Goal: Task Accomplishment & Management: Use online tool/utility

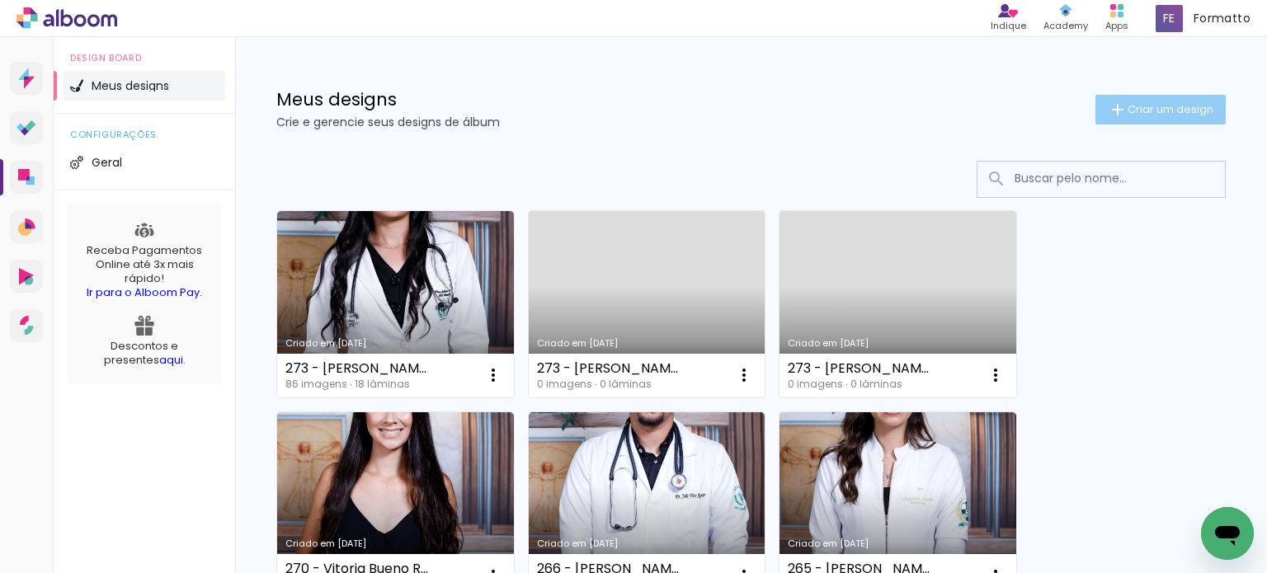
click at [1110, 116] on iron-icon at bounding box center [1118, 110] width 20 height 20
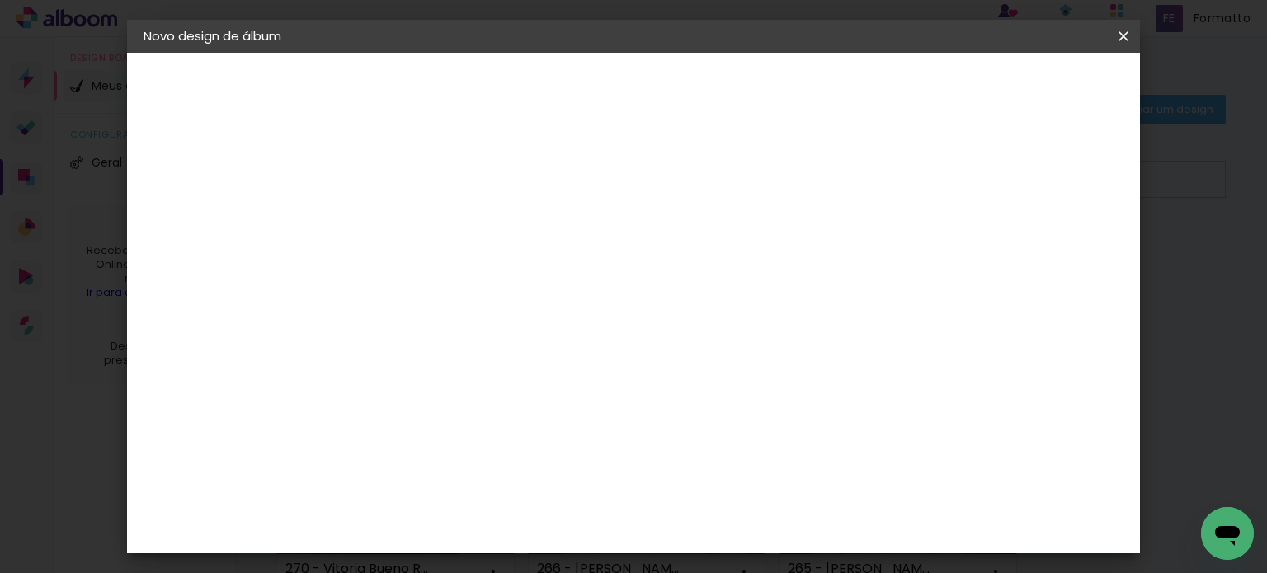
click at [413, 235] on div at bounding box center [413, 235] width 0 height 2
type input "275 - [PERSON_NAME]"
type paper-input "275 - [PERSON_NAME]"
click at [0, 0] on slot "Avançar" at bounding box center [0, 0] width 0 height 0
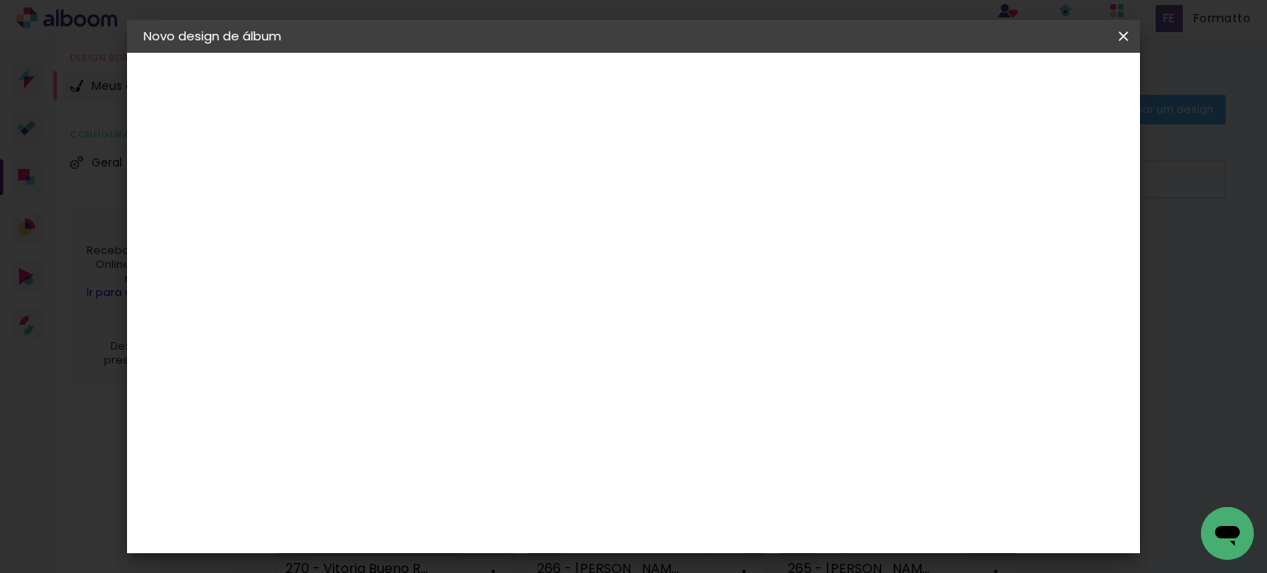
click at [453, 272] on div "Canaan Álbuns" at bounding box center [427, 285] width 51 height 26
click at [0, 0] on slot "Avançar" at bounding box center [0, 0] width 0 height 0
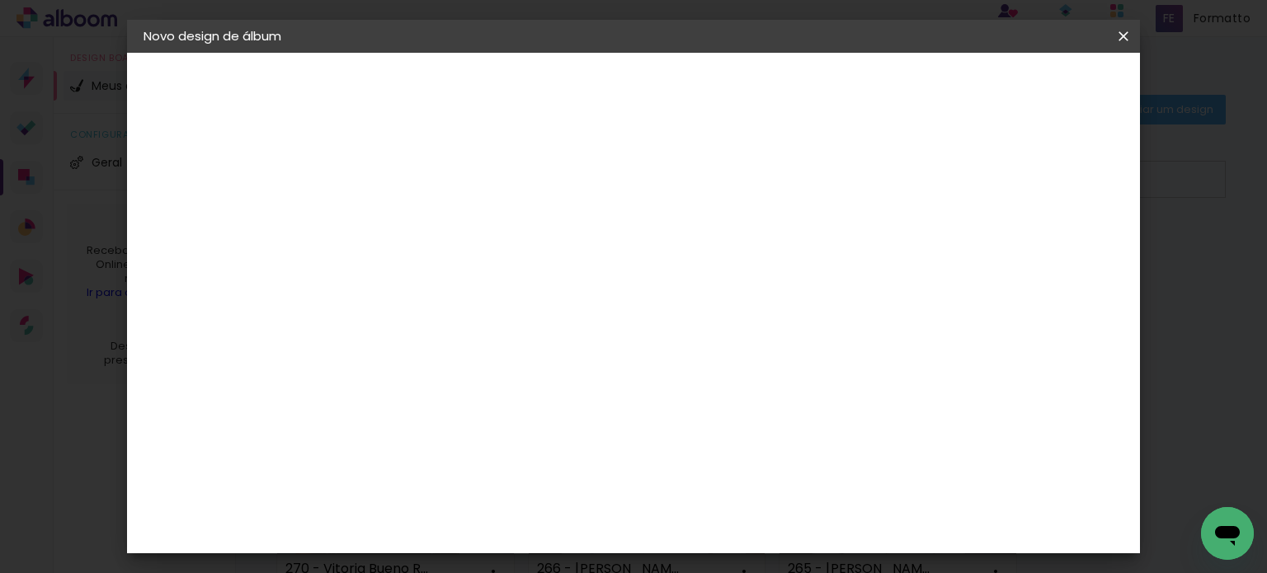
scroll to position [35, 0]
click at [737, 85] on span "Iniciar design" at bounding box center [713, 93] width 47 height 23
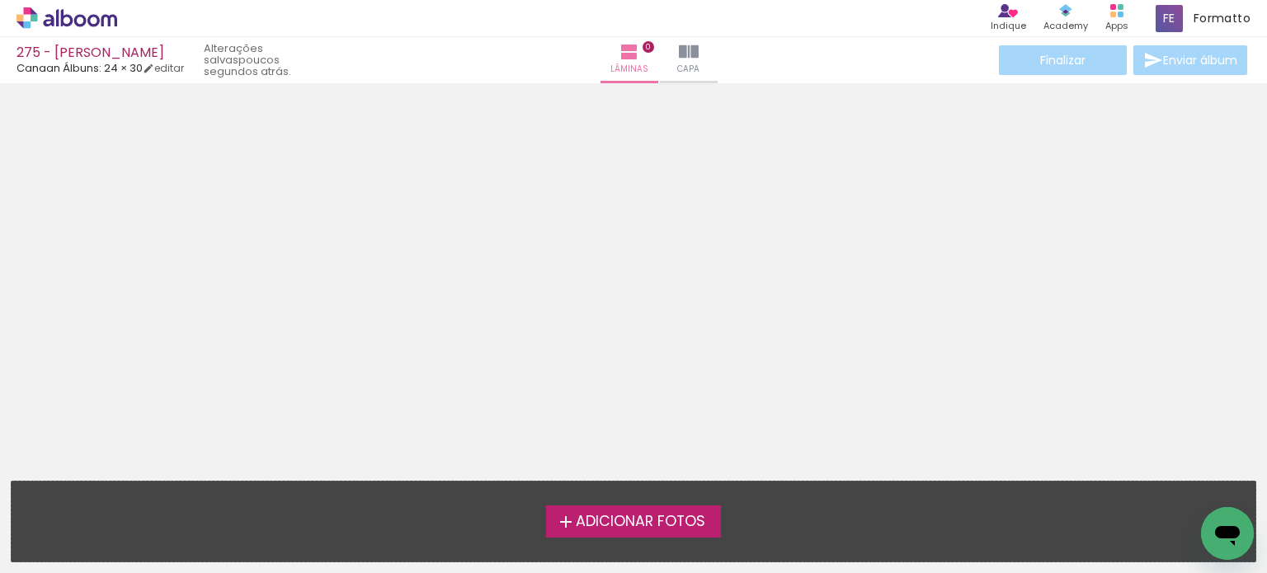
click at [676, 518] on span "Adicionar Fotos" at bounding box center [641, 522] width 130 height 15
click at [0, 0] on input "file" at bounding box center [0, 0] width 0 height 0
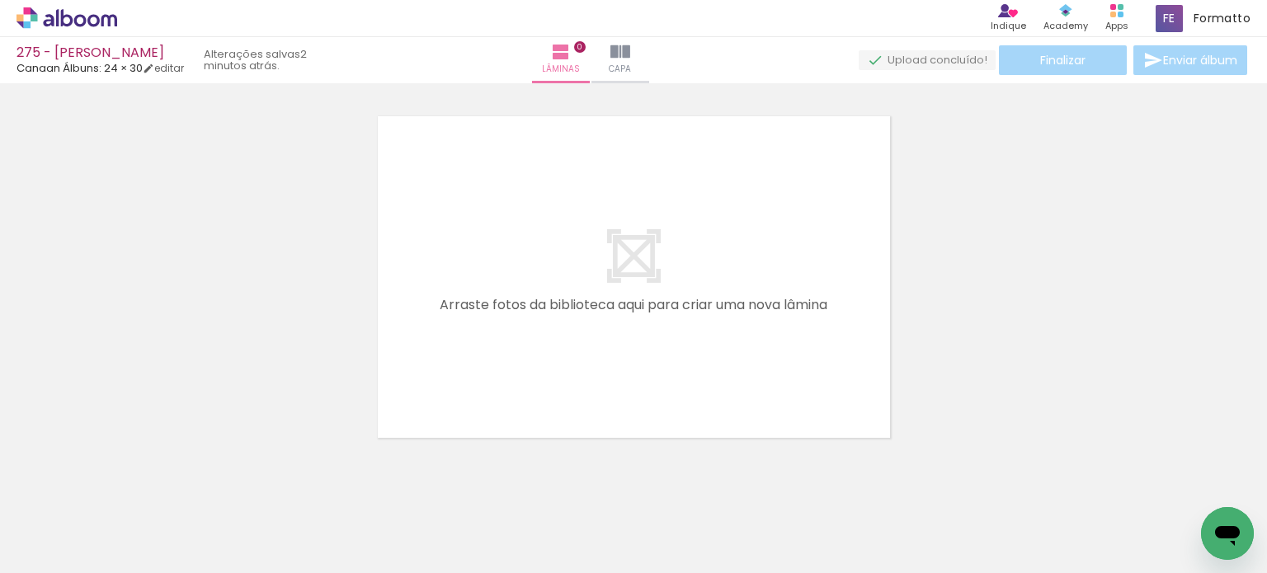
click at [64, 549] on span "Adicionar Fotos" at bounding box center [58, 551] width 49 height 18
click at [0, 0] on input "file" at bounding box center [0, 0] width 0 height 0
click at [89, 524] on iron-icon at bounding box center [84, 523] width 13 height 13
click at [0, 0] on slot "Não utilizadas" at bounding box center [0, 0] width 0 height 0
type input "Não utilizadas"
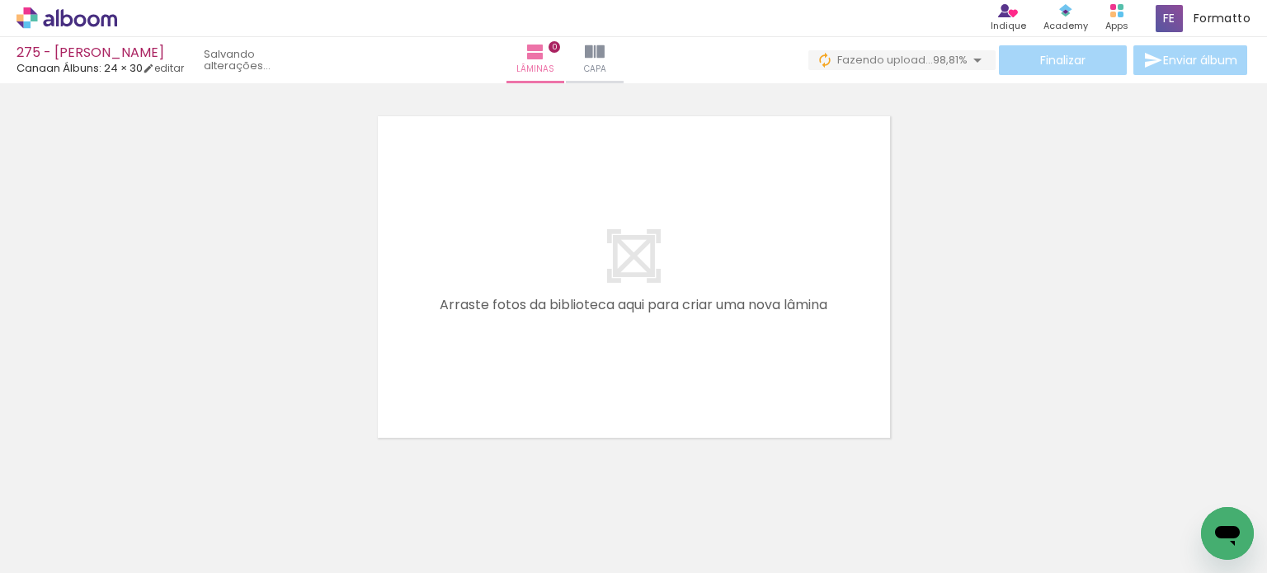
scroll to position [0, 6633]
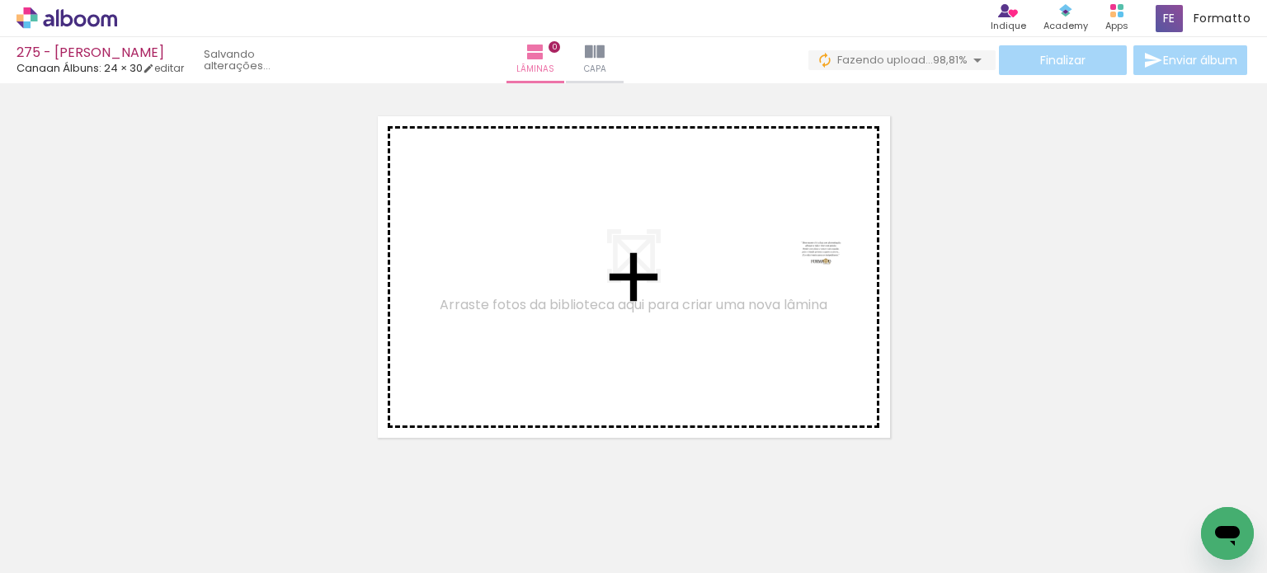
drag, startPoint x: 1139, startPoint y: 481, endPoint x: 795, endPoint y: 264, distance: 406.7
click at [795, 264] on quentale-workspace at bounding box center [633, 286] width 1267 height 573
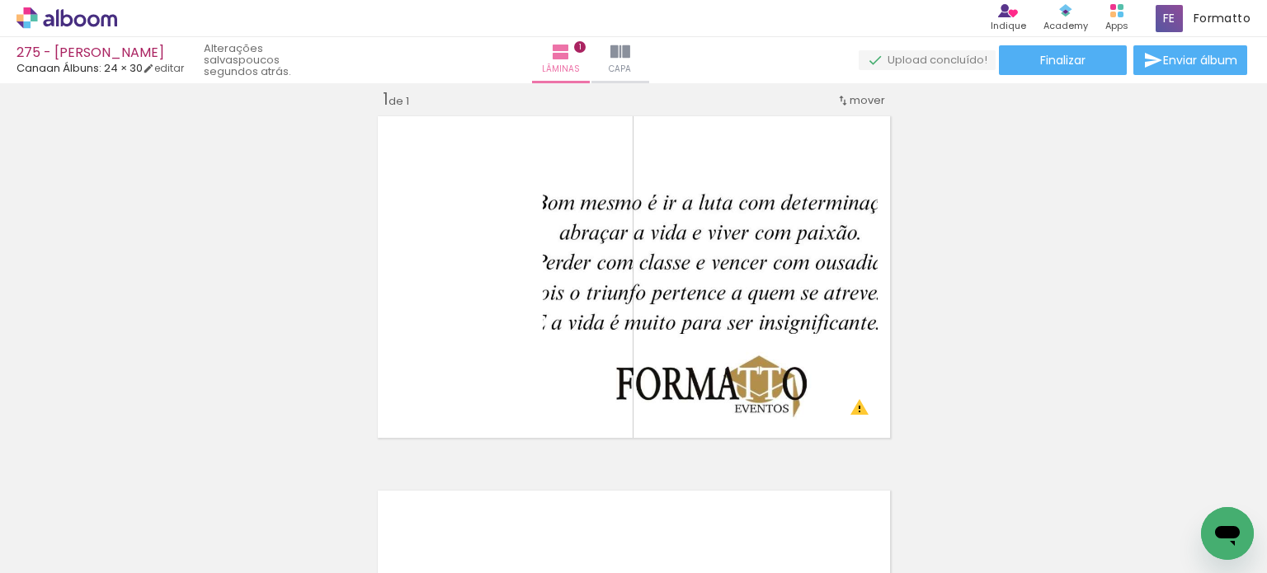
scroll to position [0, 4673]
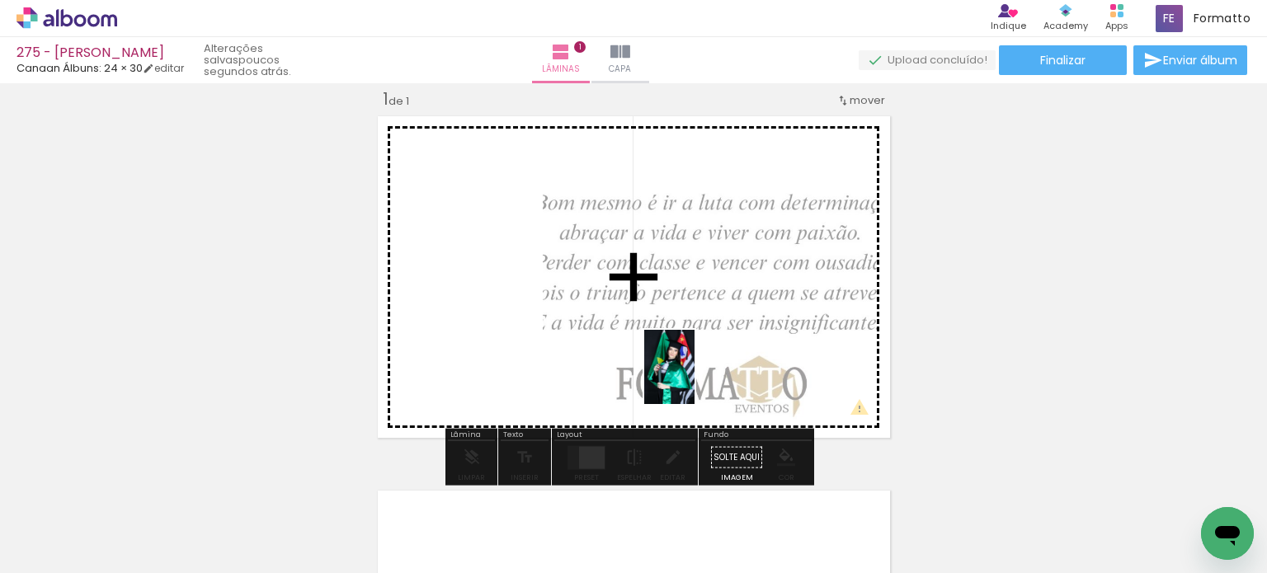
drag, startPoint x: 592, startPoint y: 520, endPoint x: 694, endPoint y: 379, distance: 173.1
click at [694, 379] on quentale-workspace at bounding box center [633, 286] width 1267 height 573
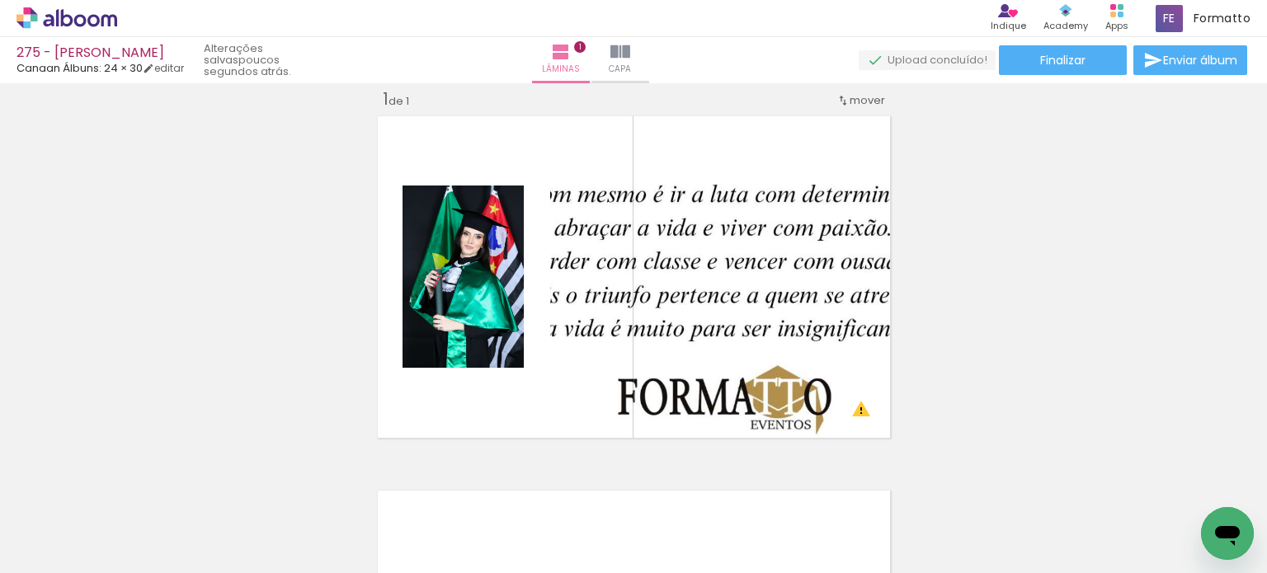
scroll to position [0, 0]
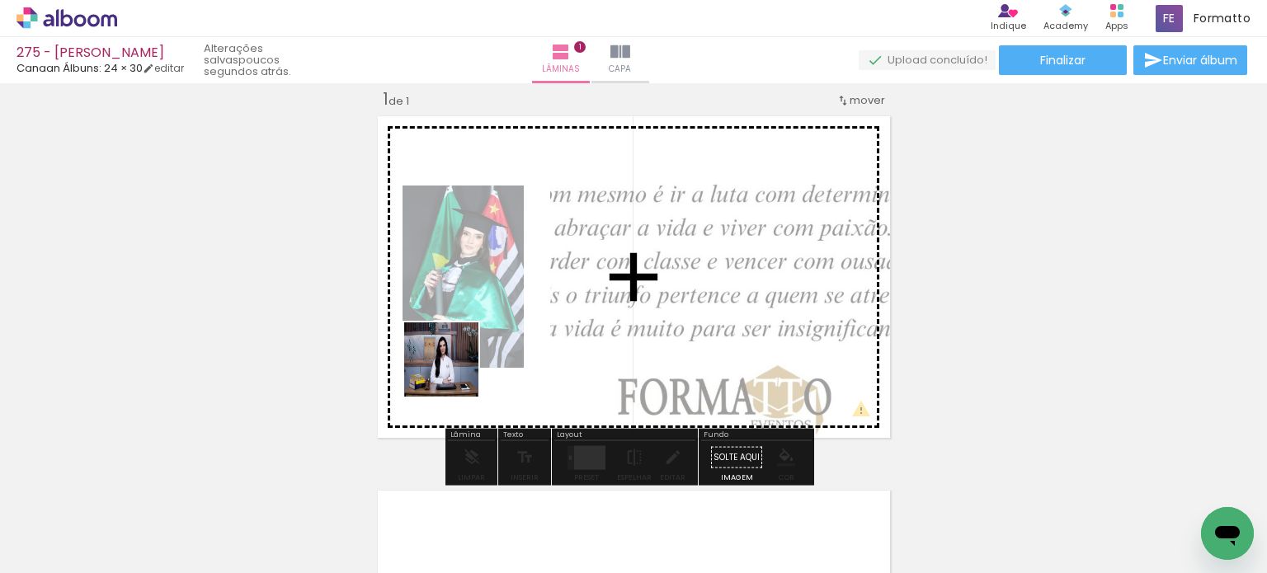
drag, startPoint x: 429, startPoint y: 416, endPoint x: 458, endPoint y: 360, distance: 63.1
click at [458, 360] on quentale-workspace at bounding box center [633, 286] width 1267 height 573
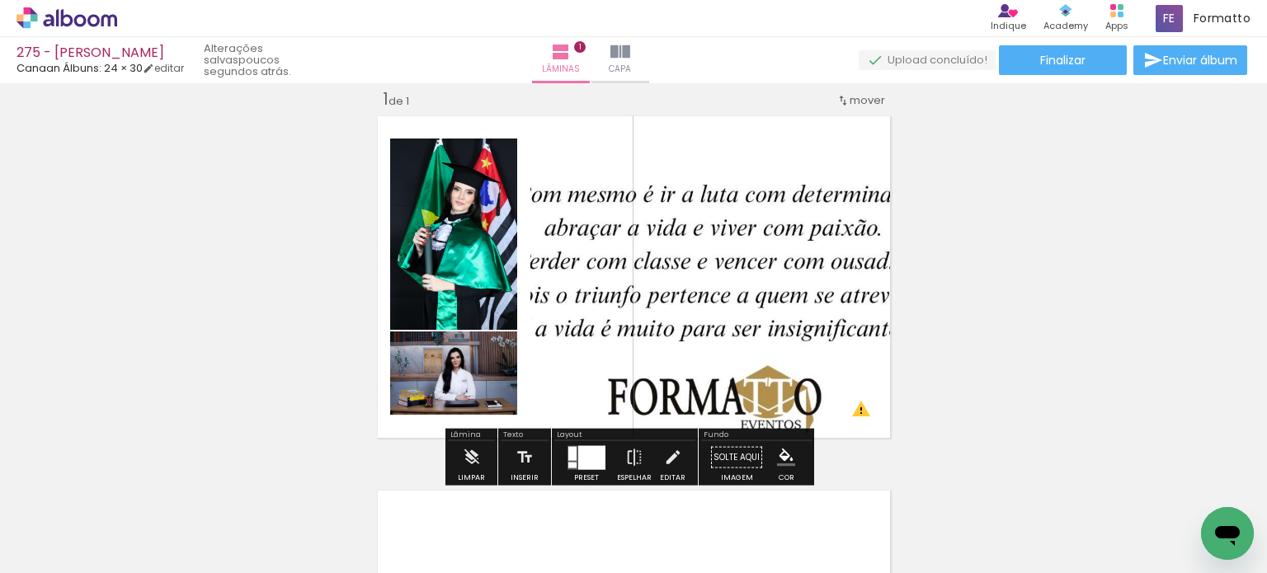
click at [588, 456] on div at bounding box center [591, 457] width 27 height 24
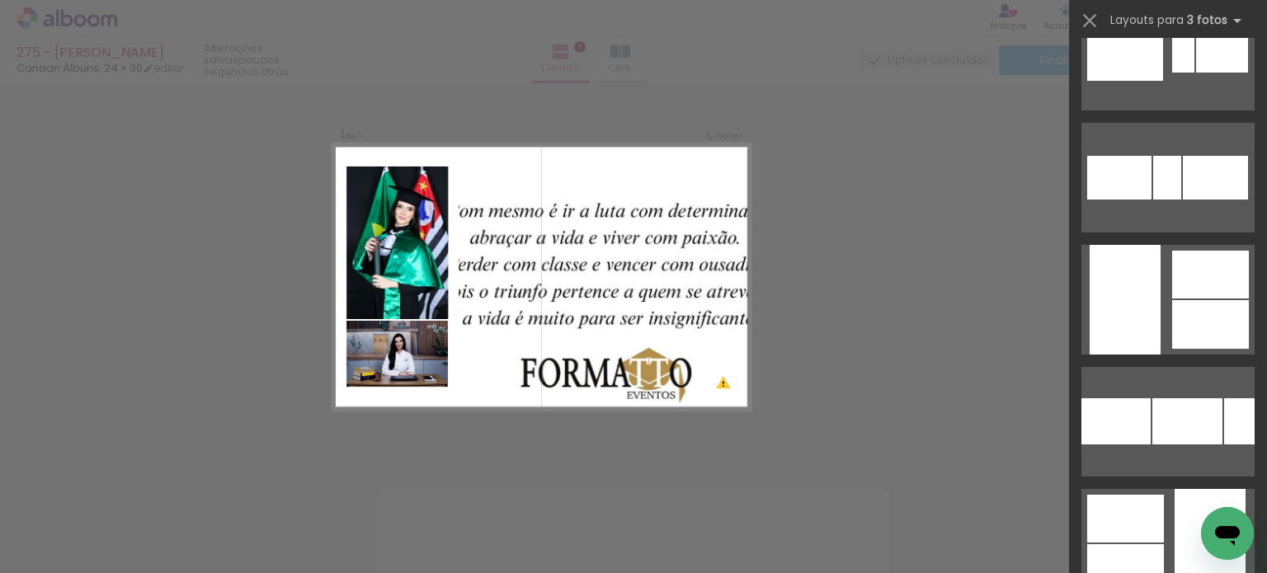
scroll to position [3877, 0]
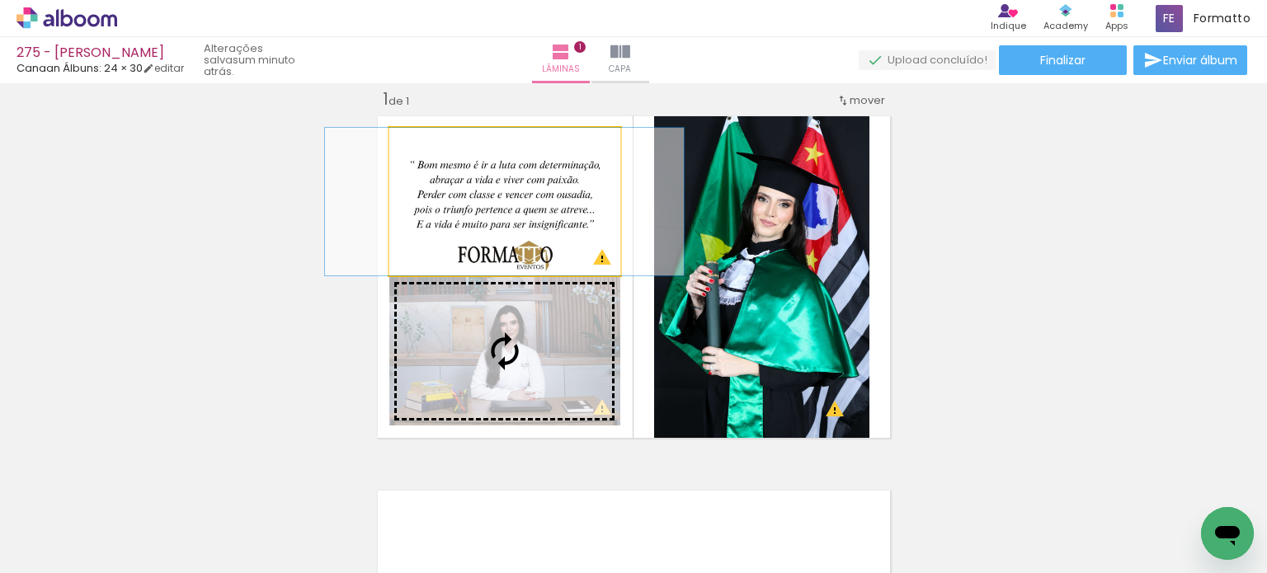
drag, startPoint x: 521, startPoint y: 207, endPoint x: 507, endPoint y: 323, distance: 117.1
click at [0, 0] on slot at bounding box center [0, 0] width 0 height 0
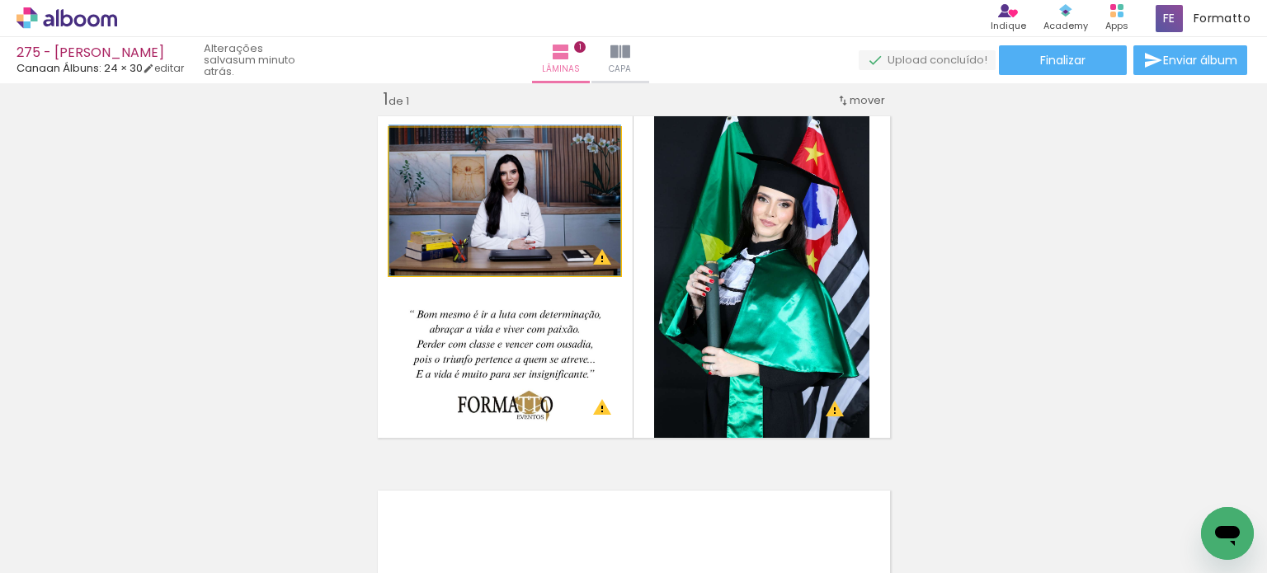
drag, startPoint x: 521, startPoint y: 223, endPoint x: 521, endPoint y: 208, distance: 14.8
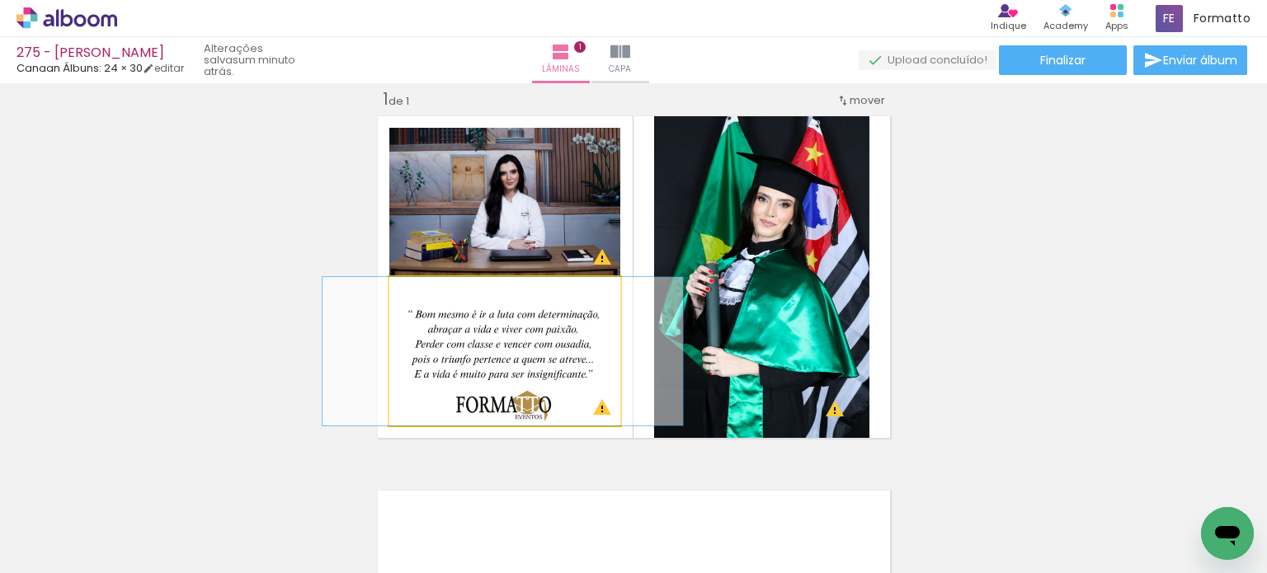
drag, startPoint x: 522, startPoint y: 385, endPoint x: 520, endPoint y: 370, distance: 15.8
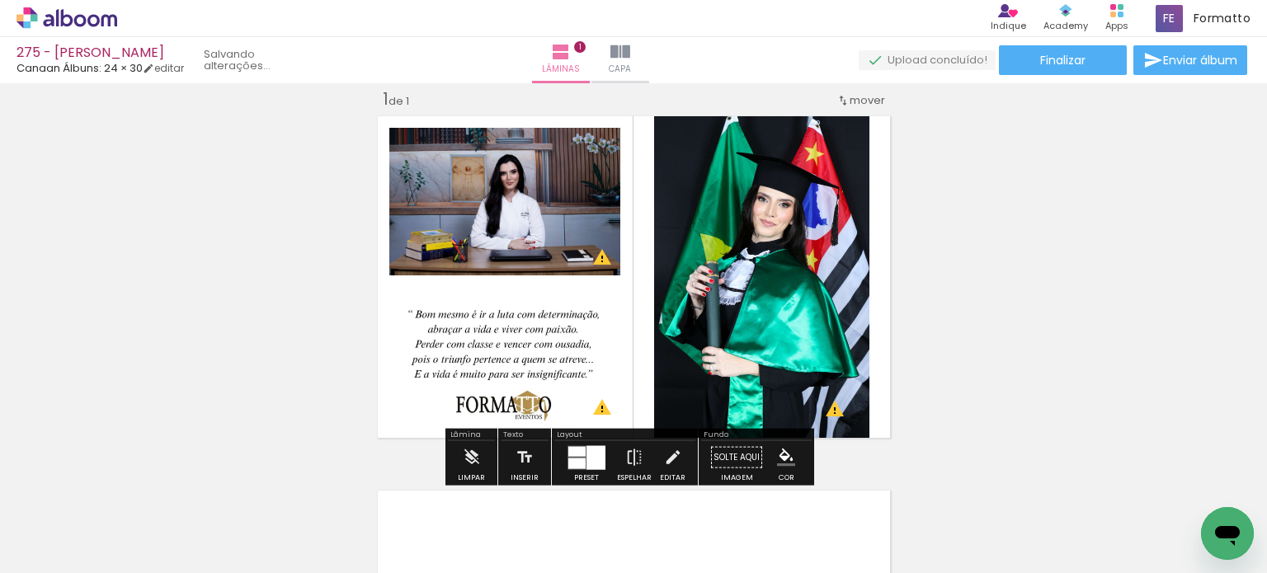
click at [1071, 286] on div "Inserir lâmina 1 de 1 O Designbox precisará aumentar a sua imagem em 248% para …" at bounding box center [633, 443] width 1267 height 750
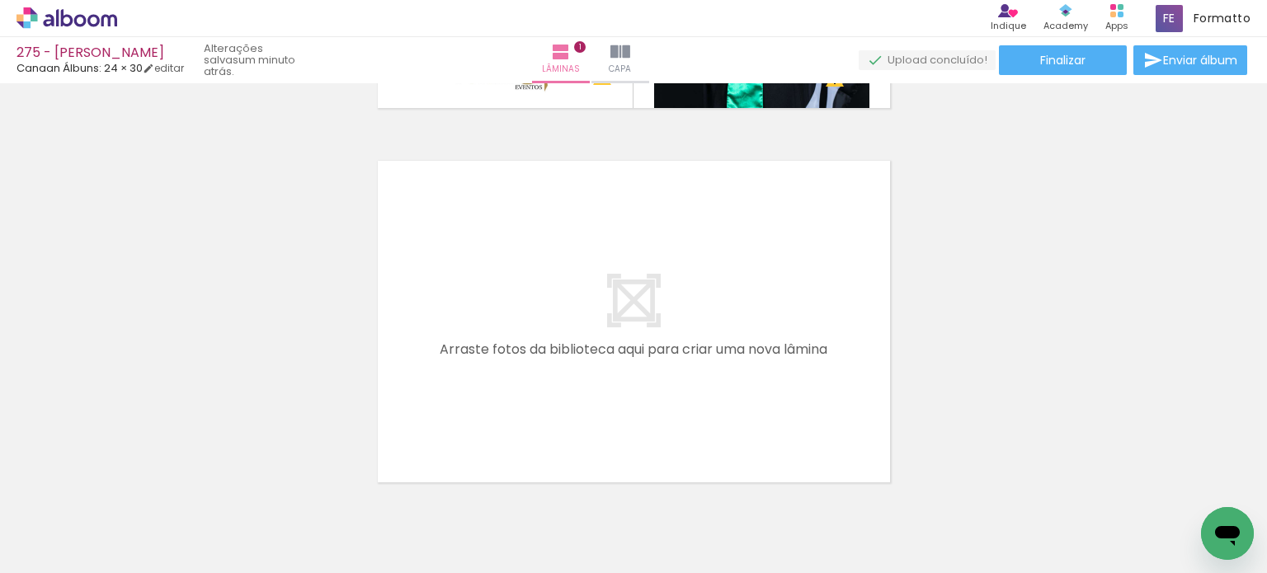
scroll to position [0, 5644]
drag, startPoint x: 471, startPoint y: 516, endPoint x: 490, endPoint y: 356, distance: 161.1
click at [490, 356] on quentale-workspace at bounding box center [633, 286] width 1267 height 573
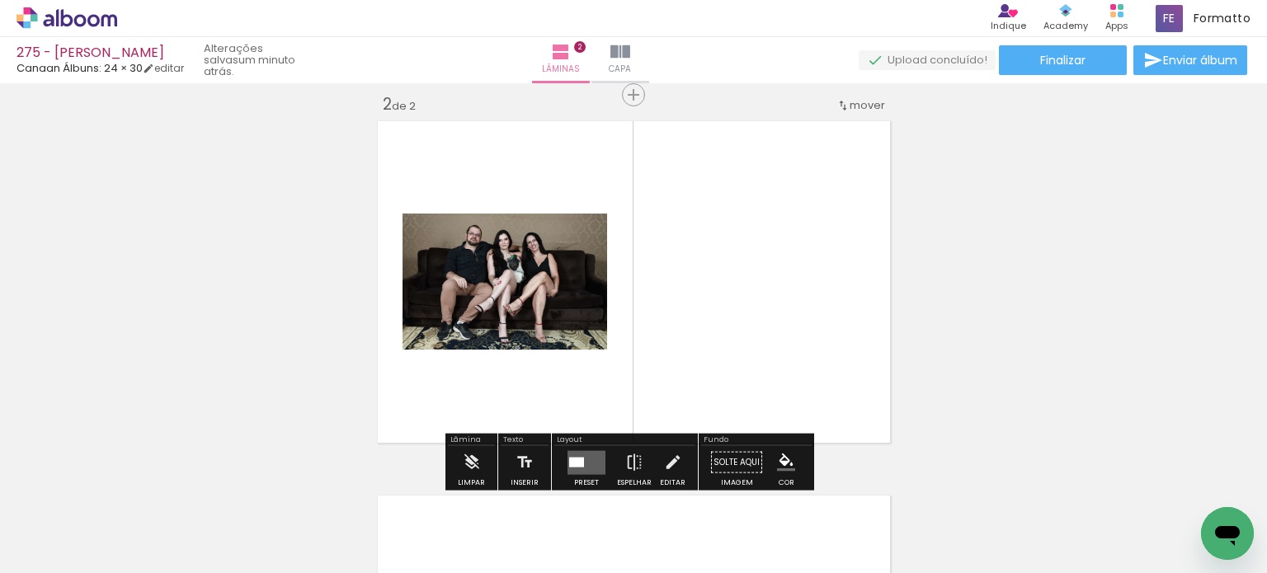
scroll to position [395, 0]
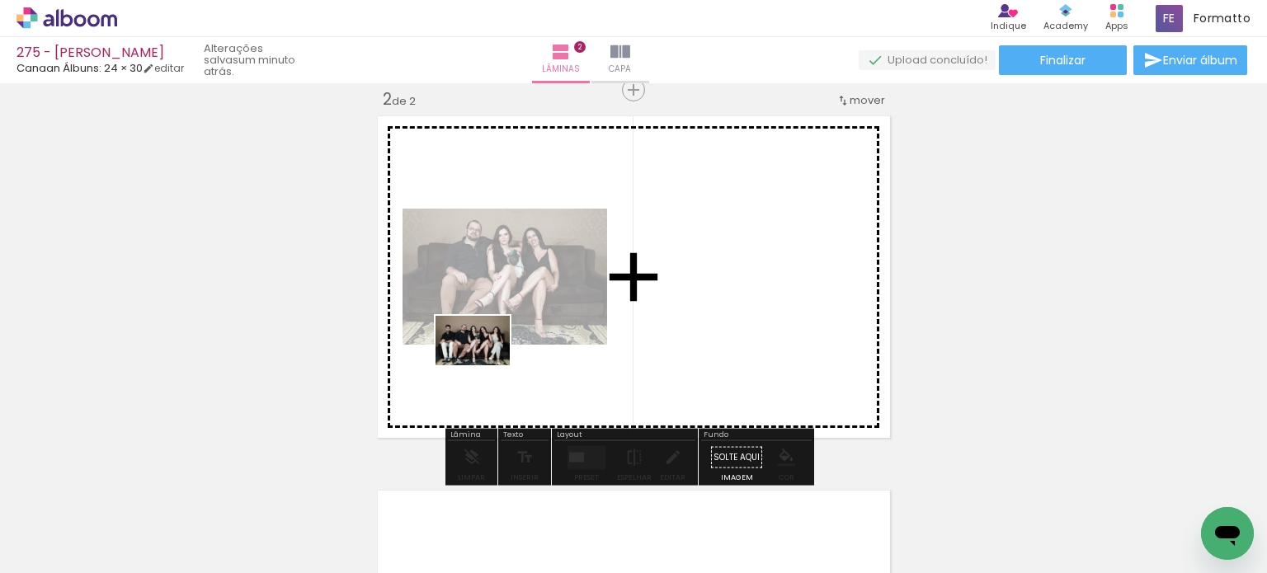
drag, startPoint x: 374, startPoint y: 508, endPoint x: 485, endPoint y: 365, distance: 181.0
click at [485, 365] on quentale-workspace at bounding box center [633, 286] width 1267 height 573
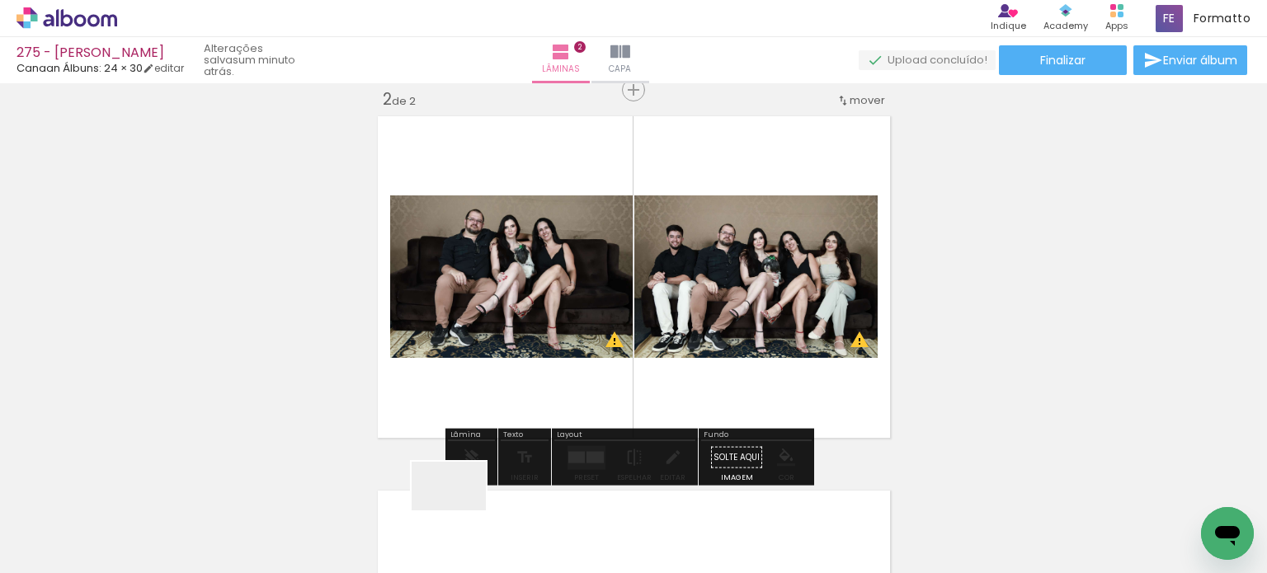
drag, startPoint x: 461, startPoint y: 514, endPoint x: 502, endPoint y: 398, distance: 122.3
click at [503, 398] on quentale-workspace at bounding box center [633, 286] width 1267 height 573
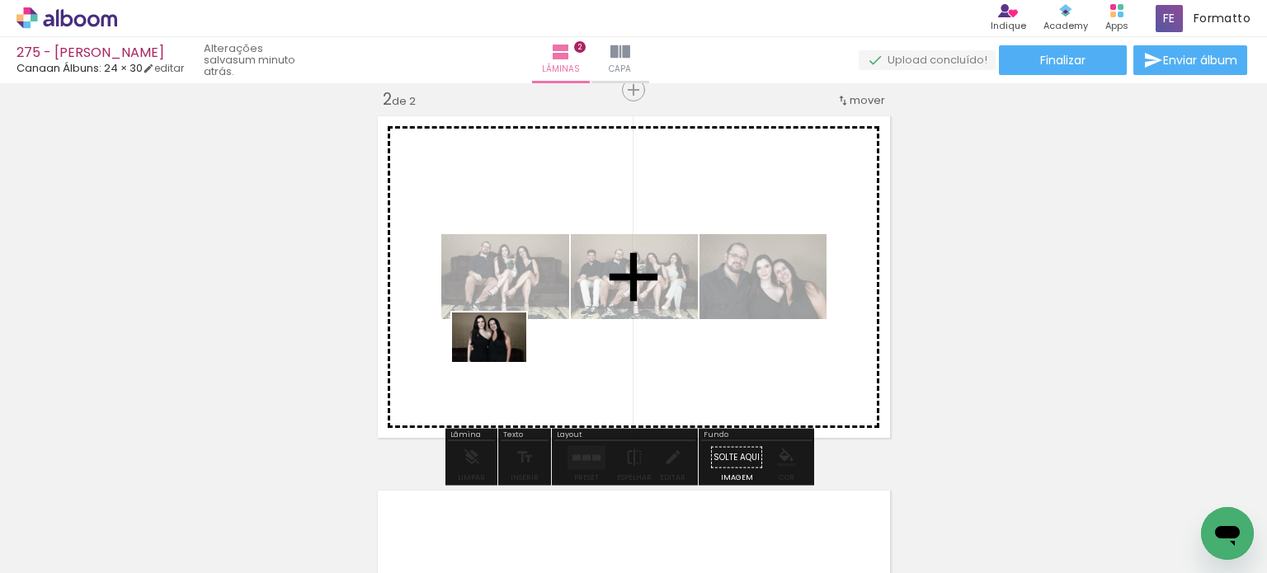
drag, startPoint x: 453, startPoint y: 503, endPoint x: 502, endPoint y: 362, distance: 149.2
click at [502, 362] on quentale-workspace at bounding box center [633, 286] width 1267 height 573
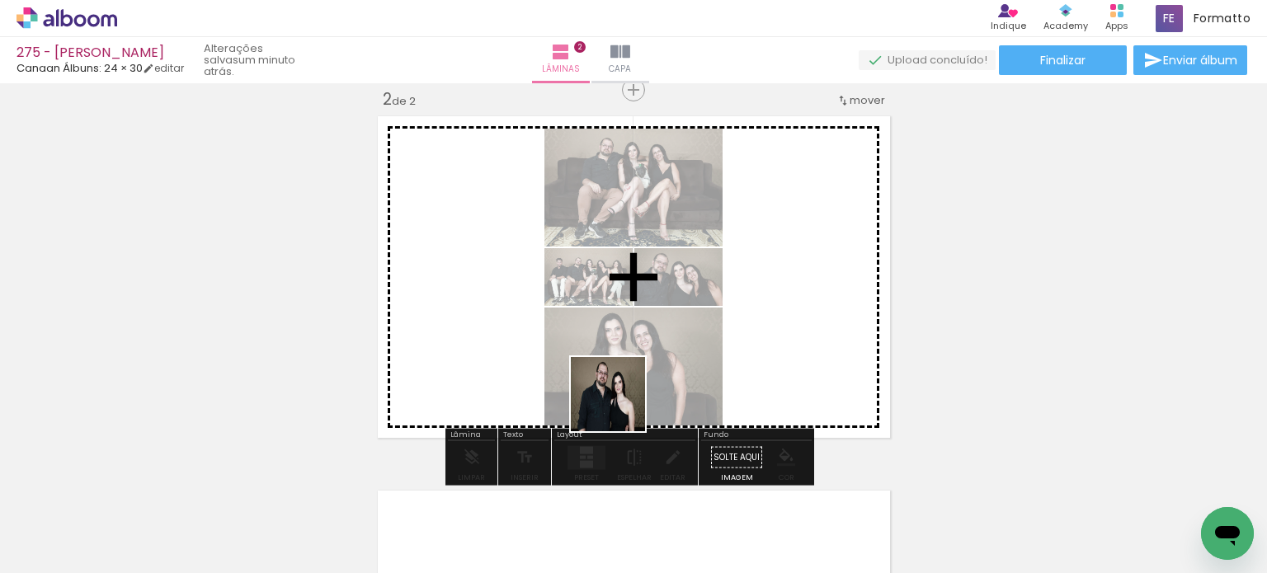
drag, startPoint x: 617, startPoint y: 514, endPoint x: 630, endPoint y: 359, distance: 155.6
click at [630, 359] on quentale-workspace at bounding box center [633, 286] width 1267 height 573
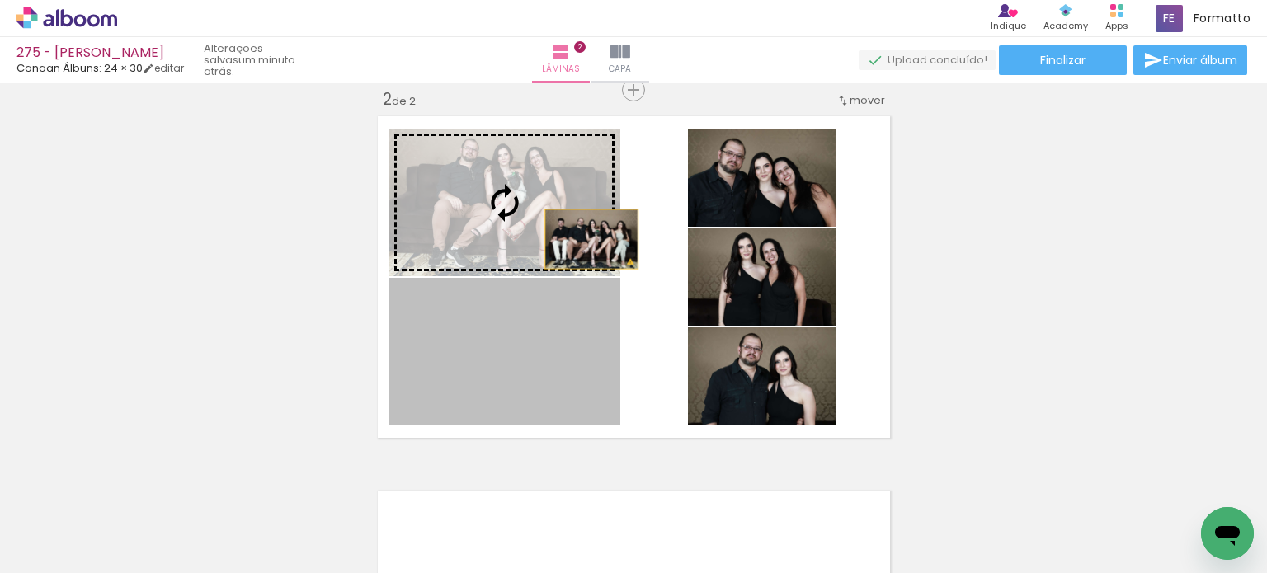
drag, startPoint x: 585, startPoint y: 239, endPoint x: 582, endPoint y: 186, distance: 52.9
click at [0, 0] on slot at bounding box center [0, 0] width 0 height 0
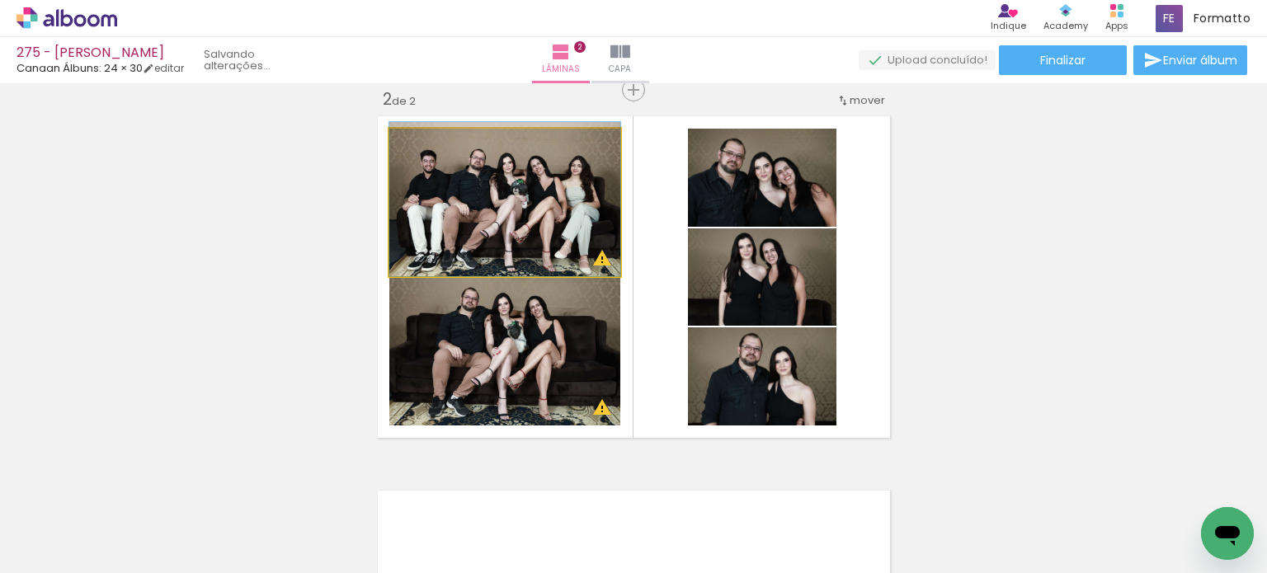
drag, startPoint x: 572, startPoint y: 214, endPoint x: 571, endPoint y: 199, distance: 14.9
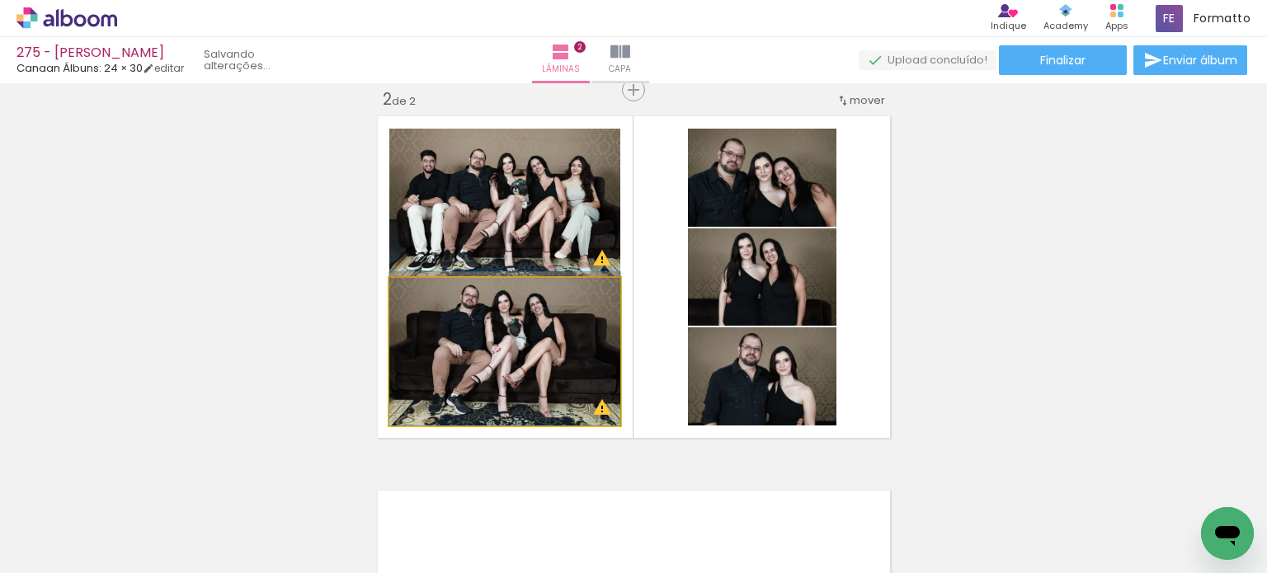
drag, startPoint x: 598, startPoint y: 320, endPoint x: 619, endPoint y: 312, distance: 22.2
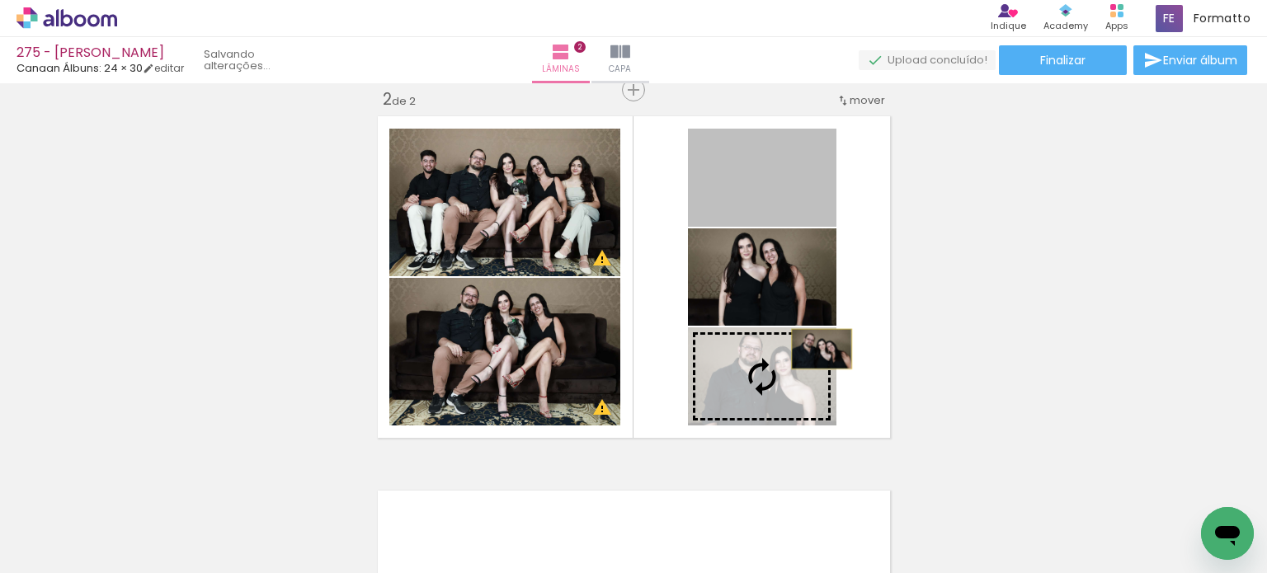
drag, startPoint x: 815, startPoint y: 202, endPoint x: 812, endPoint y: 362, distance: 160.1
click at [0, 0] on slot at bounding box center [0, 0] width 0 height 0
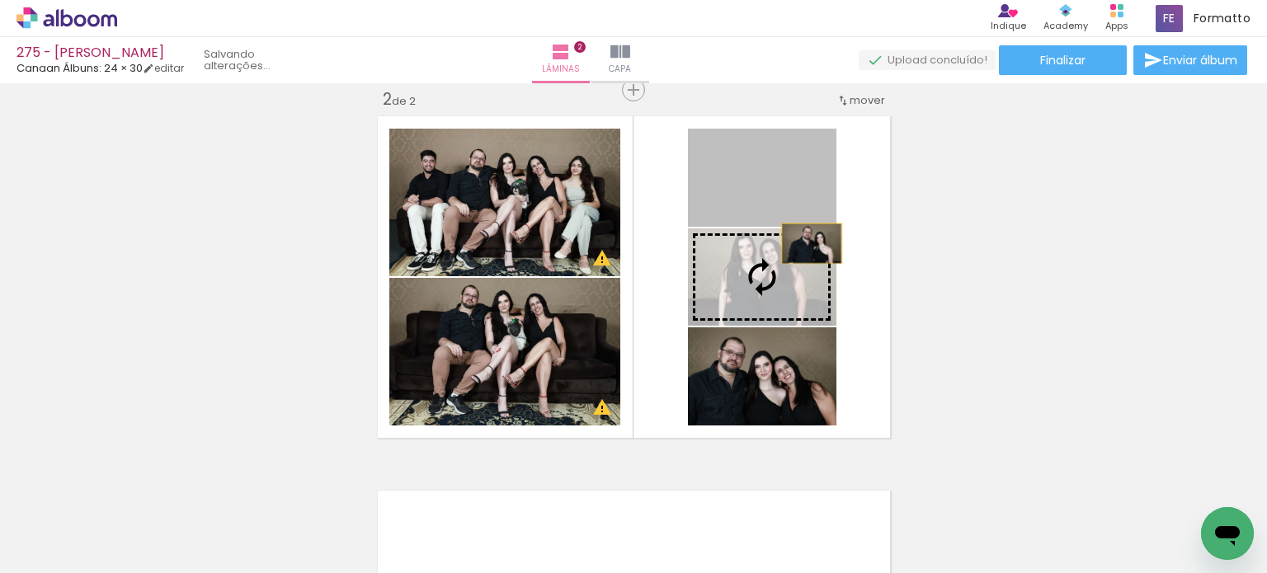
drag, startPoint x: 806, startPoint y: 183, endPoint x: 803, endPoint y: 255, distance: 71.8
click at [0, 0] on slot at bounding box center [0, 0] width 0 height 0
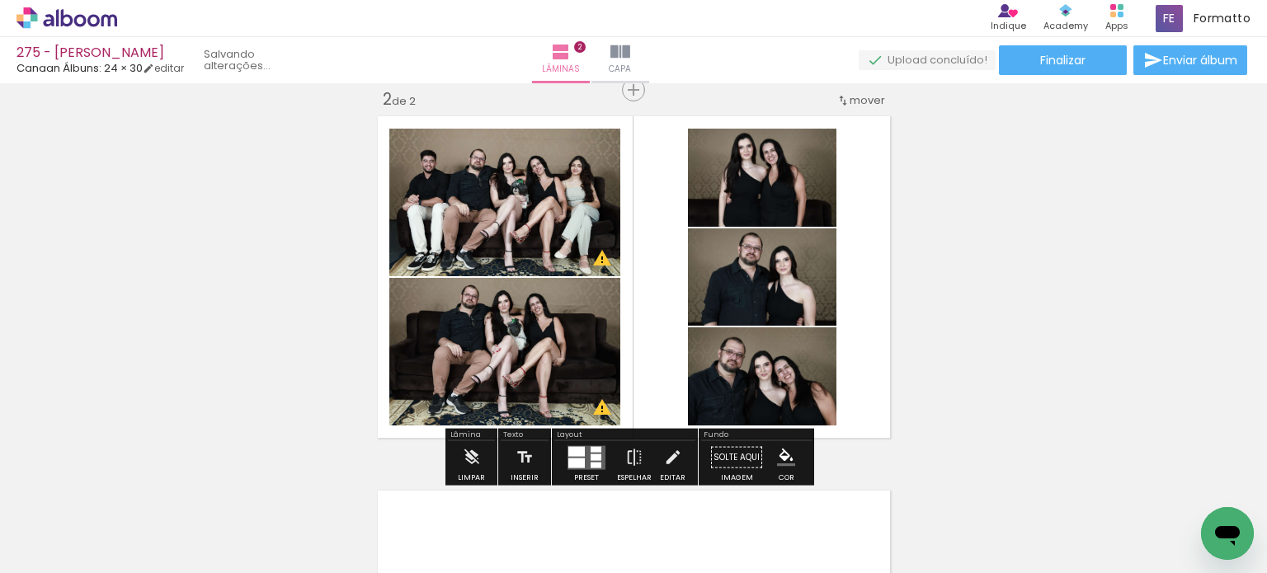
click at [892, 283] on div "Inserir lâmina 1 de 2 Inserir lâmina 2 de 2 O Designbox precisará aumentar a su…" at bounding box center [633, 256] width 1267 height 1124
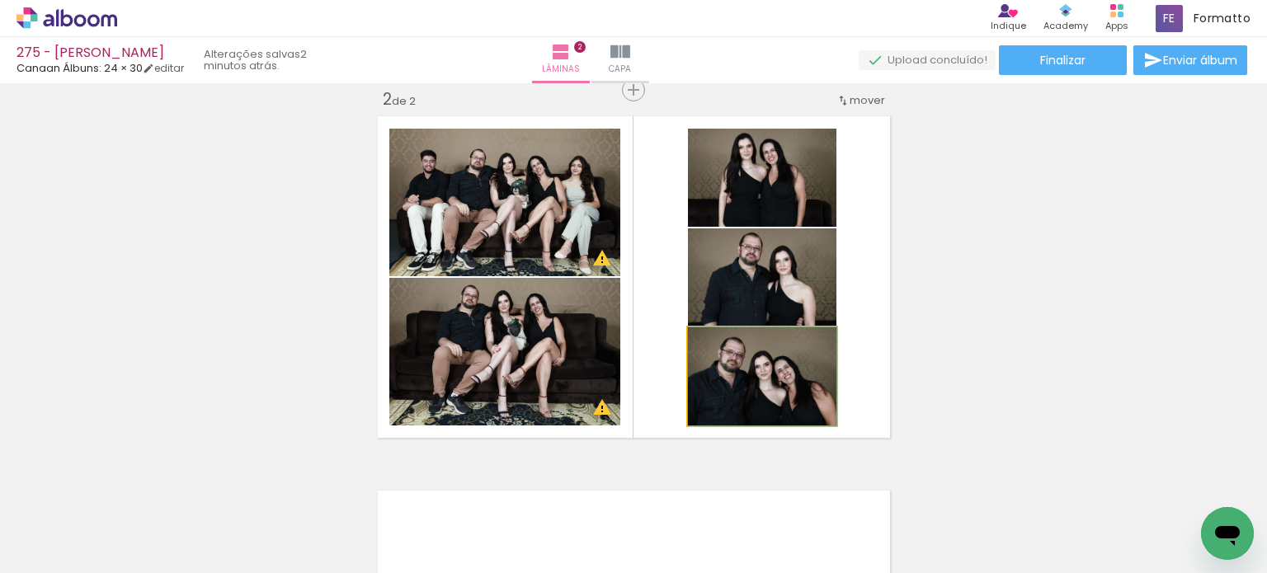
drag, startPoint x: 787, startPoint y: 385, endPoint x: 789, endPoint y: 375, distance: 10.0
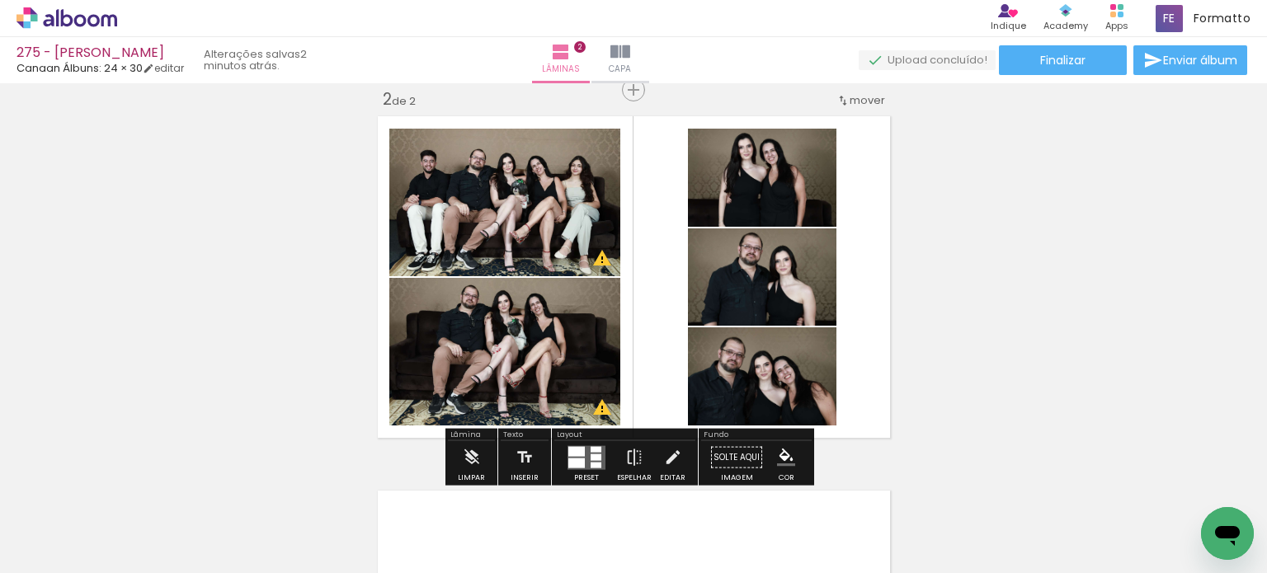
click at [953, 290] on div "Inserir lâmina 1 de 2 Inserir lâmina 2 de 2 O Designbox precisará aumentar a su…" at bounding box center [633, 256] width 1267 height 1124
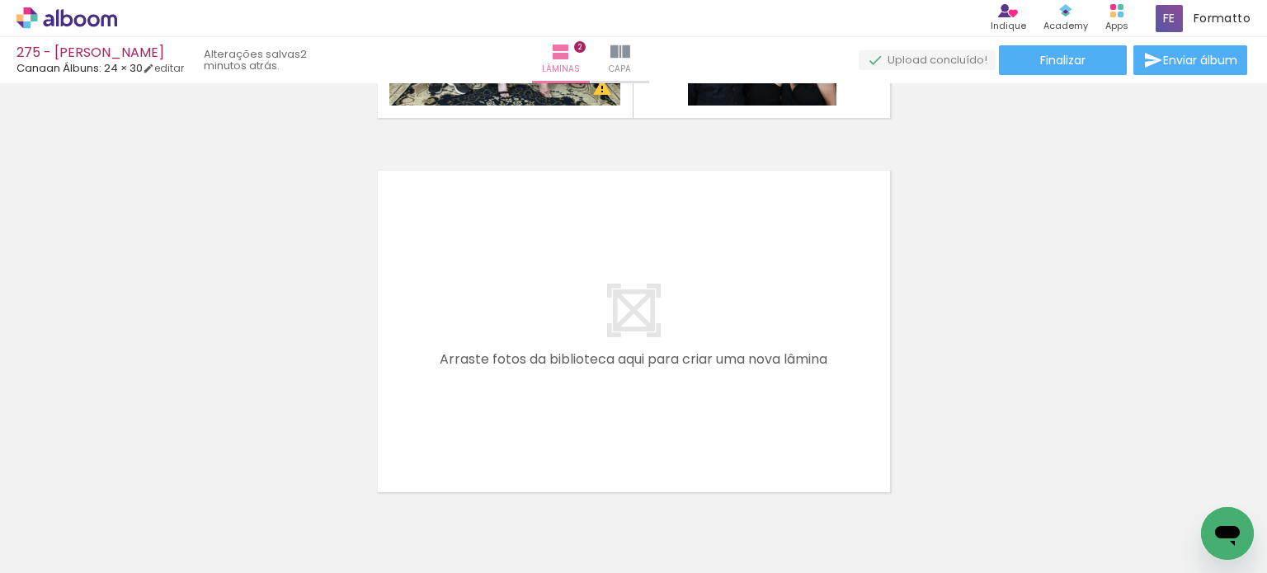
scroll to position [725, 0]
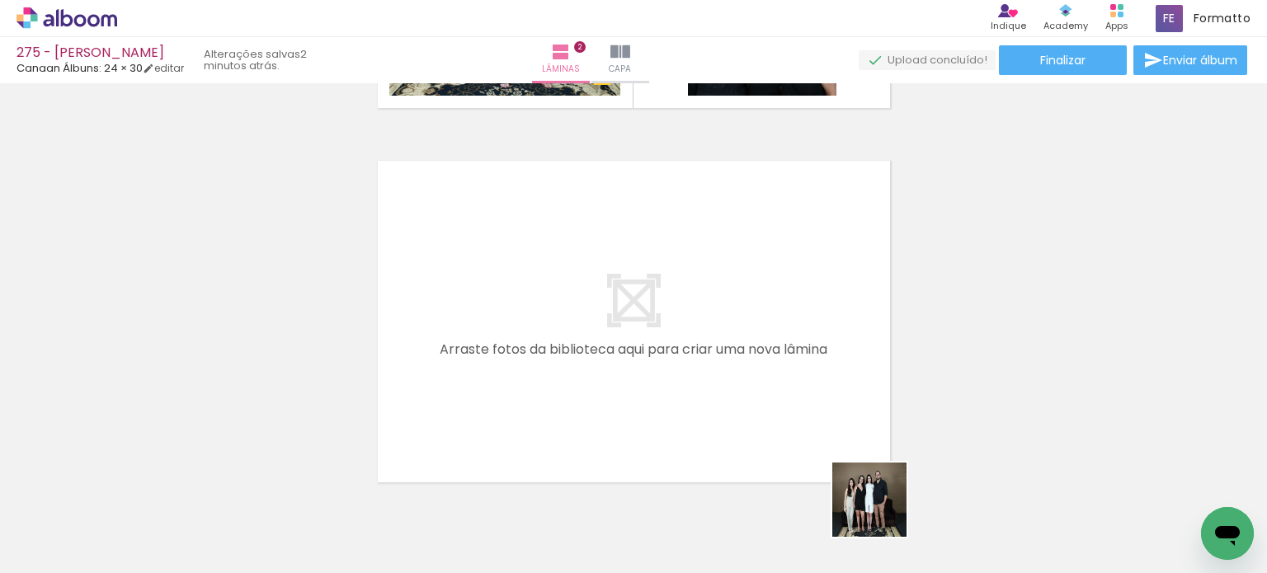
drag, startPoint x: 890, startPoint y: 527, endPoint x: 804, endPoint y: 398, distance: 154.7
click at [804, 398] on quentale-workspace at bounding box center [633, 286] width 1267 height 573
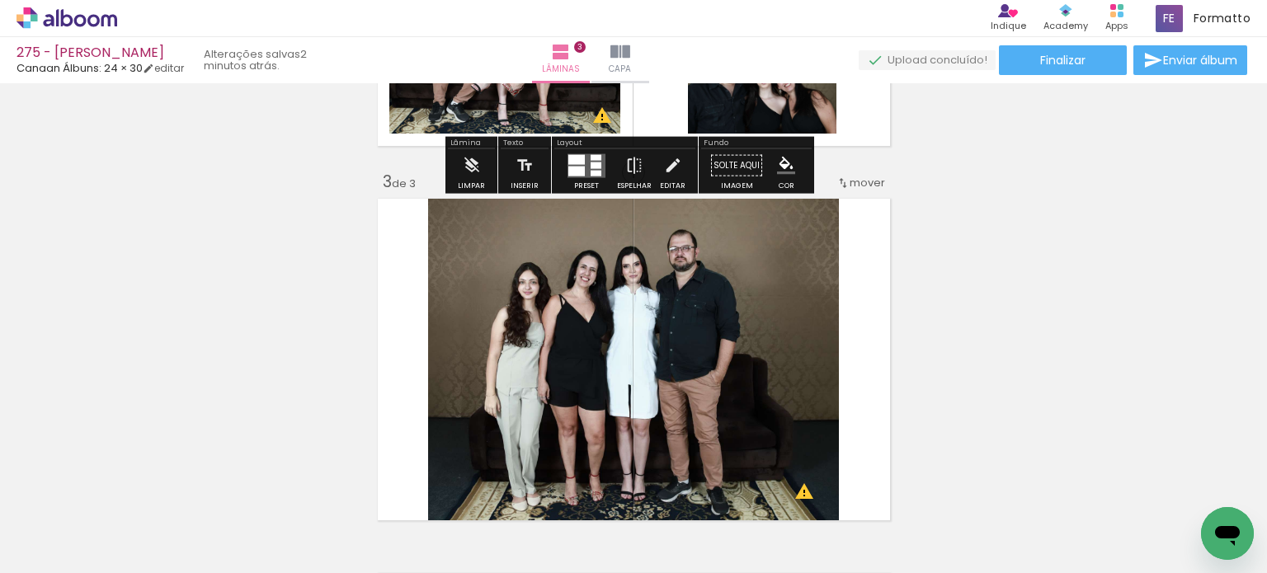
scroll to position [770, 0]
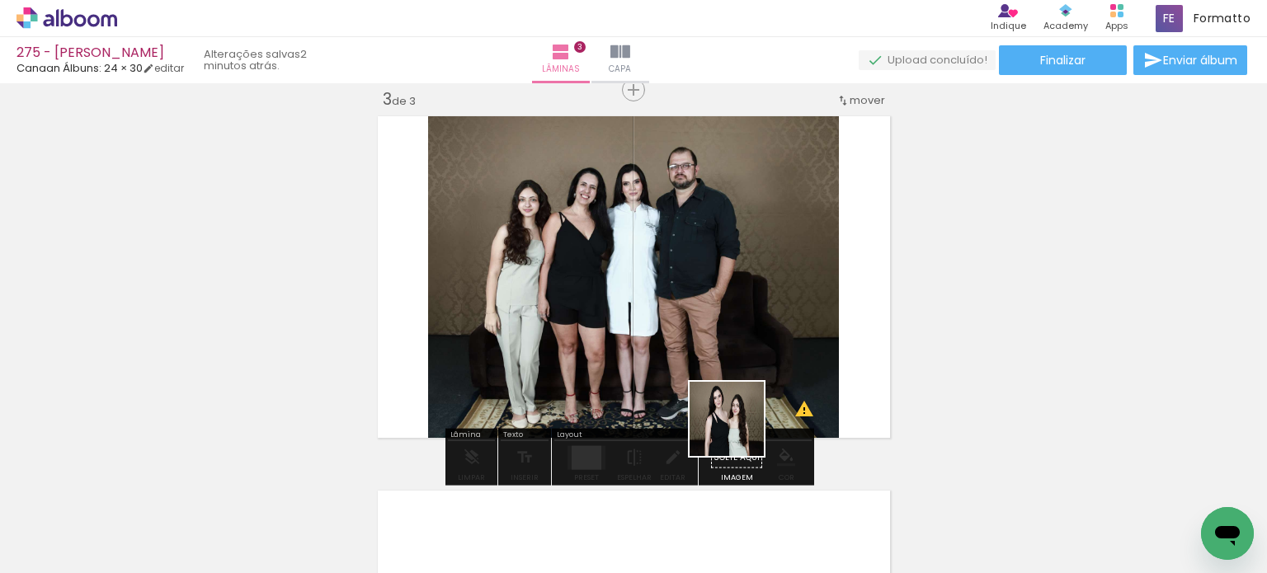
drag, startPoint x: 739, startPoint y: 431, endPoint x: 744, endPoint y: 359, distance: 72.8
click at [746, 357] on quentale-workspace at bounding box center [633, 286] width 1267 height 573
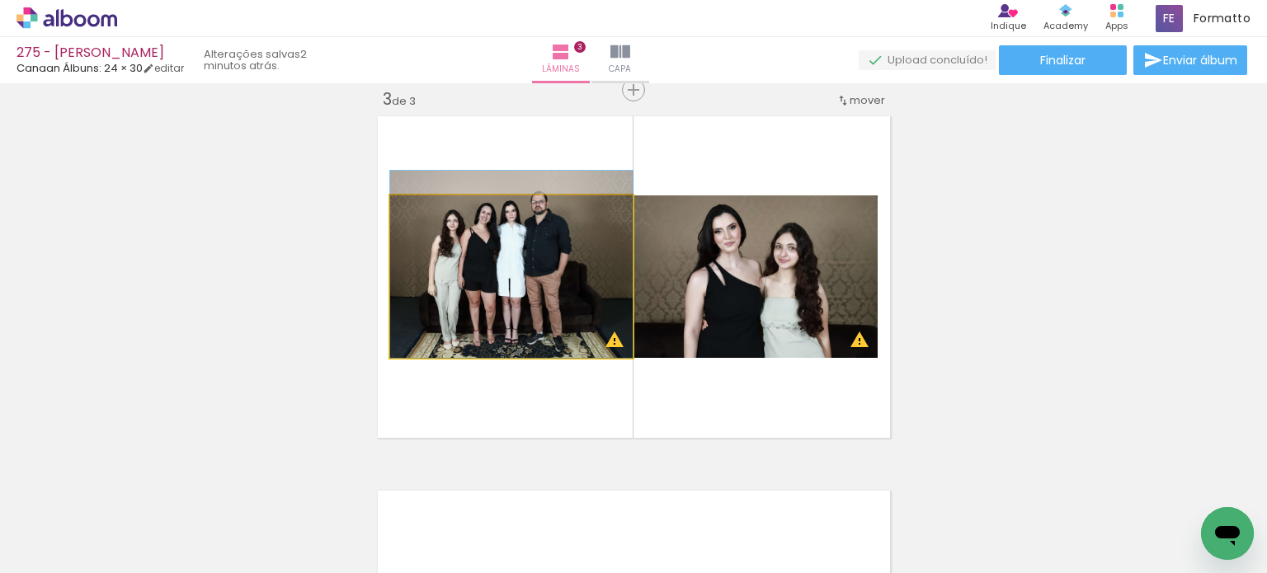
drag, startPoint x: 568, startPoint y: 284, endPoint x: 568, endPoint y: 267, distance: 16.5
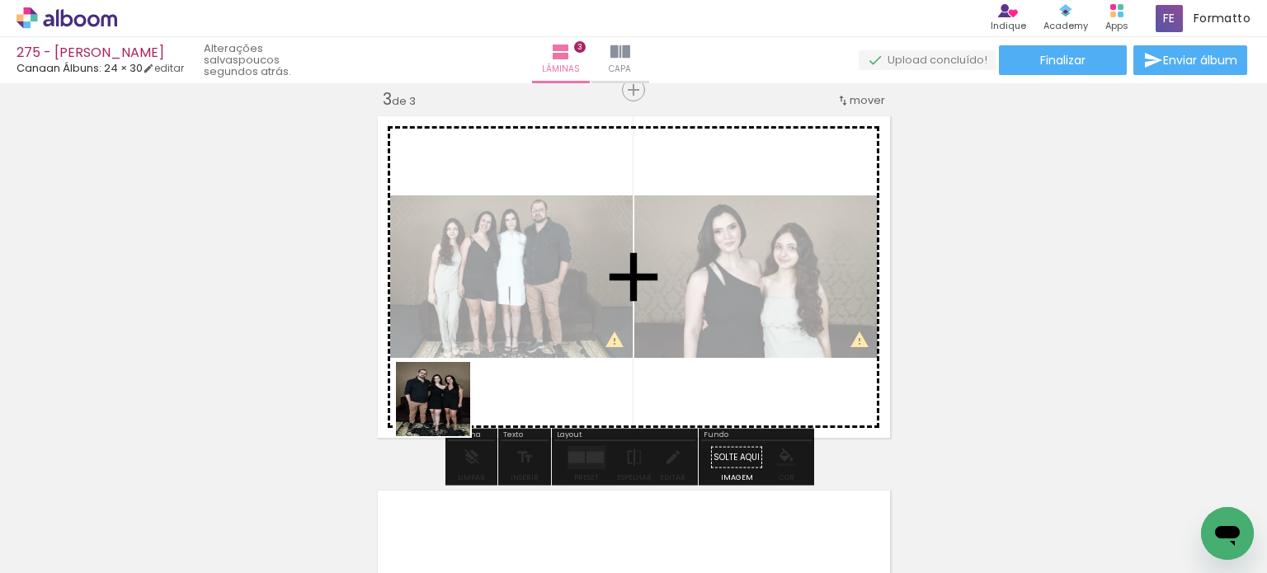
drag, startPoint x: 359, startPoint y: 506, endPoint x: 462, endPoint y: 389, distance: 156.0
click at [462, 389] on quentale-workspace at bounding box center [633, 286] width 1267 height 573
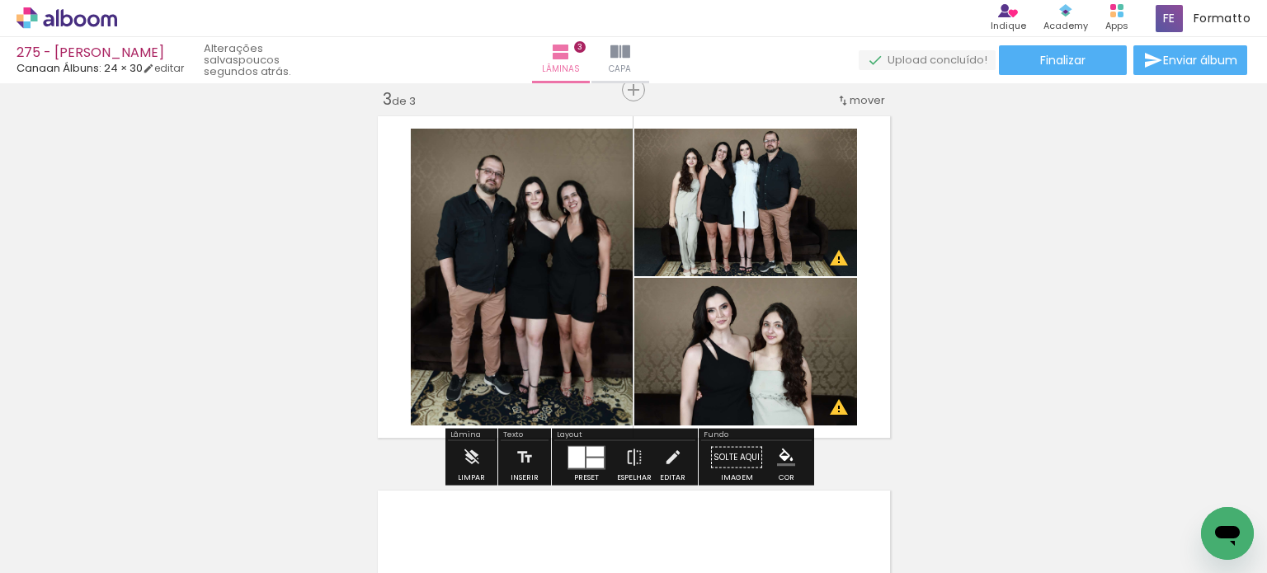
scroll to position [0, 5616]
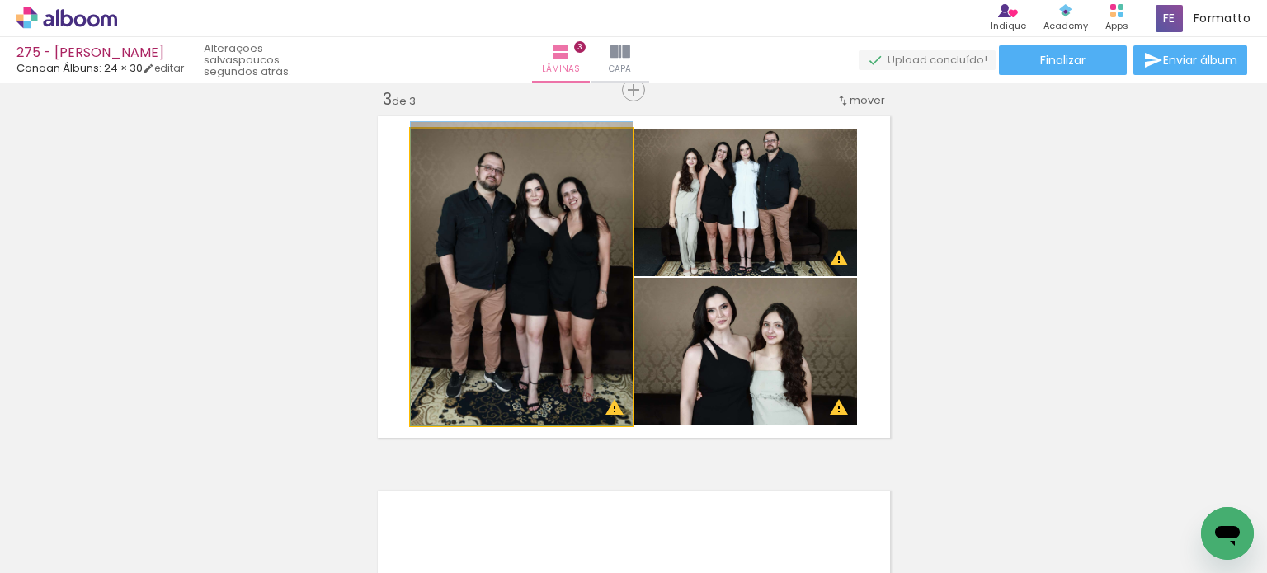
drag, startPoint x: 523, startPoint y: 332, endPoint x: 514, endPoint y: 321, distance: 14.7
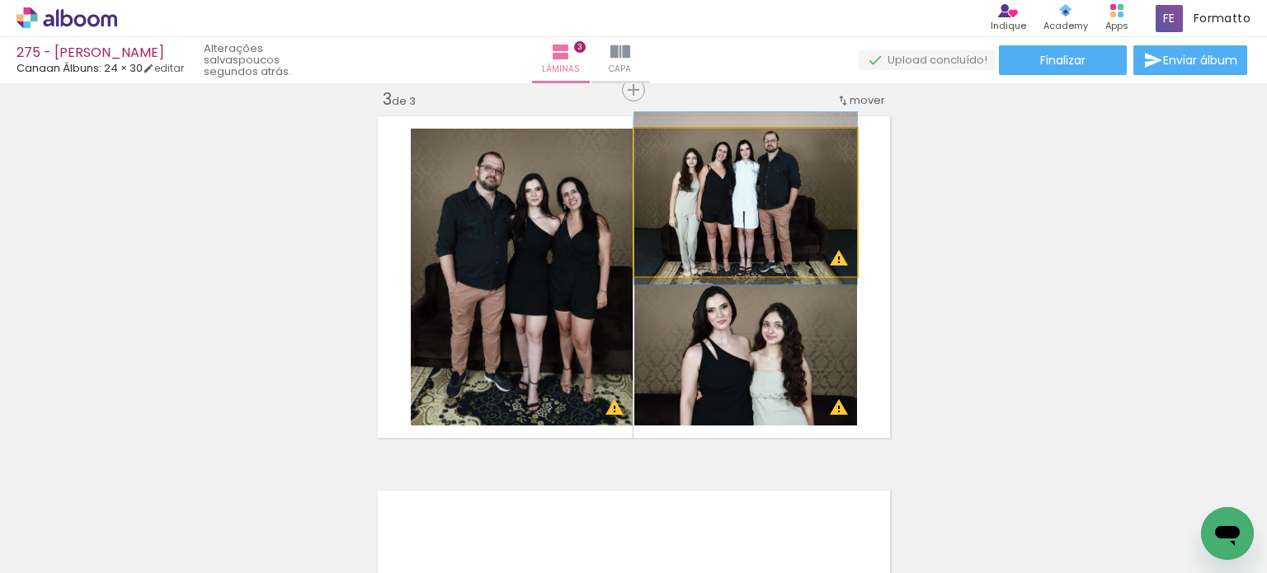
drag, startPoint x: 709, startPoint y: 228, endPoint x: 708, endPoint y: 365, distance: 136.9
click at [0, 0] on slot at bounding box center [0, 0] width 0 height 0
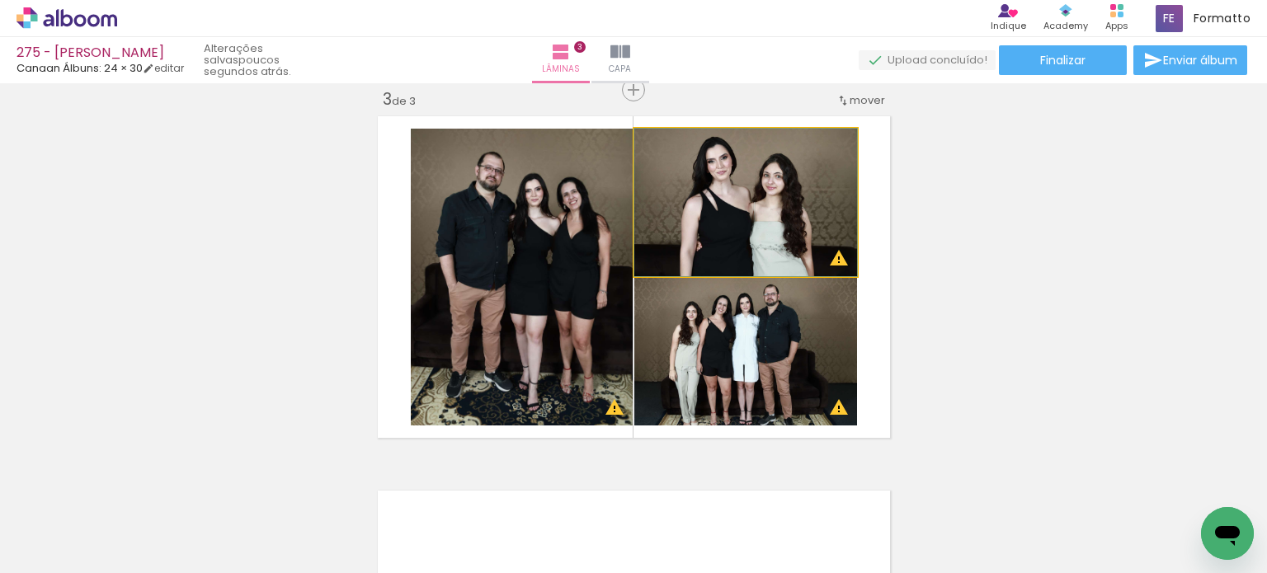
drag, startPoint x: 732, startPoint y: 249, endPoint x: 729, endPoint y: 233, distance: 16.0
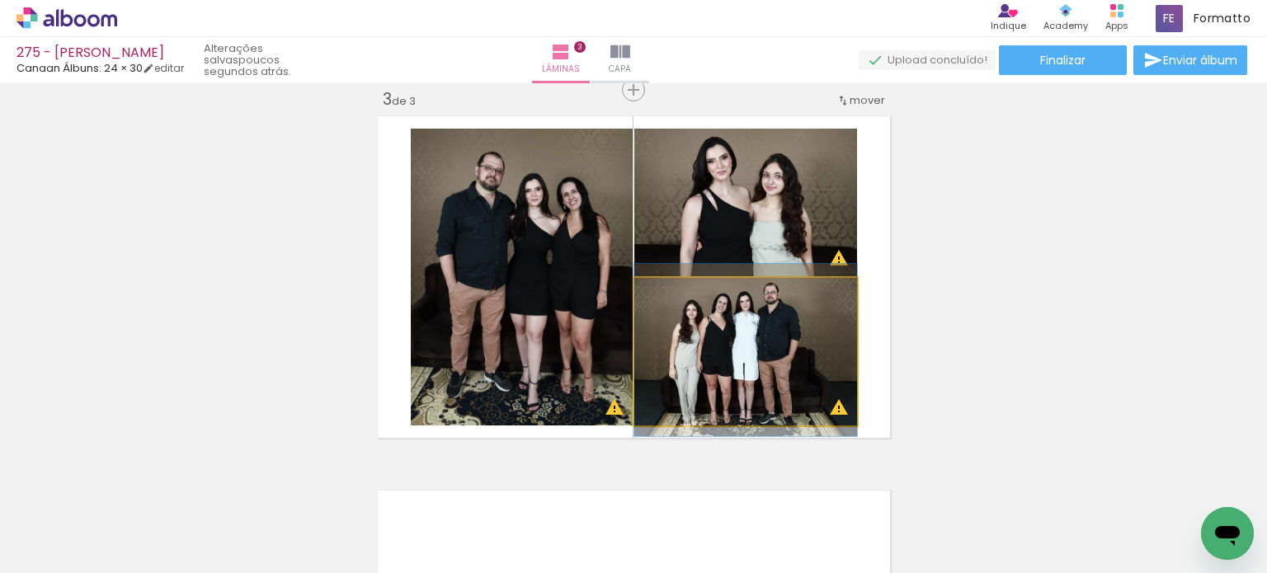
drag, startPoint x: 749, startPoint y: 359, endPoint x: 752, endPoint y: 316, distance: 43.0
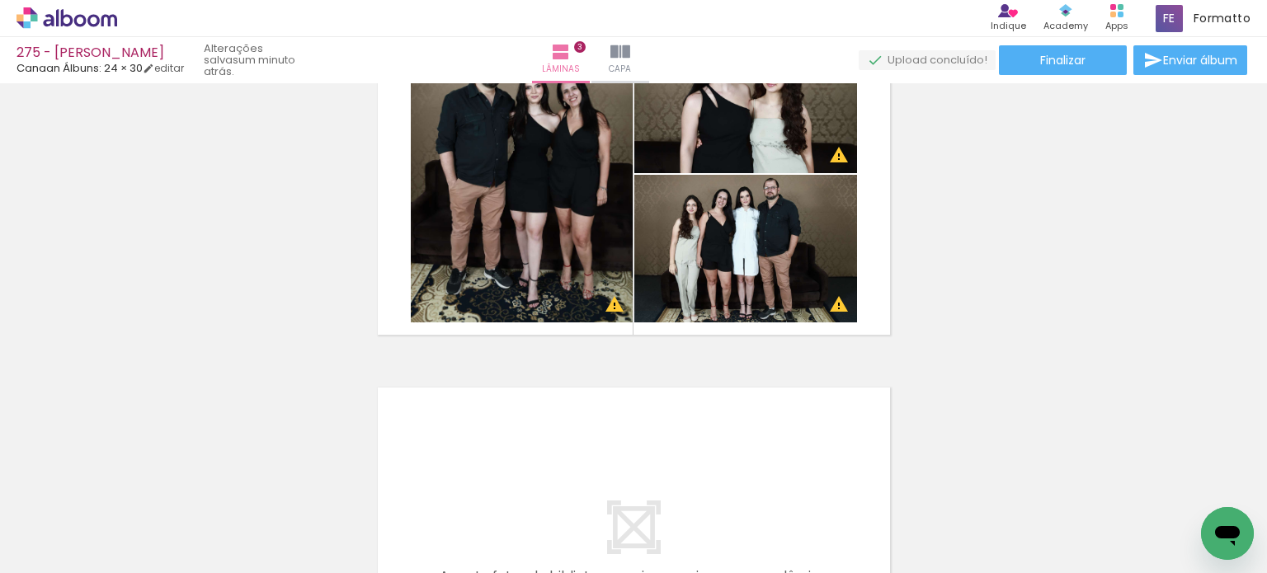
scroll to position [762, 0]
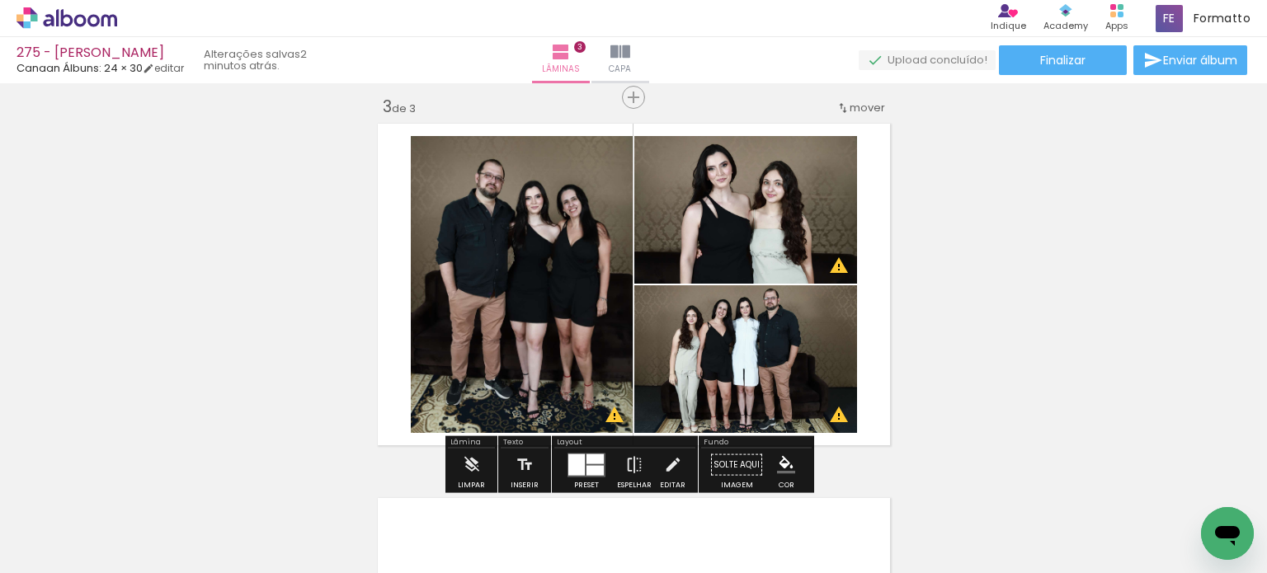
click at [950, 340] on div "Inserir lâmina 1 de 3 Inserir lâmina 2 de 3 Inserir lâmina 3 de 3 O Designbox p…" at bounding box center [633, 76] width 1267 height 1499
click at [993, 257] on div "Inserir lâmina 1 de 3 Inserir lâmina 2 de 3 Inserir lâmina 3 de 3 O Designbox p…" at bounding box center [633, 76] width 1267 height 1499
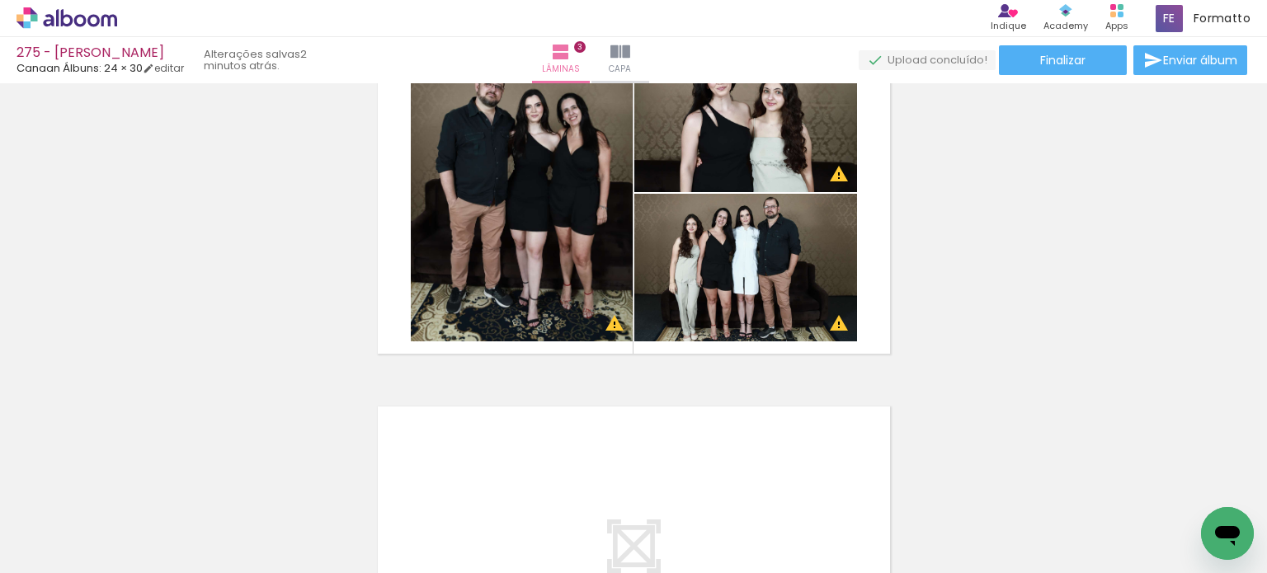
scroll to position [845, 0]
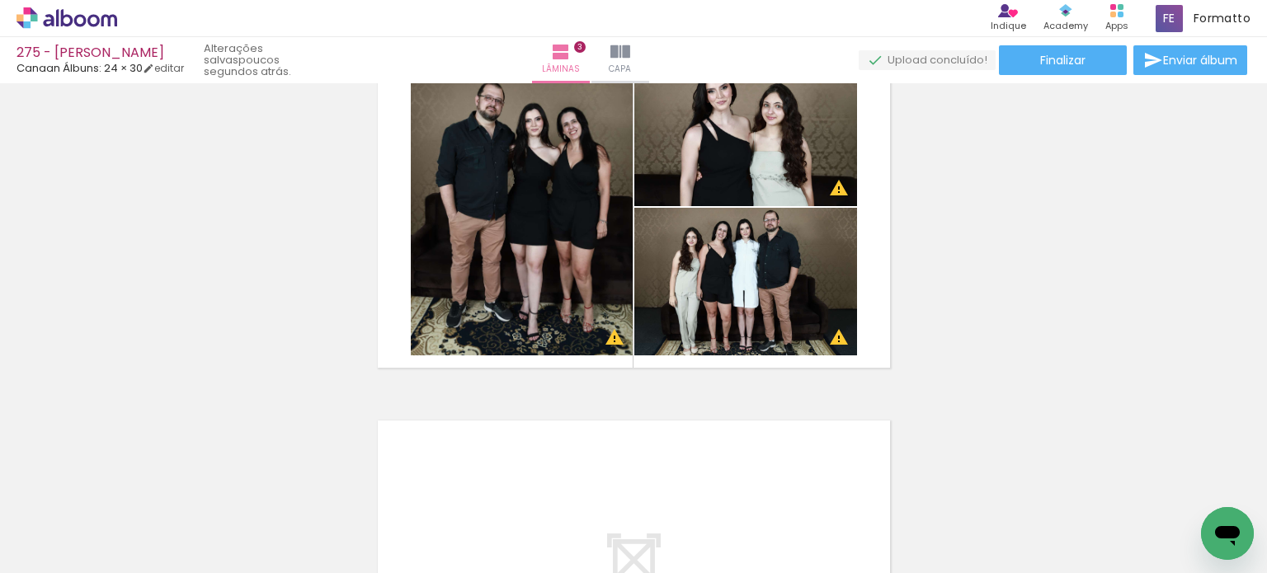
scroll to position [762, 0]
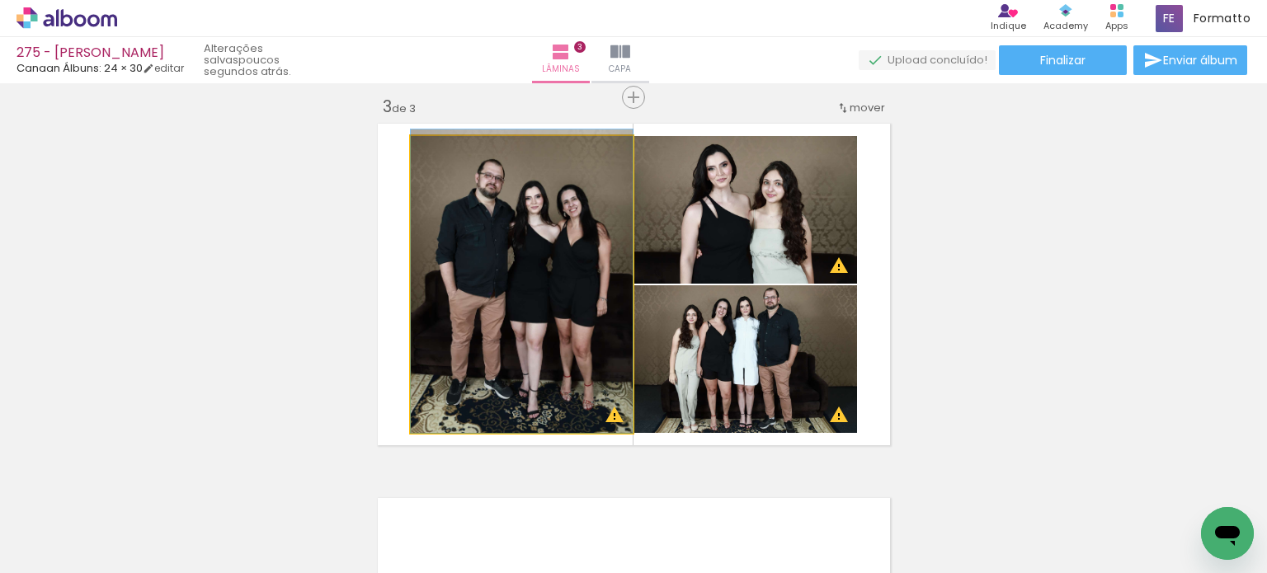
drag, startPoint x: 480, startPoint y: 344, endPoint x: 476, endPoint y: 336, distance: 9.2
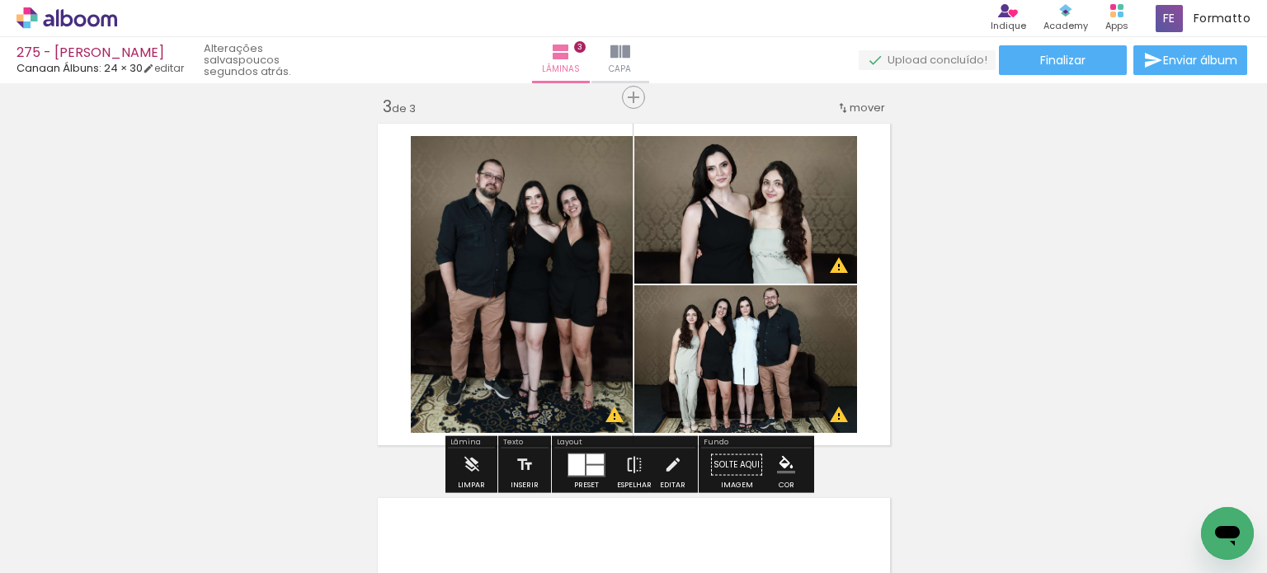
click at [317, 332] on div "Inserir lâmina 1 de 3 Inserir lâmina 2 de 3 Inserir lâmina 3 de 3 O Designbox p…" at bounding box center [633, 76] width 1267 height 1499
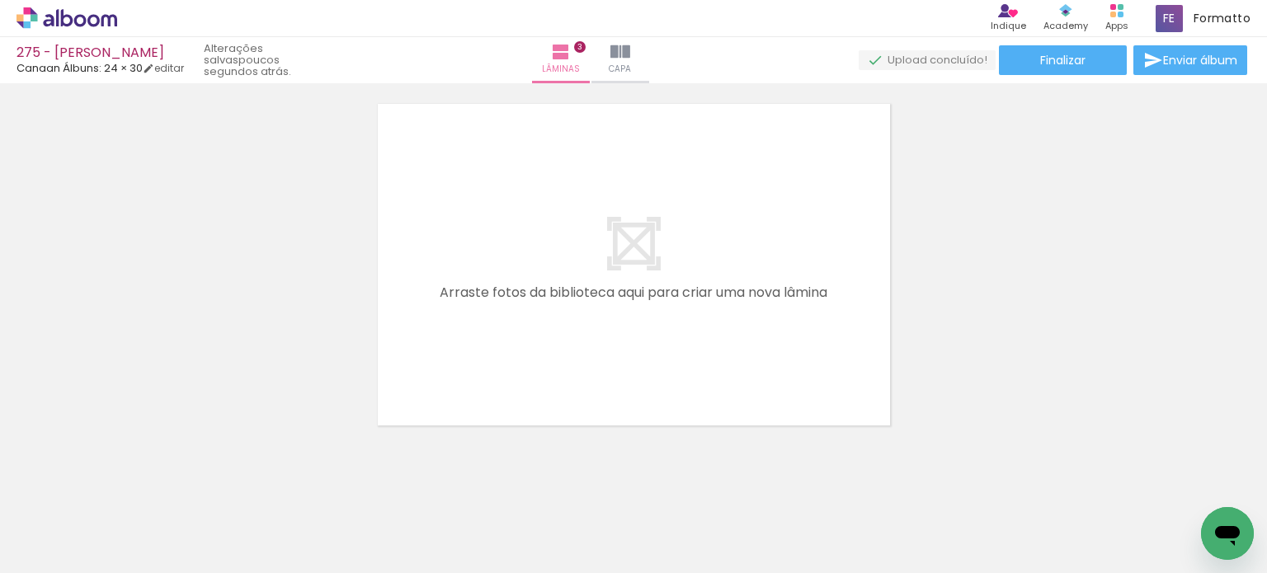
scroll to position [1175, 0]
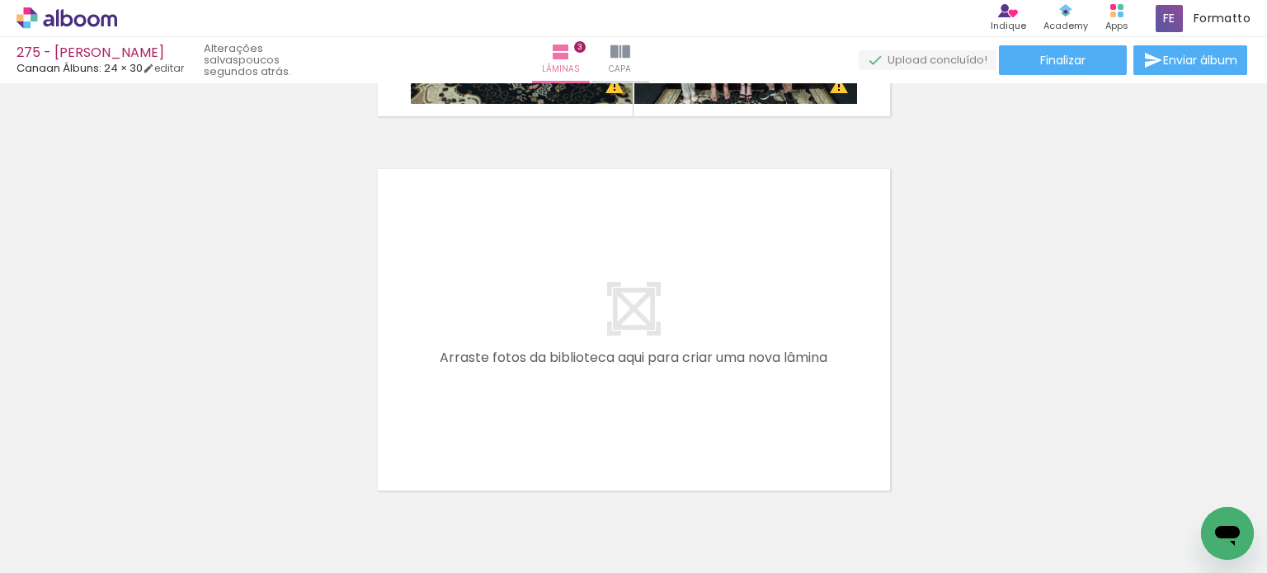
scroll to position [762, 0]
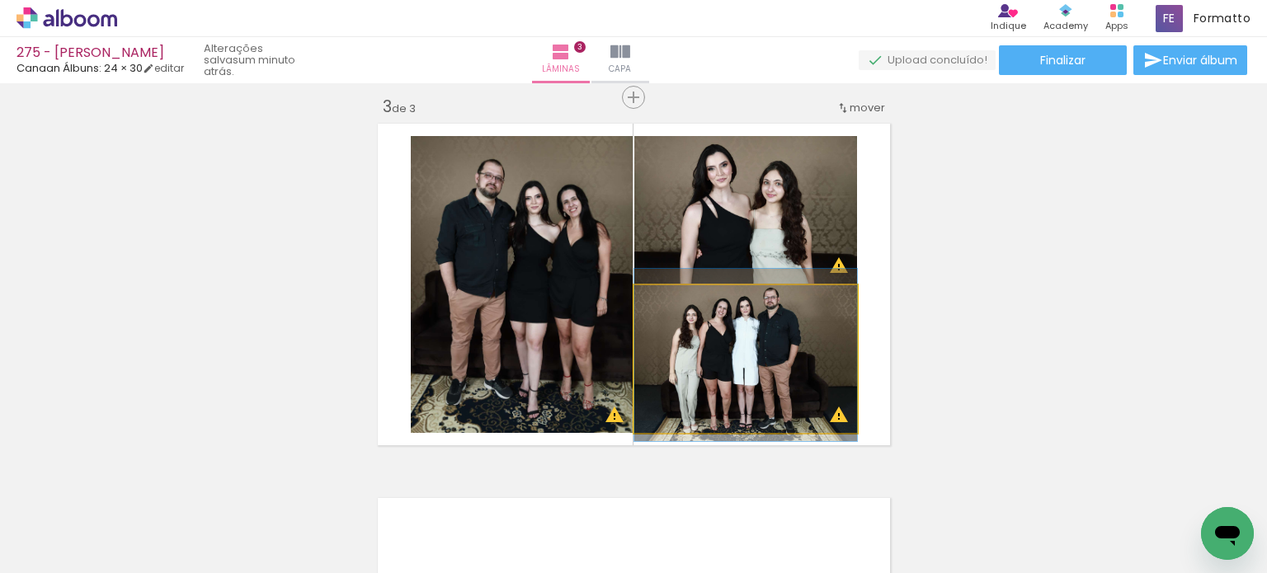
drag, startPoint x: 709, startPoint y: 383, endPoint x: 690, endPoint y: 514, distance: 132.5
click at [694, 486] on quentale-workspace at bounding box center [633, 286] width 1267 height 573
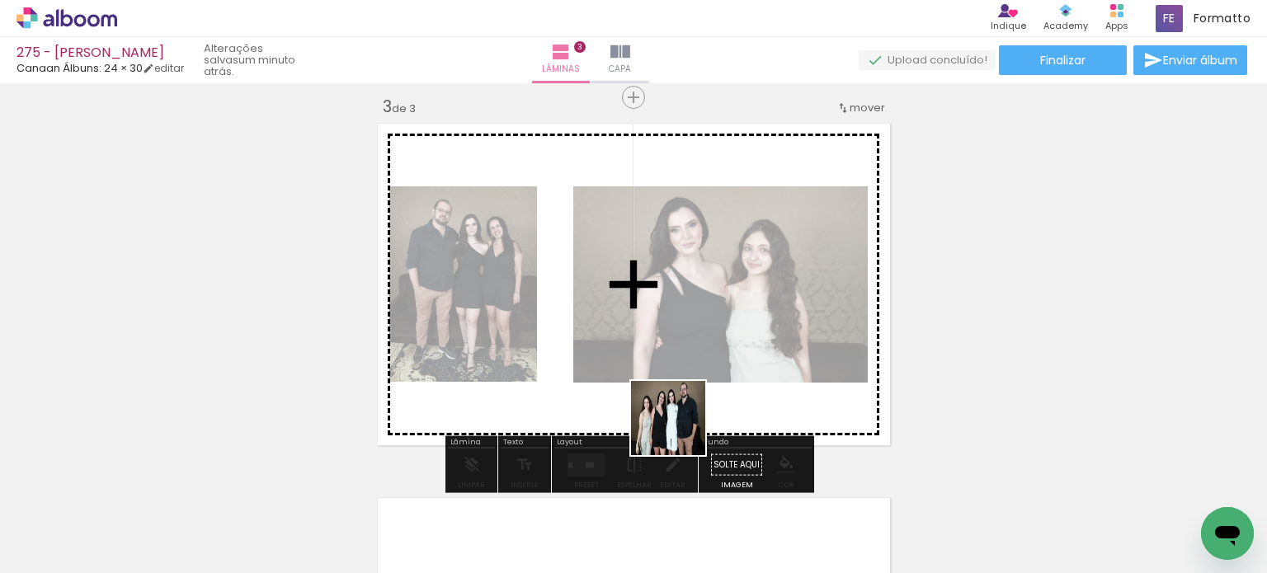
drag, startPoint x: 671, startPoint y: 449, endPoint x: 688, endPoint y: 411, distance: 41.7
click at [688, 411] on quentale-workspace at bounding box center [633, 286] width 1267 height 573
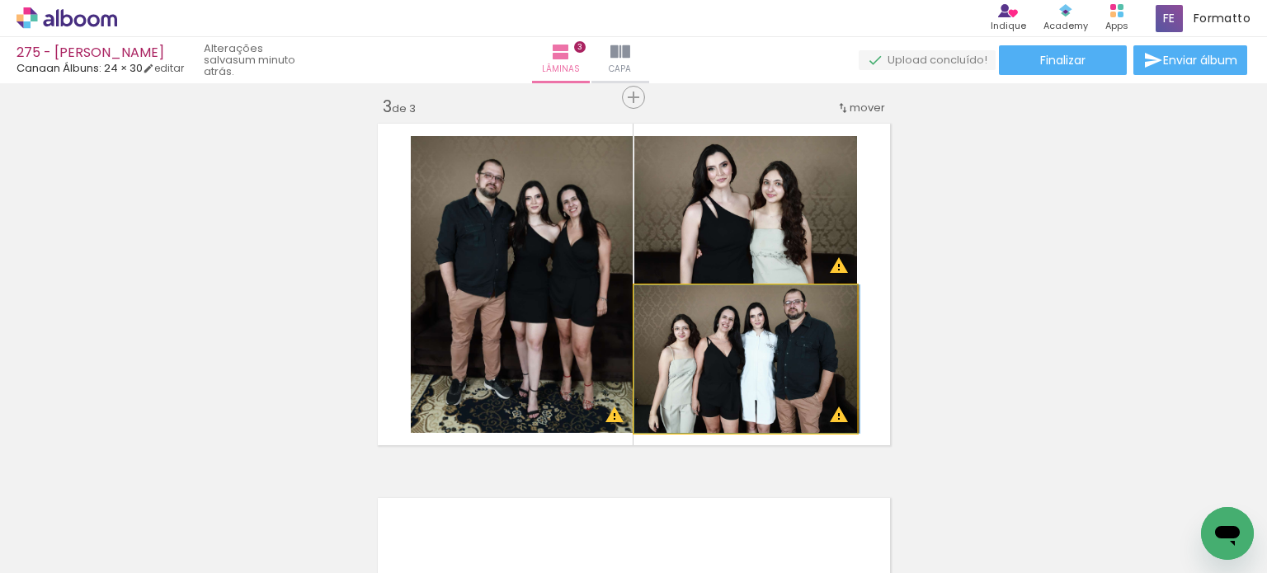
drag, startPoint x: 755, startPoint y: 393, endPoint x: 764, endPoint y: 384, distance: 12.3
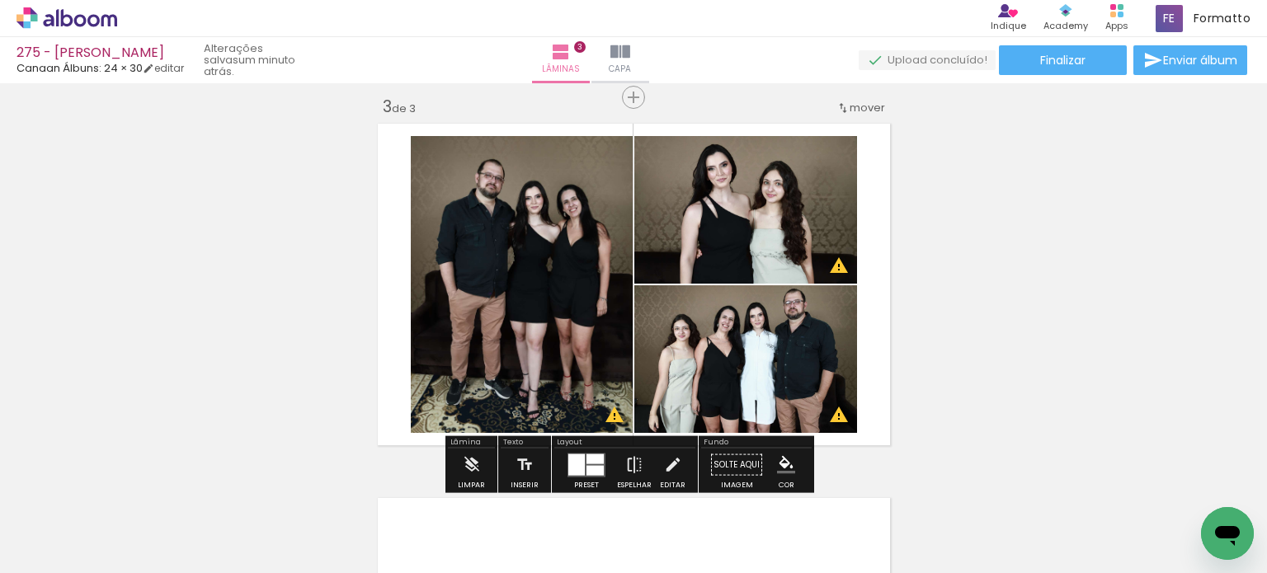
click at [925, 270] on div "Inserir lâmina 1 de 3 Inserir lâmina 2 de 3 Inserir lâmina 3 de 3 O Designbox p…" at bounding box center [633, 76] width 1267 height 1499
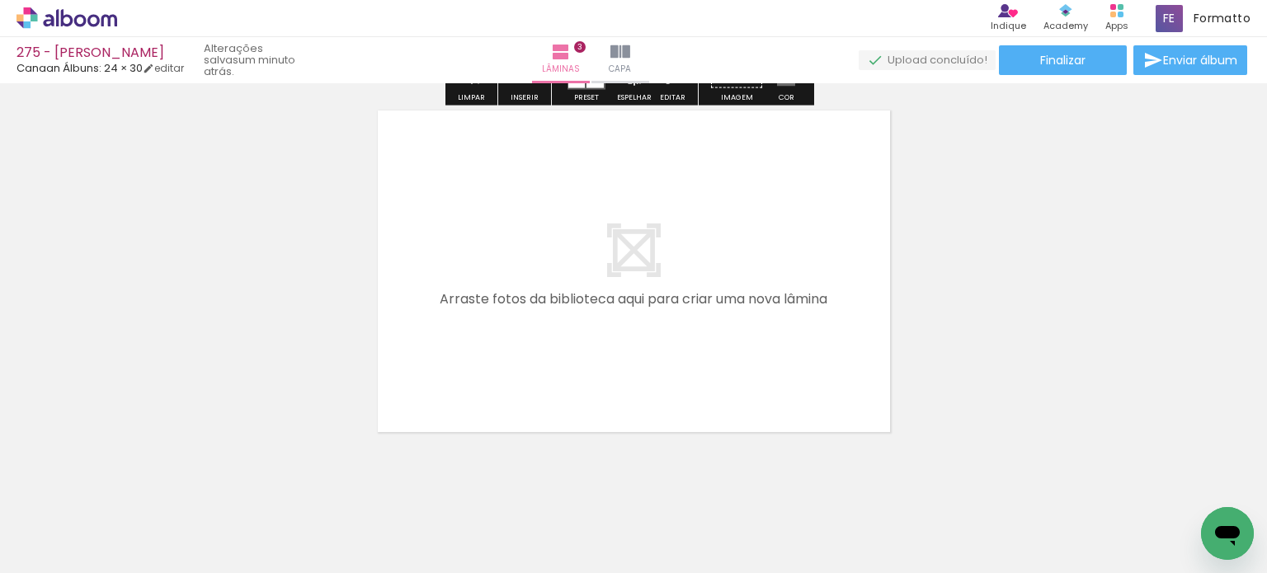
scroll to position [1175, 0]
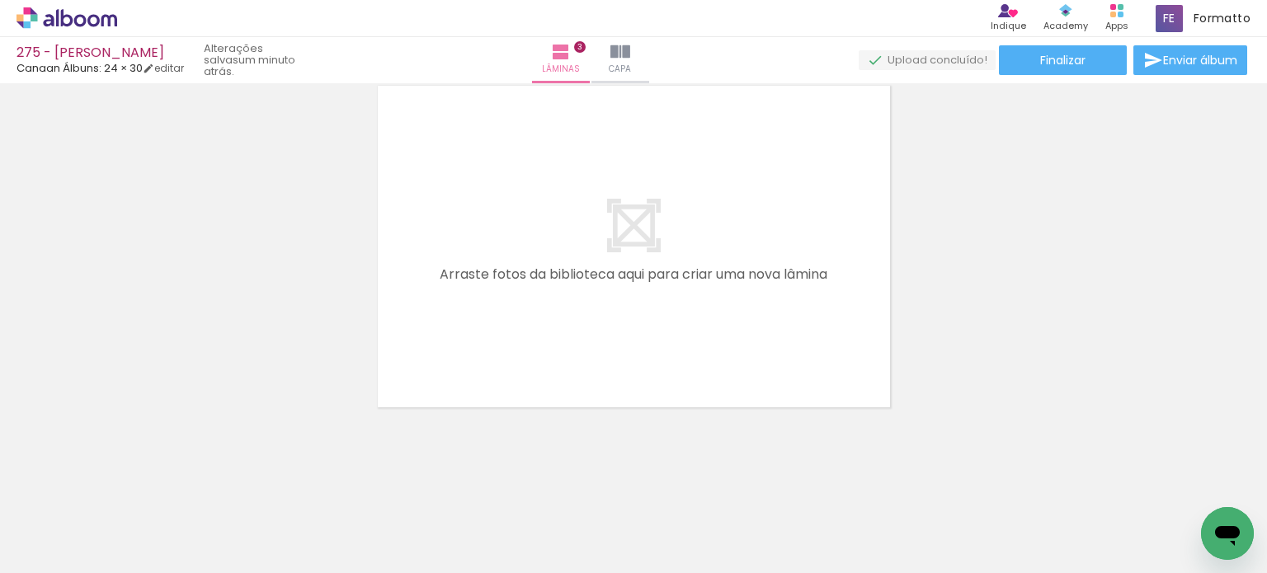
click at [64, 491] on iron-icon at bounding box center [55, 484] width 17 height 17
drag, startPoint x: 995, startPoint y: 469, endPoint x: 855, endPoint y: 337, distance: 191.4
click at [855, 337] on quentale-workspace at bounding box center [633, 286] width 1267 height 573
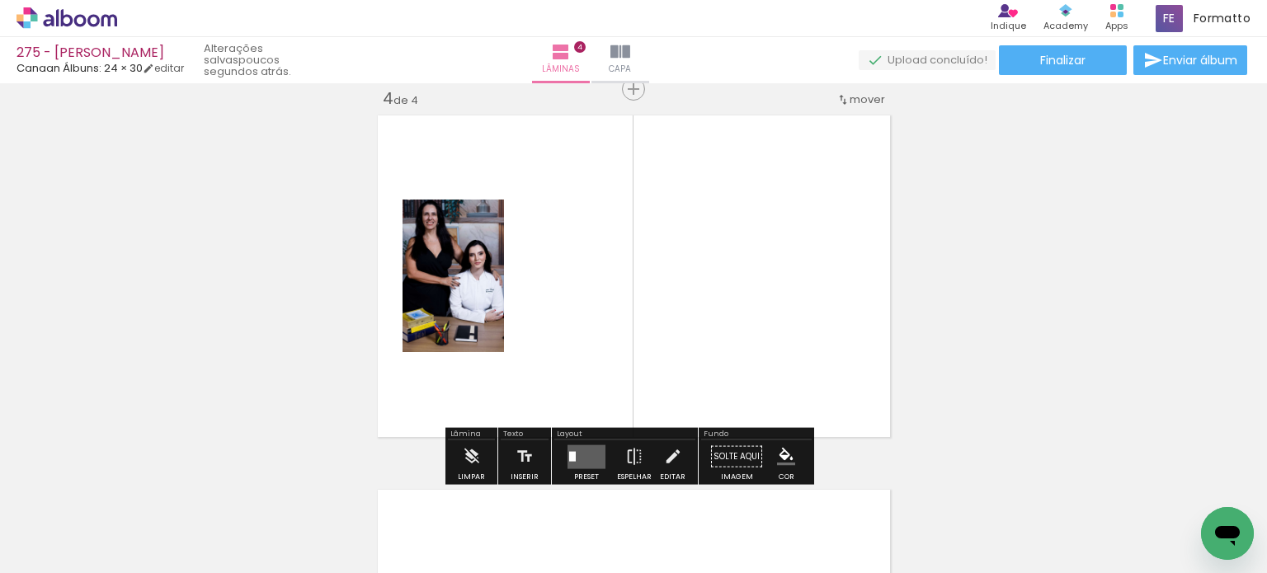
scroll to position [1144, 0]
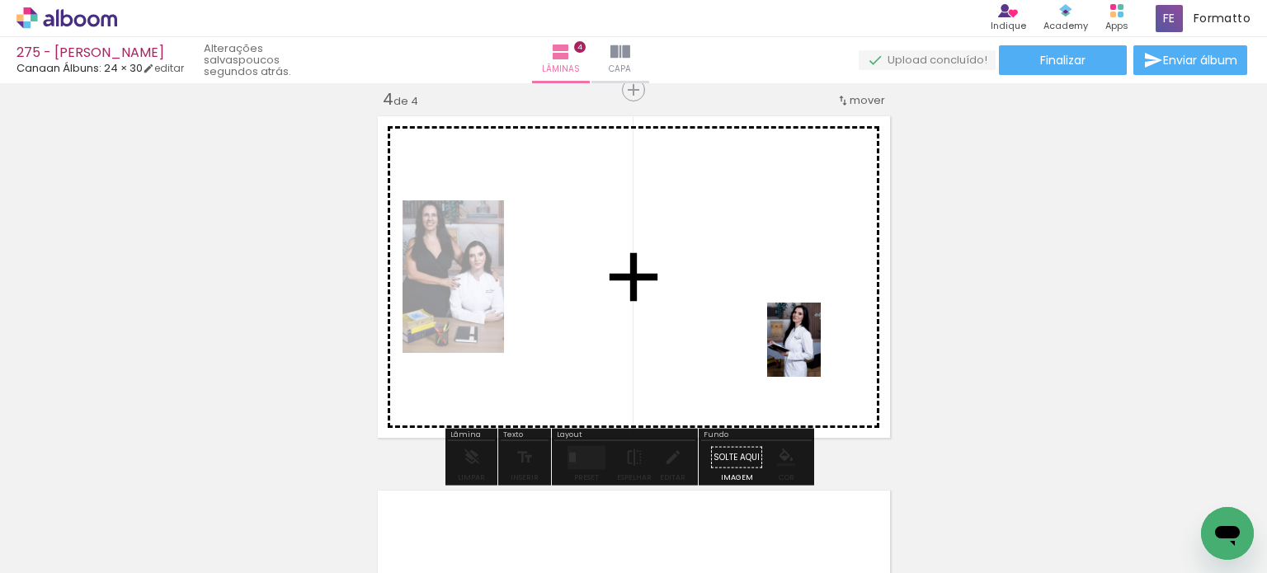
drag, startPoint x: 958, startPoint y: 516, endPoint x: 814, endPoint y: 351, distance: 219.3
click at [813, 351] on quentale-workspace at bounding box center [633, 286] width 1267 height 573
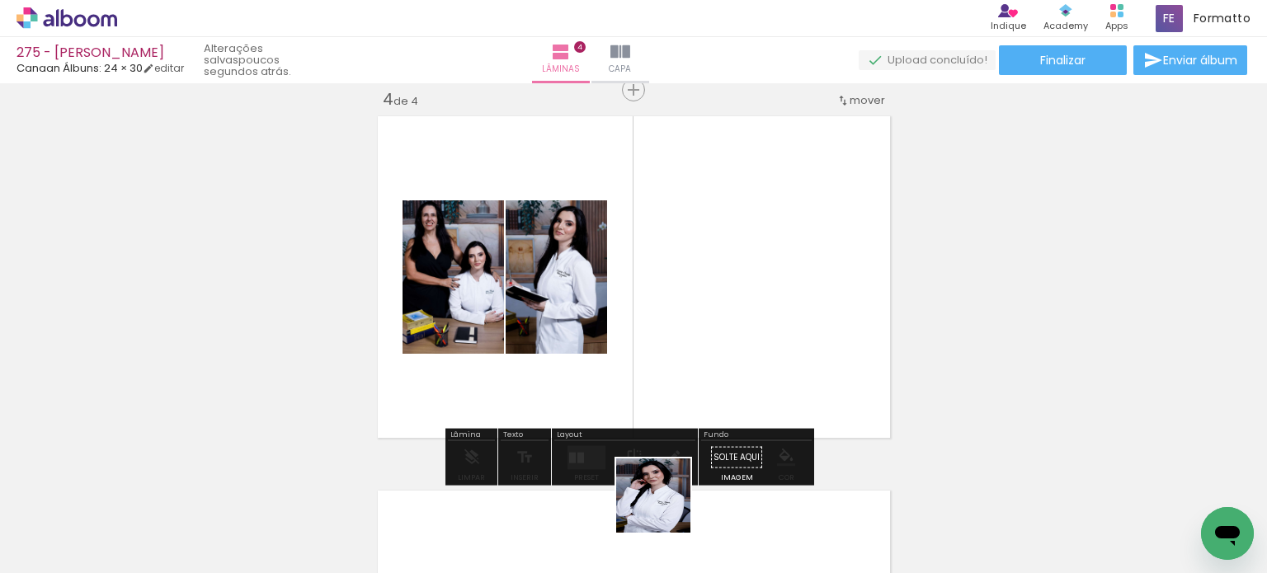
drag, startPoint x: 666, startPoint y: 508, endPoint x: 531, endPoint y: 411, distance: 166.0
click at [662, 300] on quentale-workspace at bounding box center [633, 286] width 1267 height 573
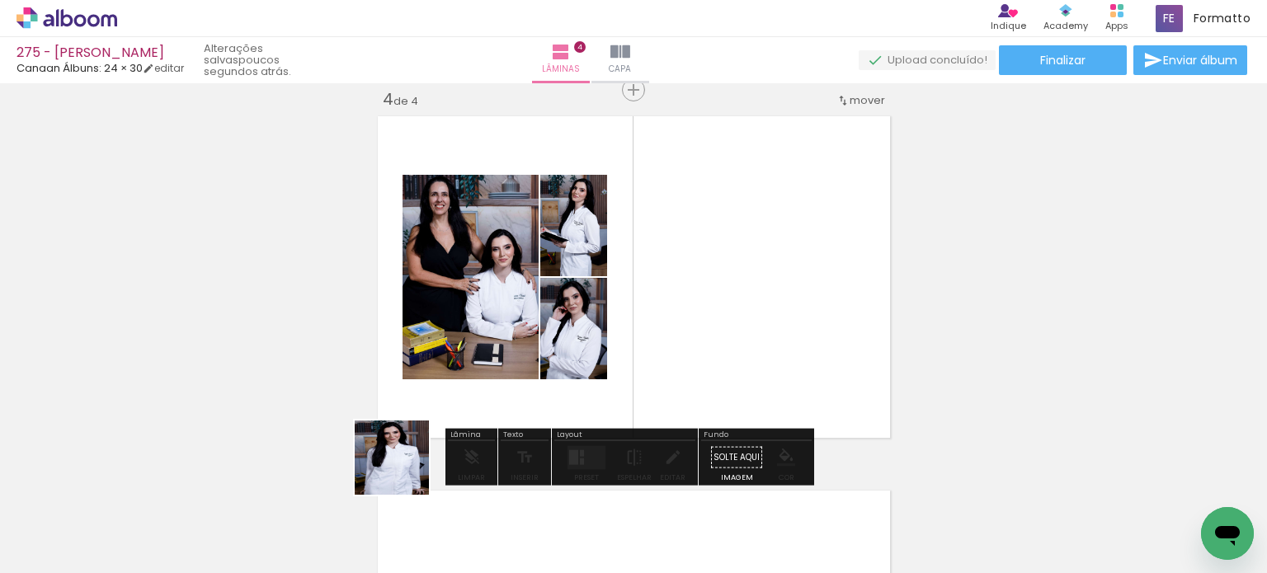
drag, startPoint x: 404, startPoint y: 470, endPoint x: 428, endPoint y: 384, distance: 89.1
click at [422, 372] on quentale-workspace at bounding box center [633, 286] width 1267 height 573
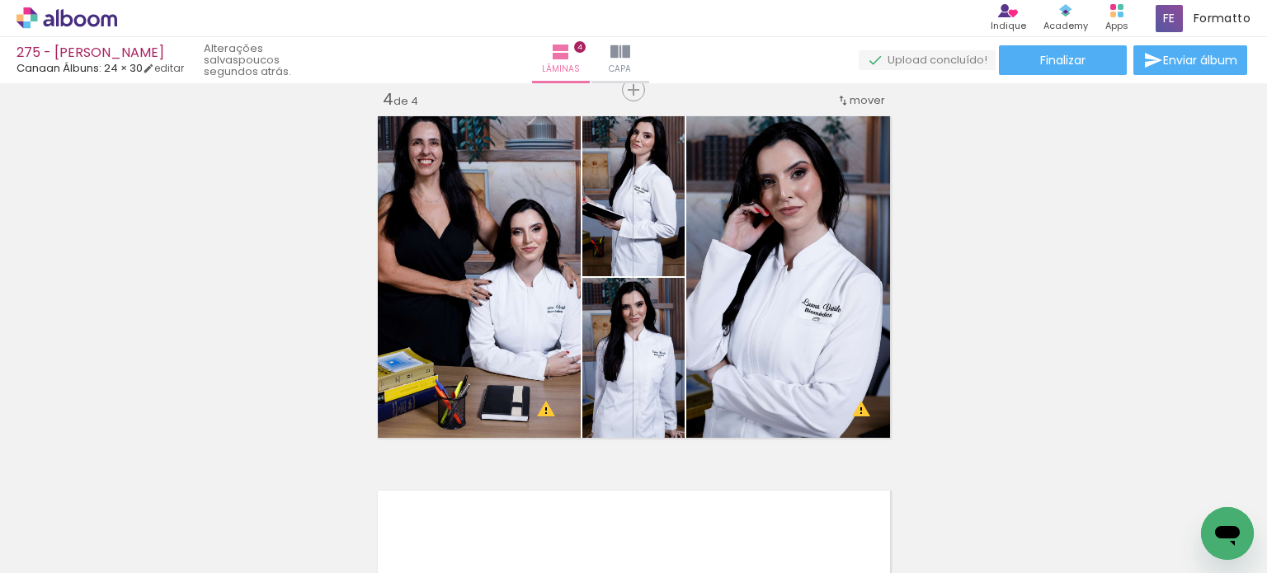
scroll to position [0, 0]
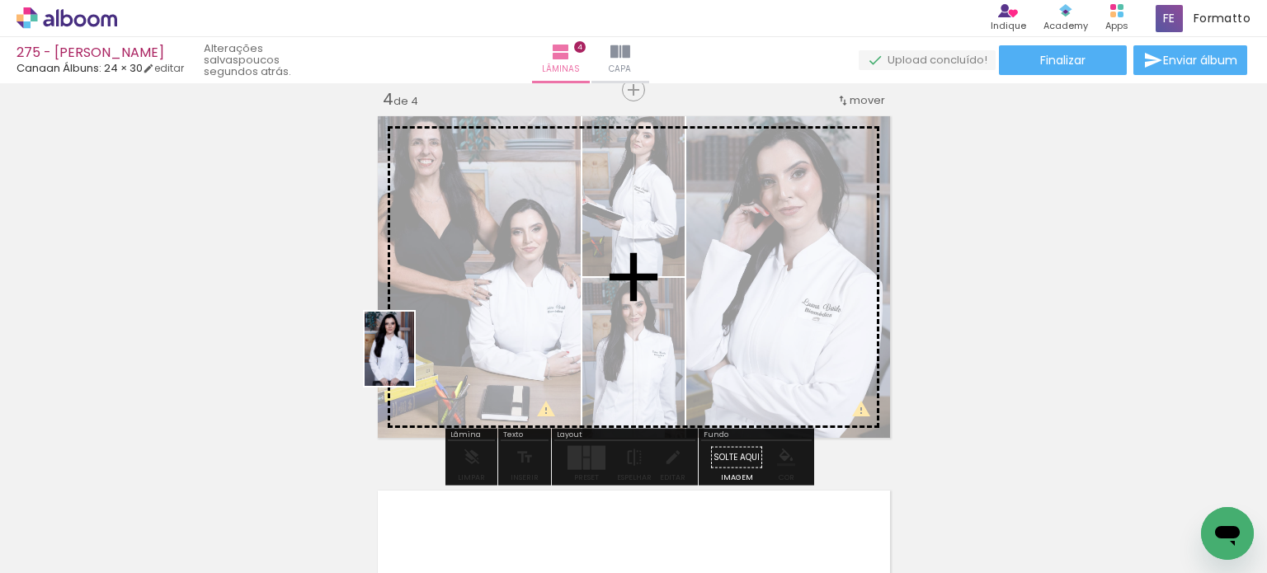
drag, startPoint x: 278, startPoint y: 464, endPoint x: 414, endPoint y: 361, distance: 170.7
click at [414, 361] on quentale-workspace at bounding box center [633, 286] width 1267 height 573
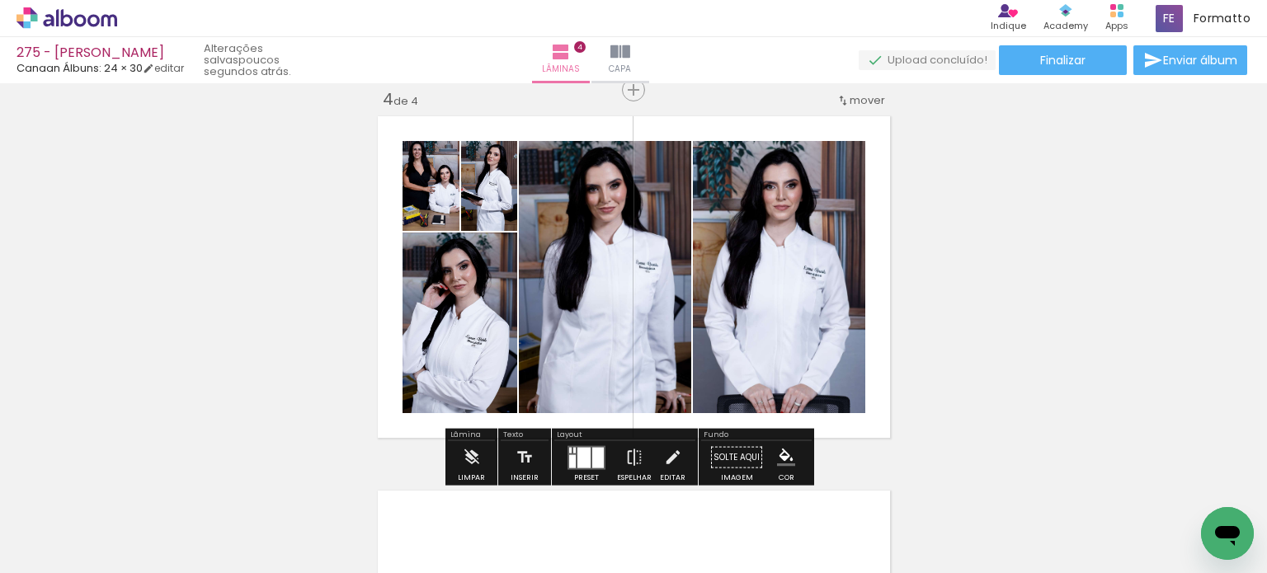
click at [586, 461] on div at bounding box center [583, 457] width 13 height 21
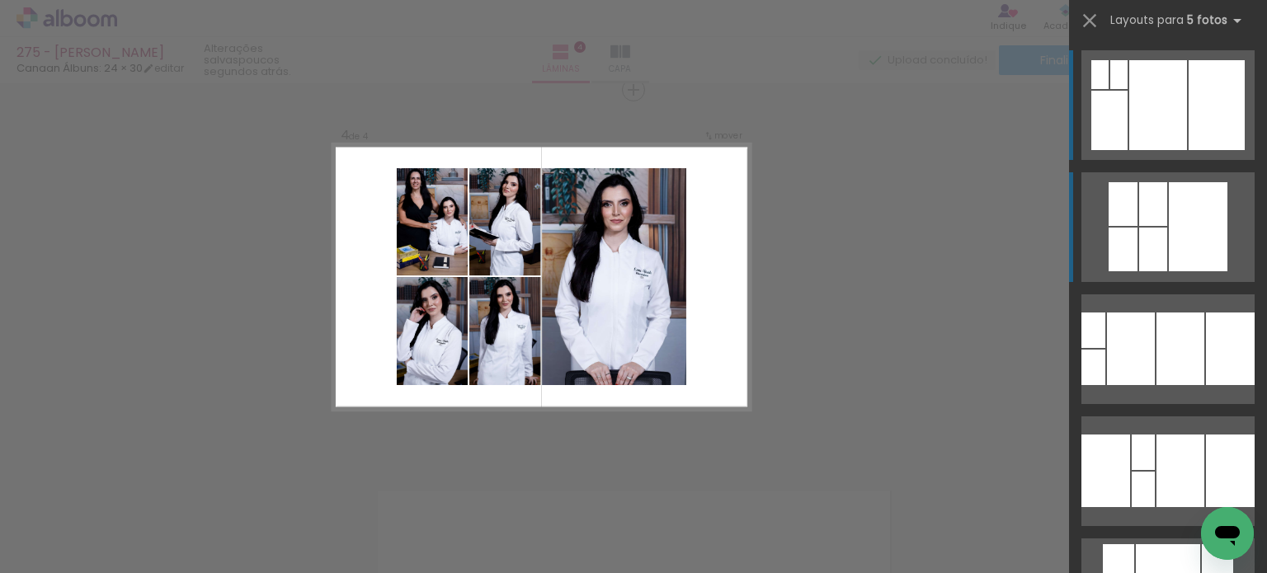
click at [1140, 233] on div at bounding box center [1153, 250] width 28 height 44
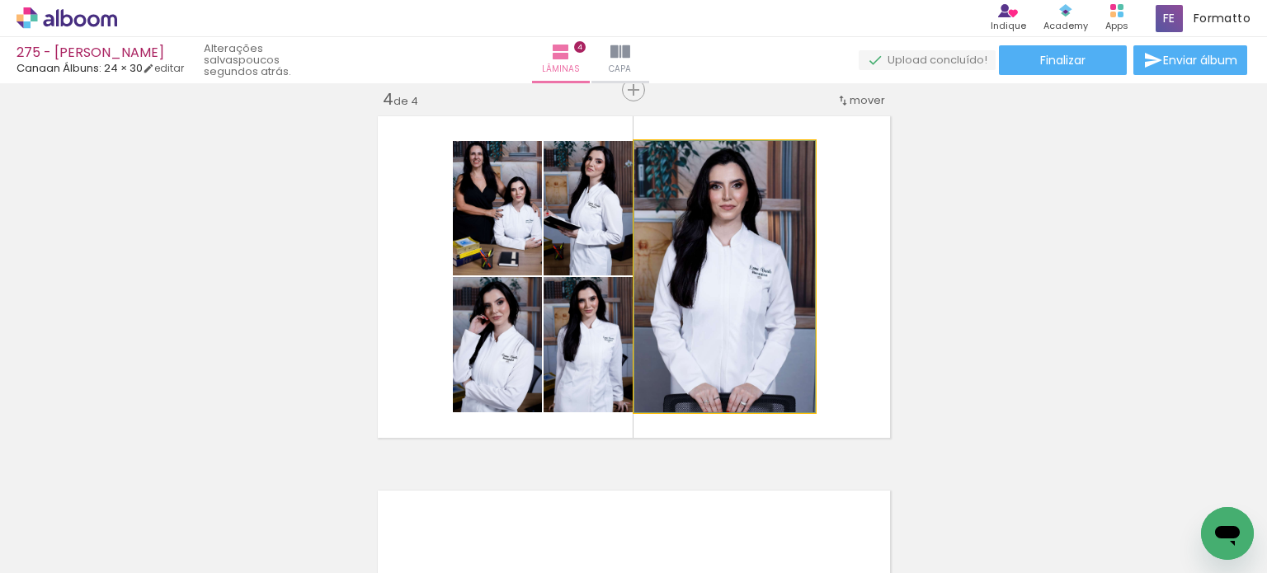
drag, startPoint x: 739, startPoint y: 288, endPoint x: 744, endPoint y: 270, distance: 18.8
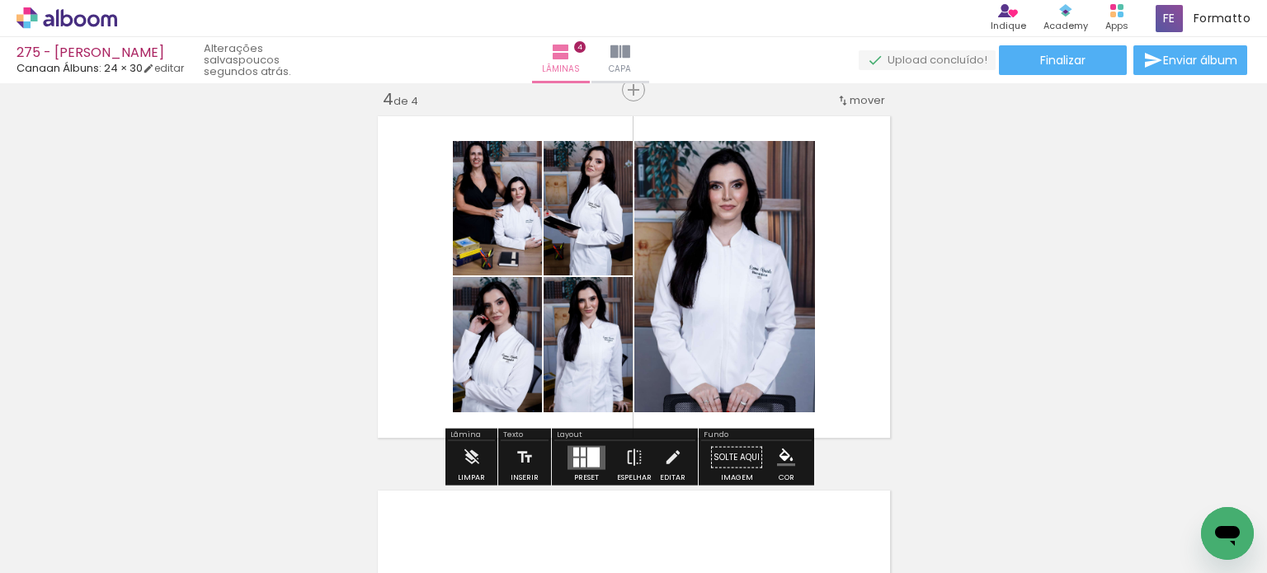
click at [587, 450] on div at bounding box center [593, 457] width 12 height 20
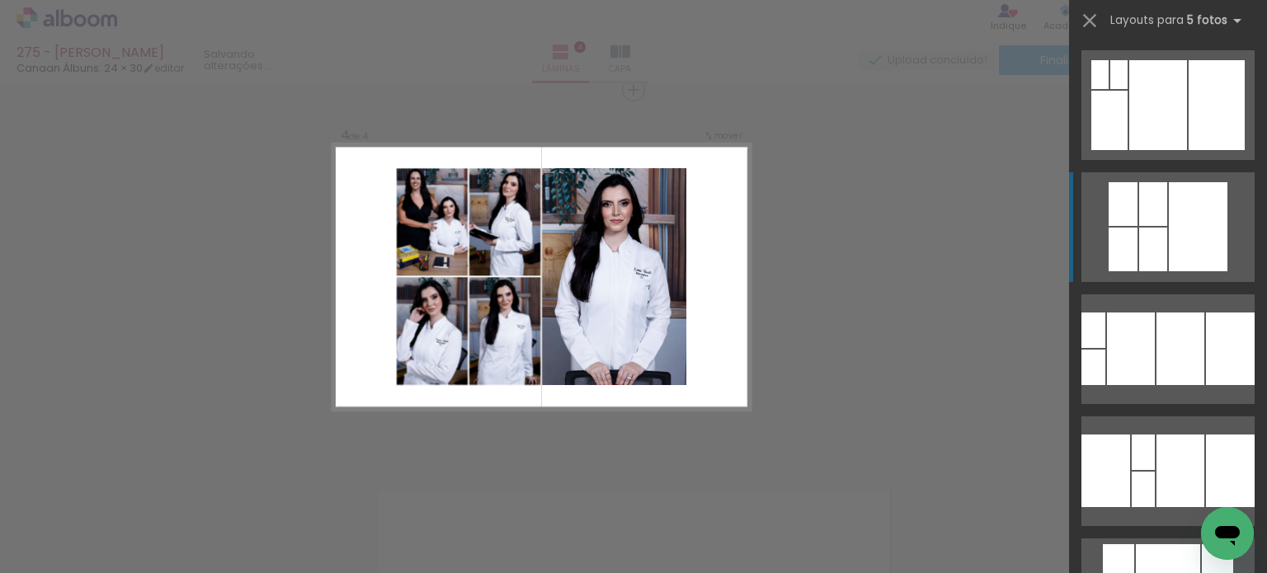
scroll to position [122, 0]
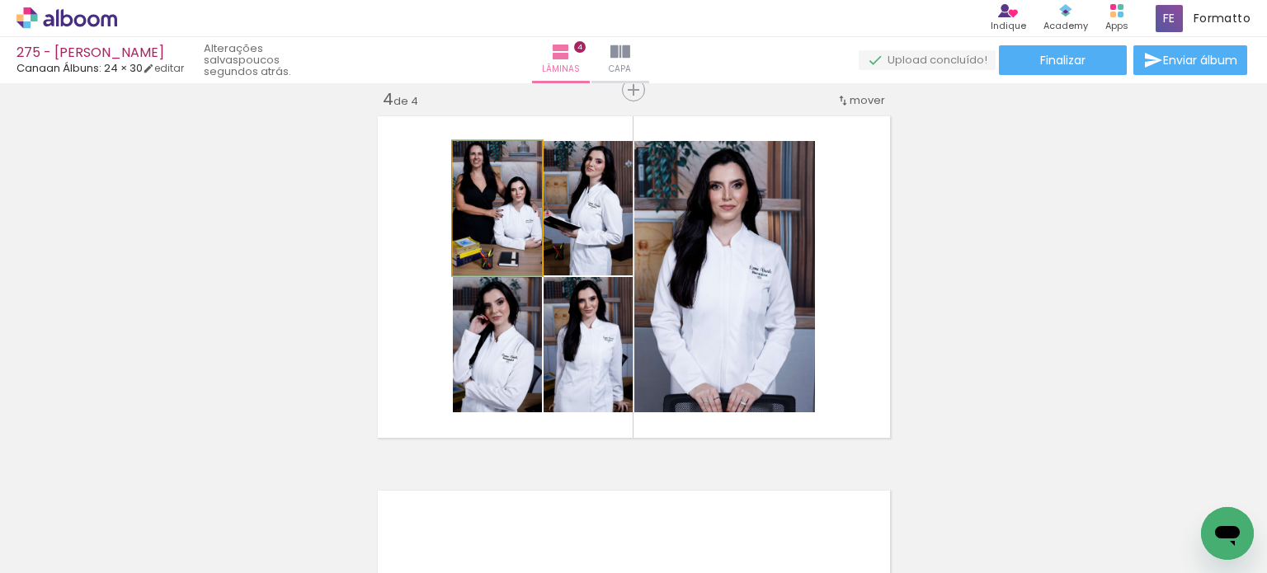
drag, startPoint x: 524, startPoint y: 245, endPoint x: 521, endPoint y: 257, distance: 12.6
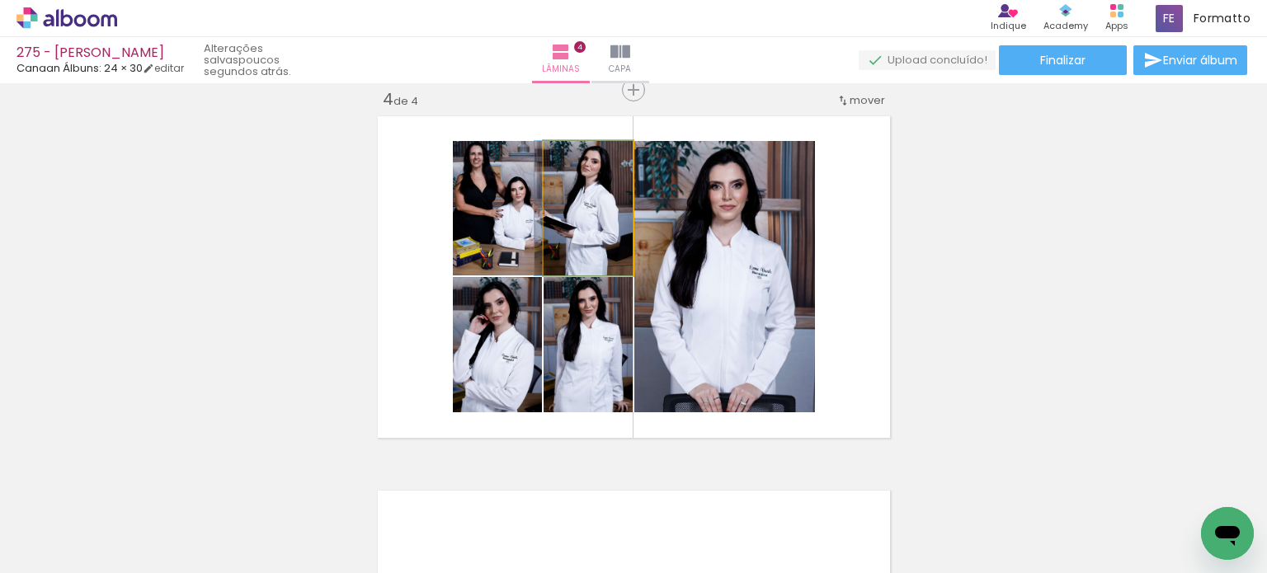
drag, startPoint x: 603, startPoint y: 252, endPoint x: 528, endPoint y: 243, distance: 75.7
click at [0, 0] on slot at bounding box center [0, 0] width 0 height 0
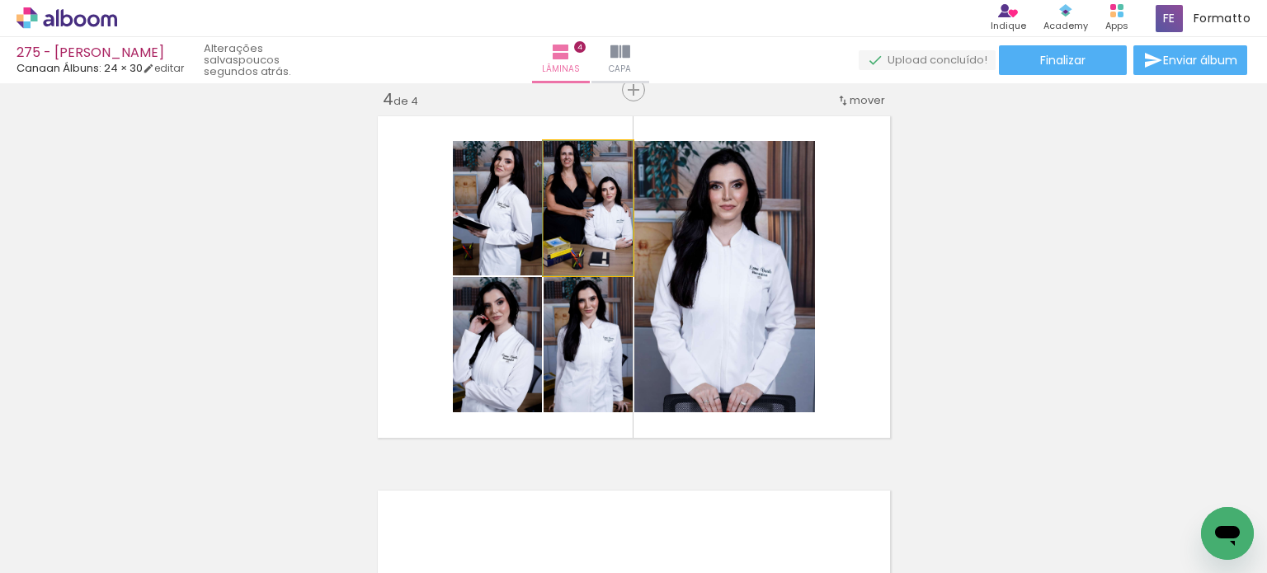
drag, startPoint x: 613, startPoint y: 253, endPoint x: 670, endPoint y: 281, distance: 63.4
click at [0, 0] on slot at bounding box center [0, 0] width 0 height 0
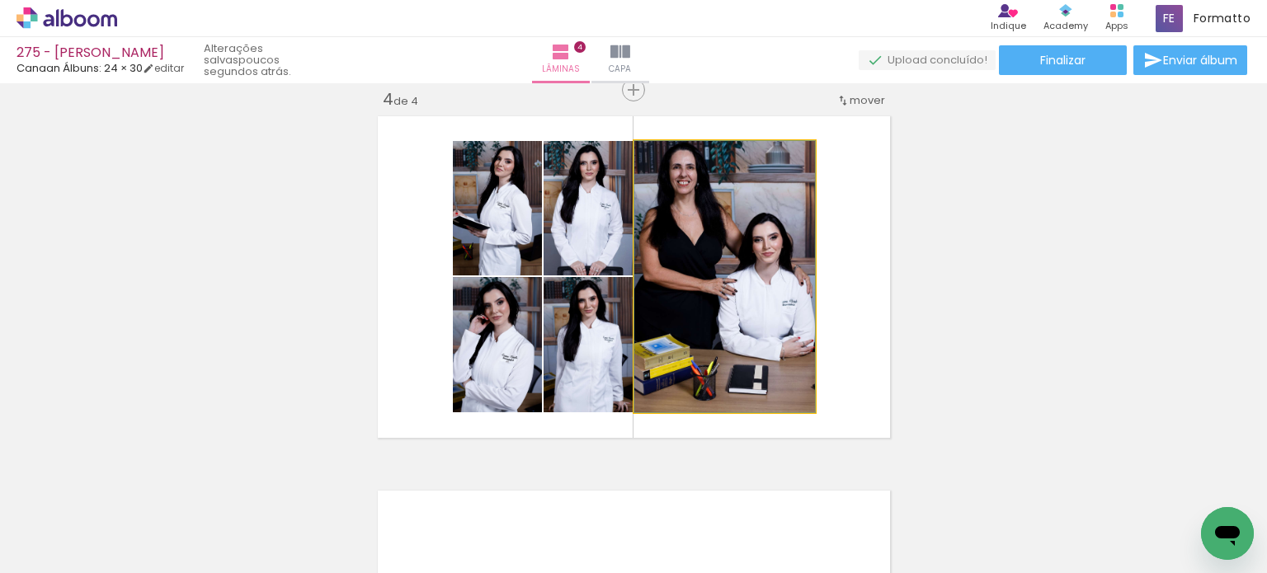
drag, startPoint x: 714, startPoint y: 285, endPoint x: 713, endPoint y: 303, distance: 18.2
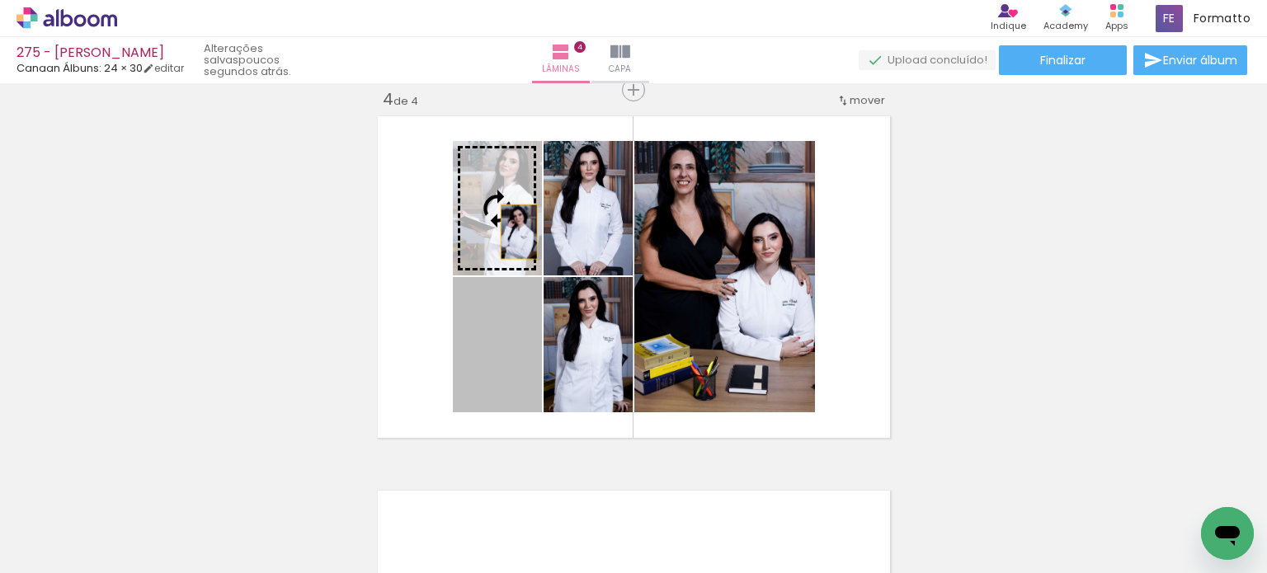
drag, startPoint x: 513, startPoint y: 373, endPoint x: 512, endPoint y: 232, distance: 141.1
click at [0, 0] on slot at bounding box center [0, 0] width 0 height 0
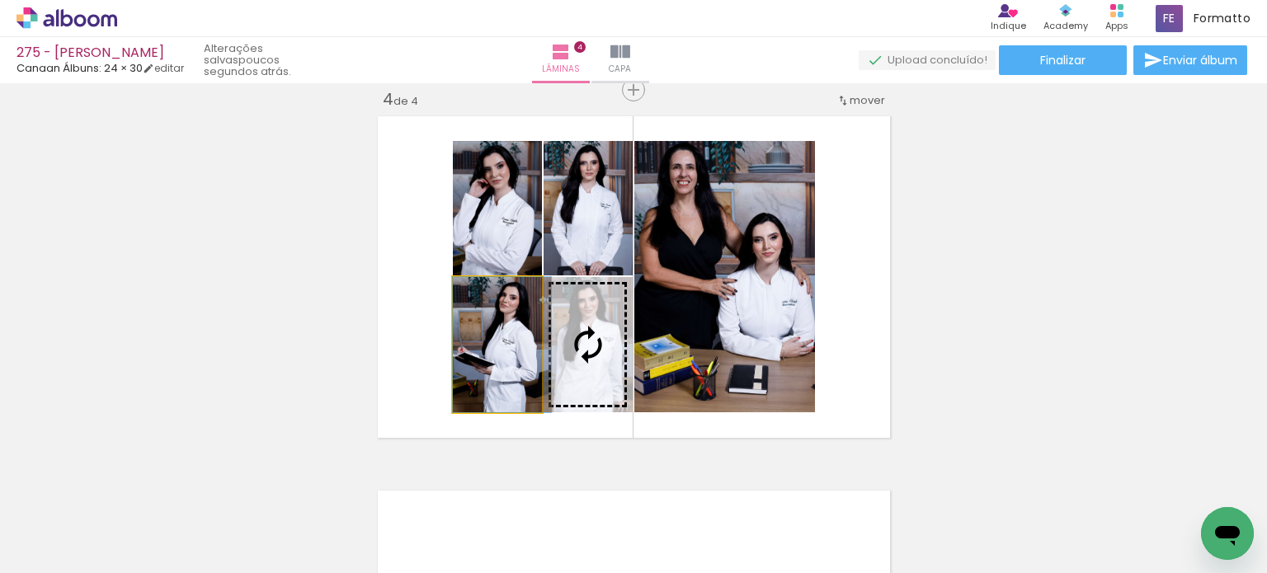
drag, startPoint x: 518, startPoint y: 352, endPoint x: 539, endPoint y: 354, distance: 20.7
click at [0, 0] on slot at bounding box center [0, 0] width 0 height 0
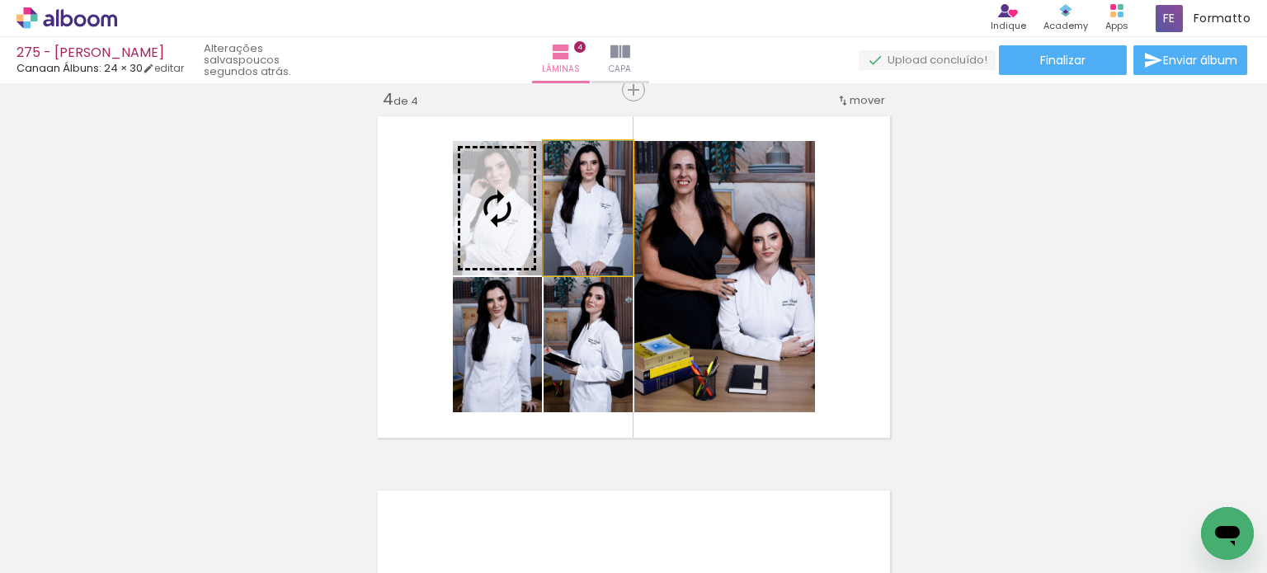
drag, startPoint x: 609, startPoint y: 247, endPoint x: 521, endPoint y: 239, distance: 87.8
click at [0, 0] on slot at bounding box center [0, 0] width 0 height 0
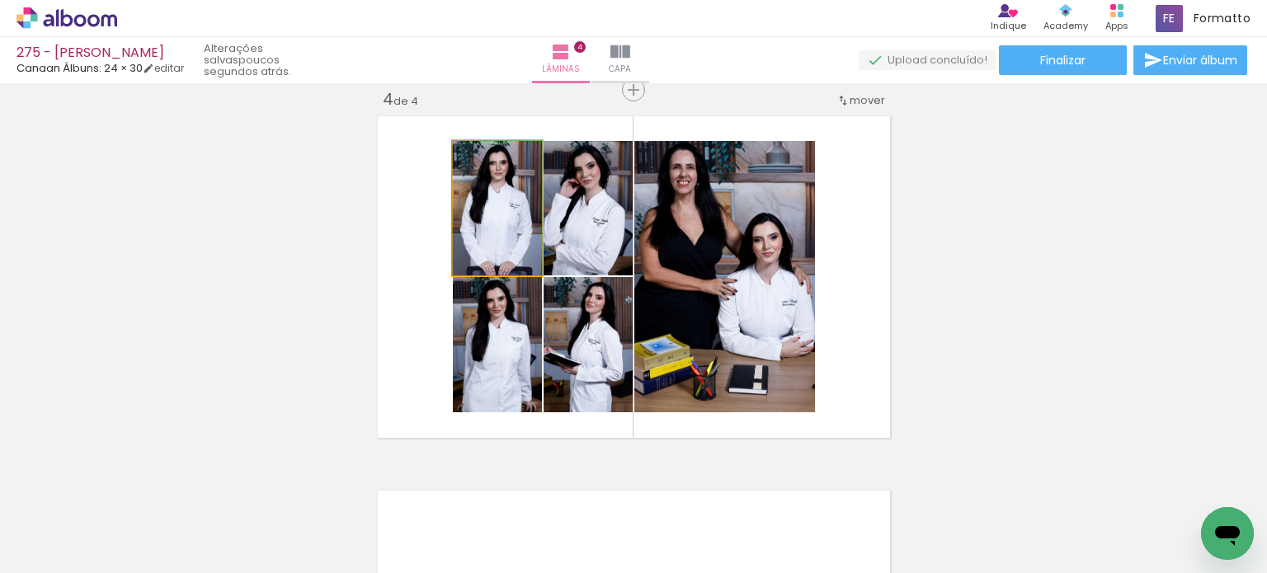
drag, startPoint x: 518, startPoint y: 245, endPoint x: 510, endPoint y: 238, distance: 11.1
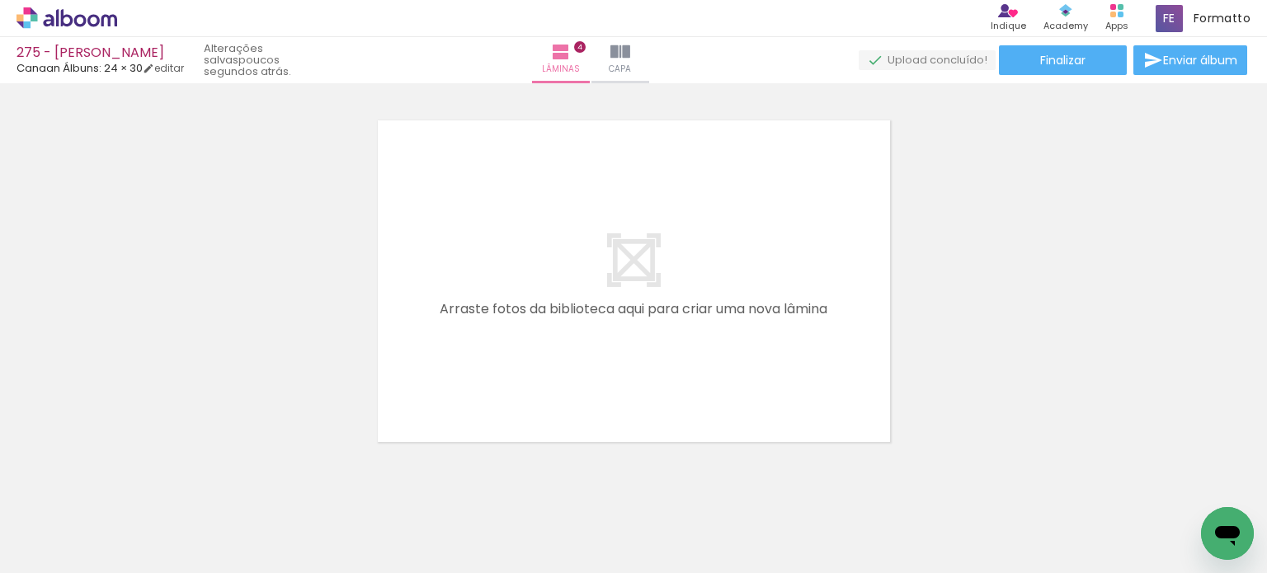
scroll to position [1549, 0]
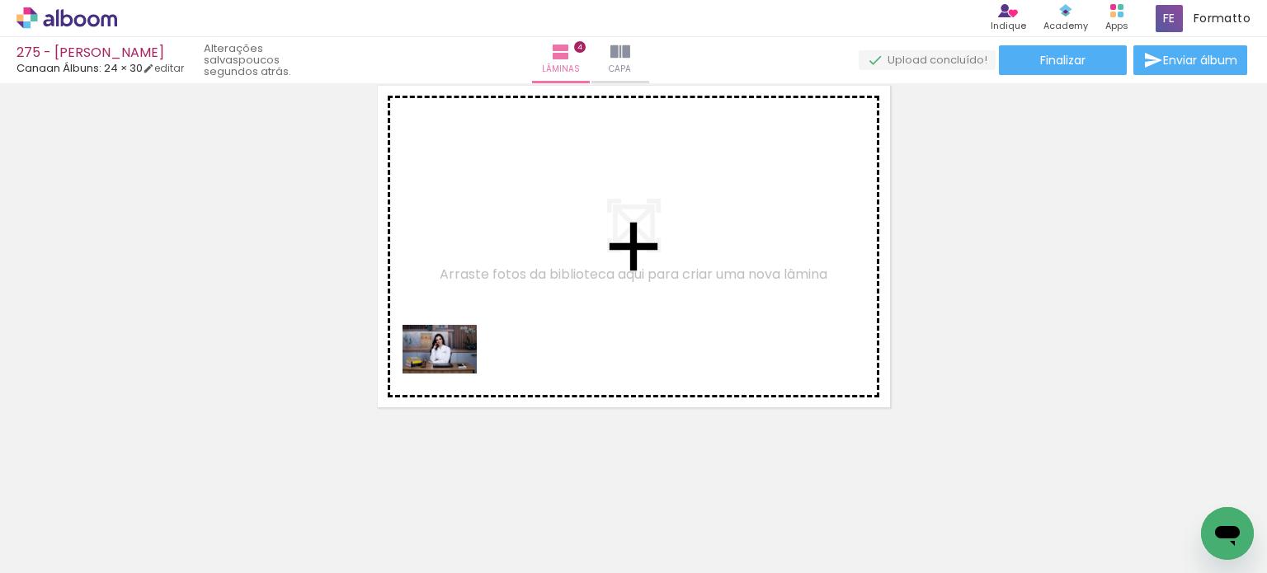
drag, startPoint x: 364, startPoint y: 438, endPoint x: 396, endPoint y: 464, distance: 41.1
click at [472, 356] on quentale-workspace at bounding box center [633, 286] width 1267 height 573
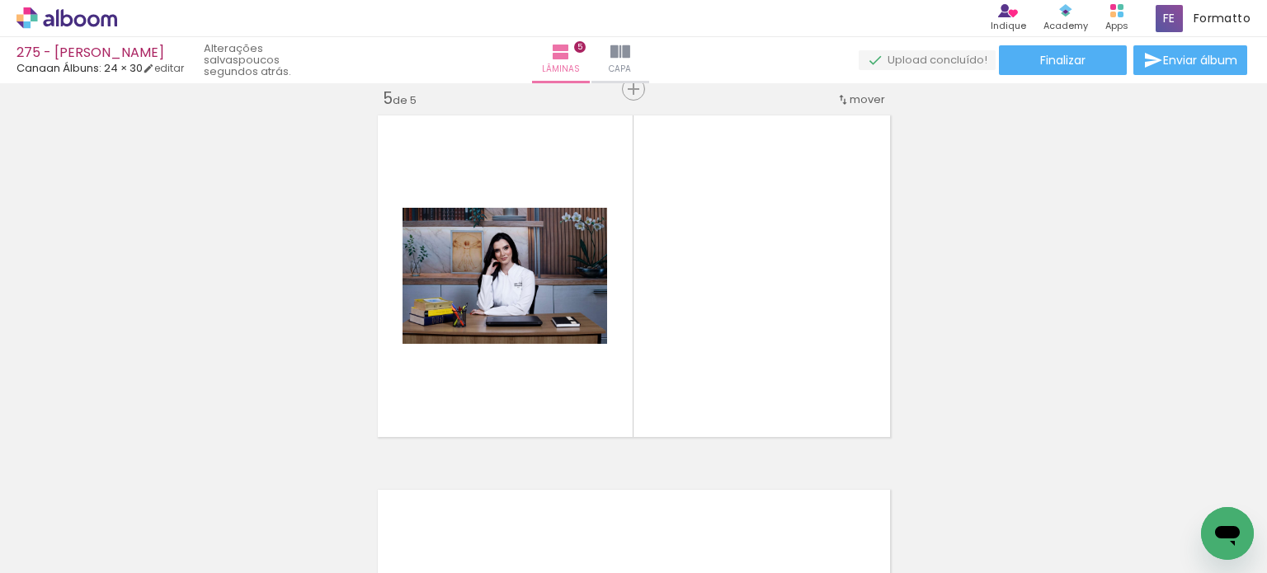
scroll to position [1519, 0]
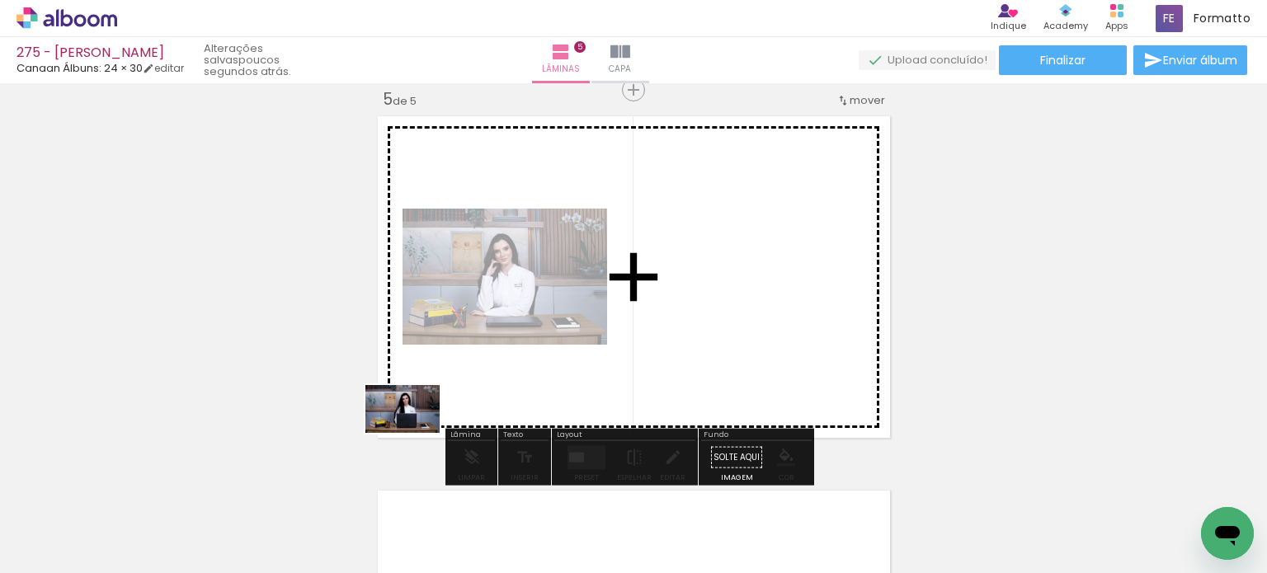
drag, startPoint x: 284, startPoint y: 526, endPoint x: 333, endPoint y: 487, distance: 63.4
click at [414, 435] on quentale-workspace at bounding box center [633, 286] width 1267 height 573
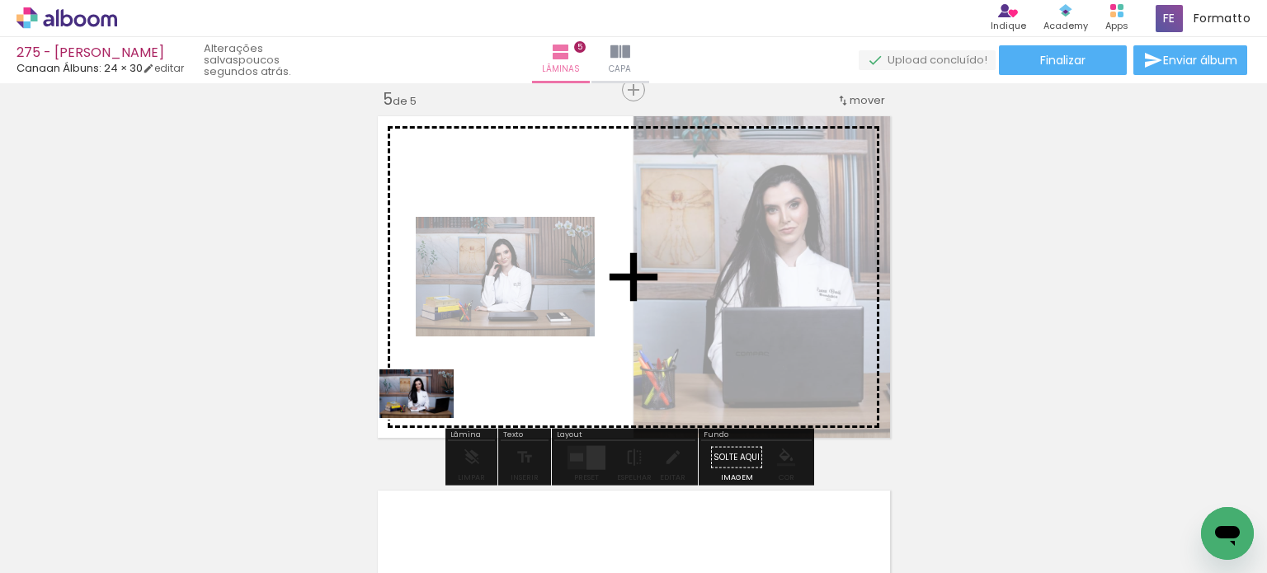
drag, startPoint x: 333, startPoint y: 484, endPoint x: 429, endPoint y: 419, distance: 115.8
click at [429, 419] on quentale-workspace at bounding box center [633, 286] width 1267 height 573
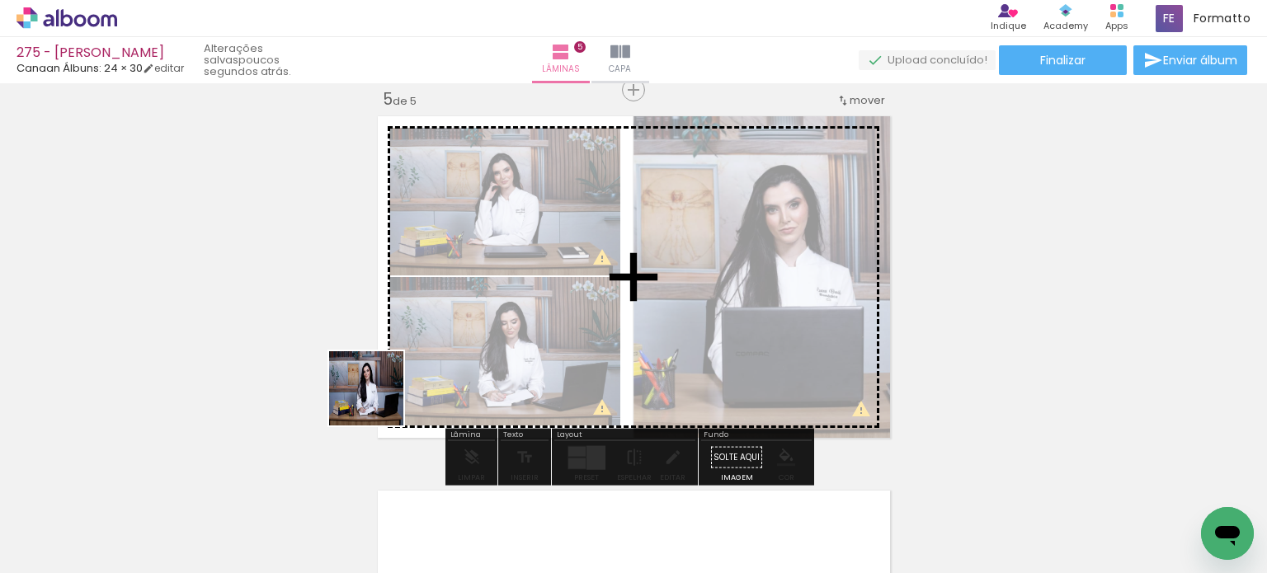
drag, startPoint x: 307, startPoint y: 483, endPoint x: 394, endPoint y: 380, distance: 134.6
click at [396, 380] on quentale-workspace at bounding box center [633, 286] width 1267 height 573
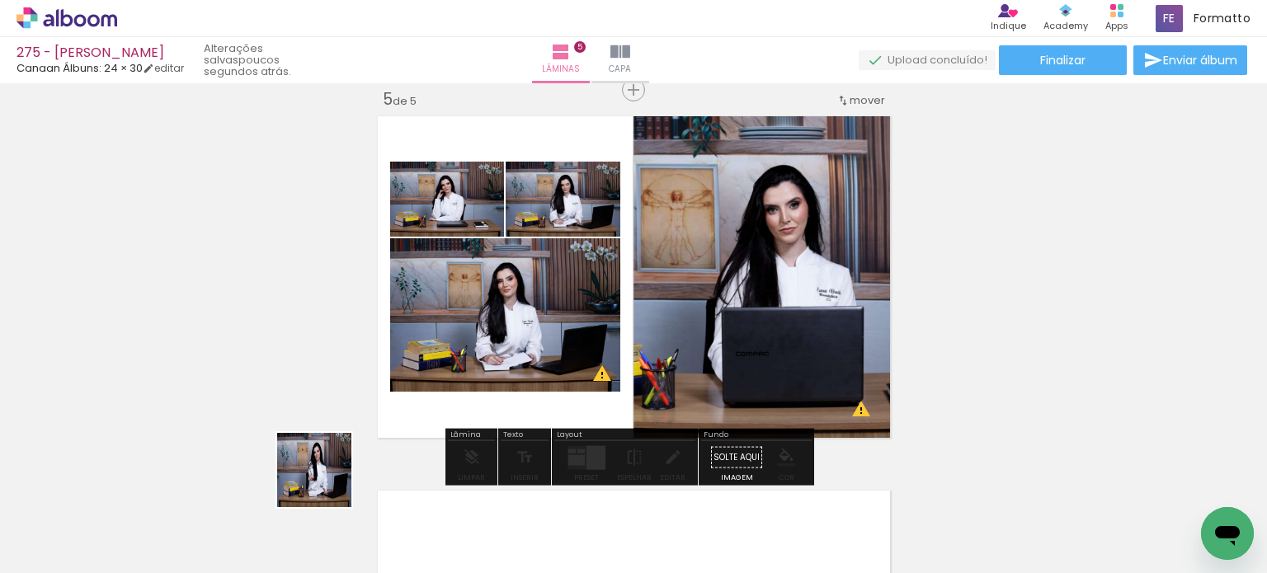
drag, startPoint x: 327, startPoint y: 483, endPoint x: 450, endPoint y: 402, distance: 147.1
click at [450, 402] on quentale-workspace at bounding box center [633, 286] width 1267 height 573
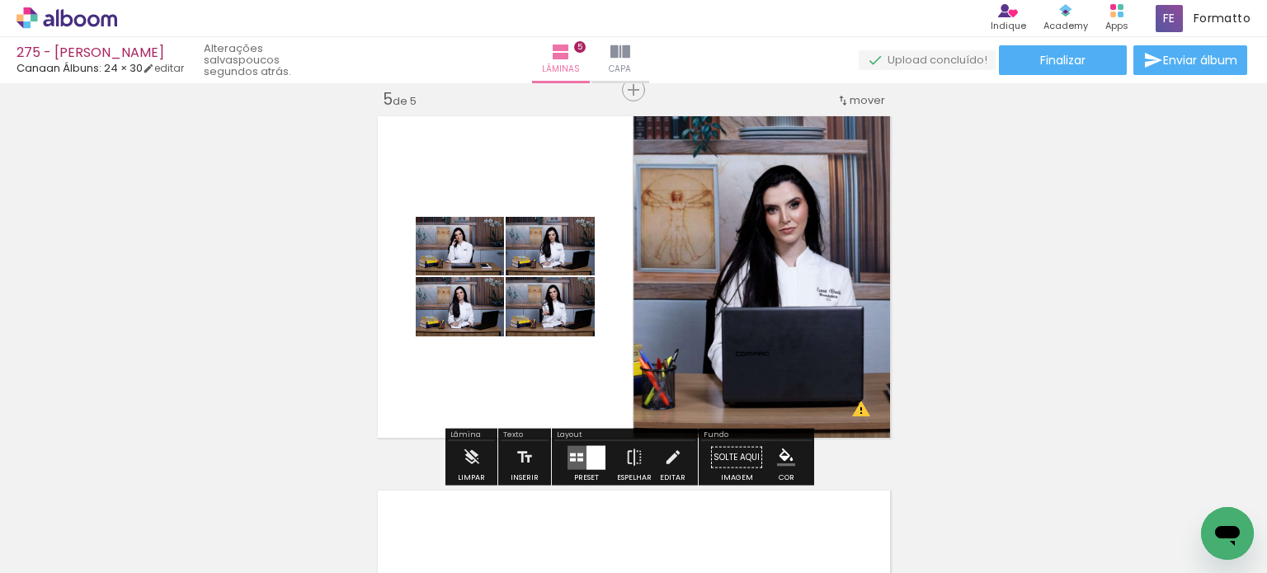
click at [572, 455] on quentale-layouter at bounding box center [587, 457] width 38 height 24
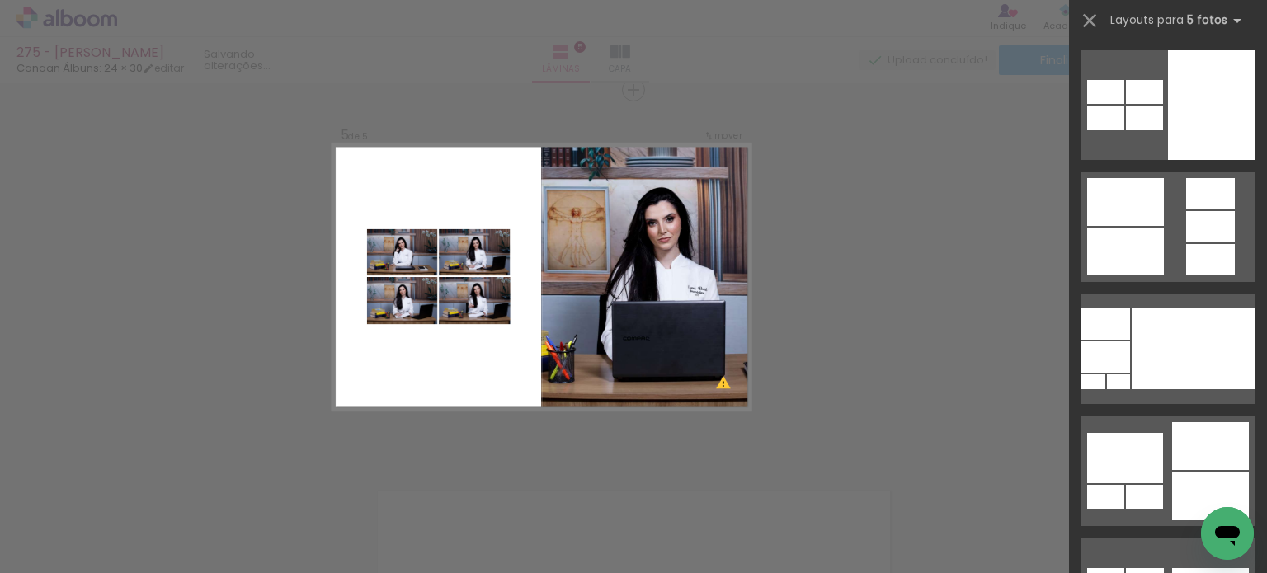
scroll to position [0, 0]
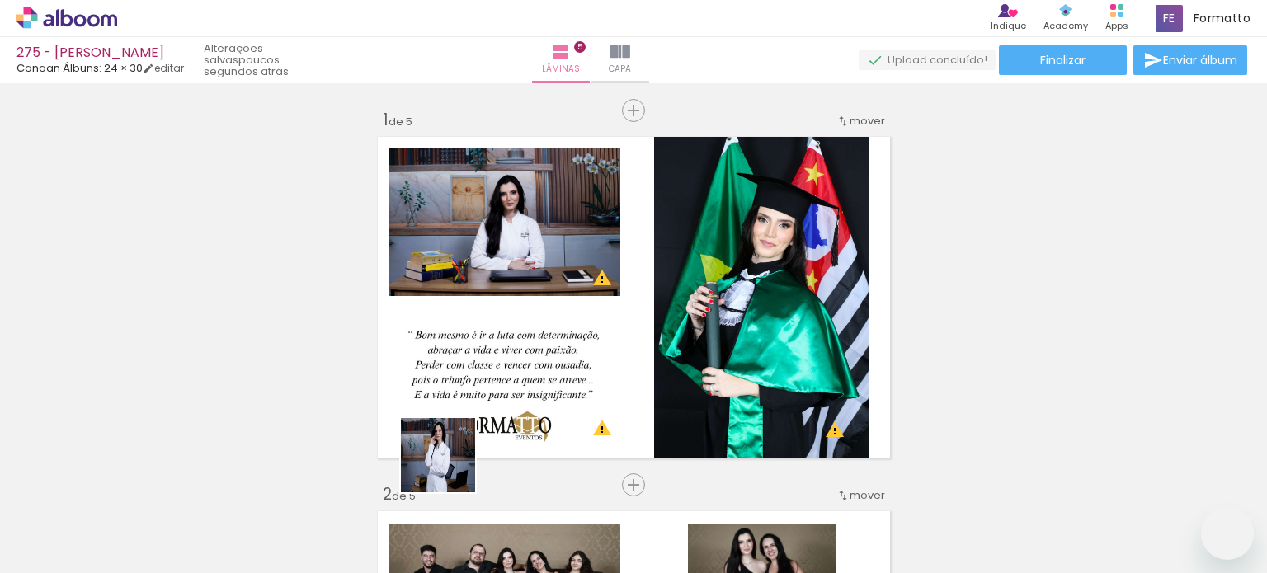
click at [472, 374] on quentale-workspace at bounding box center [633, 286] width 1267 height 573
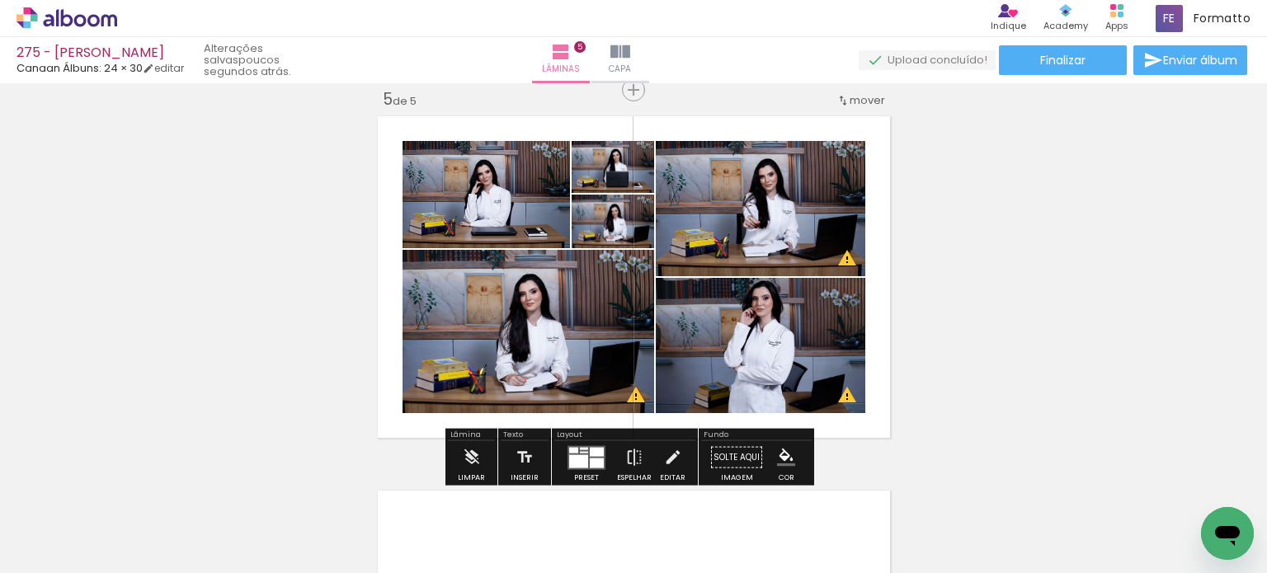
drag, startPoint x: 572, startPoint y: 460, endPoint x: 571, endPoint y: 450, distance: 9.9
click at [573, 460] on div at bounding box center [578, 460] width 19 height 13
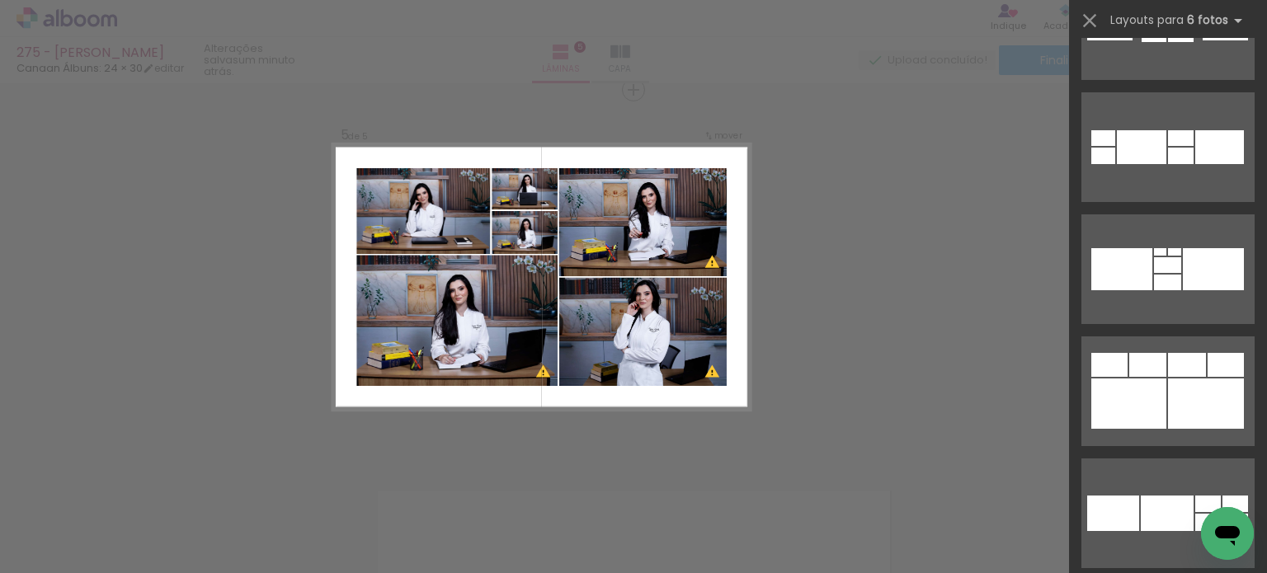
scroll to position [9073, 0]
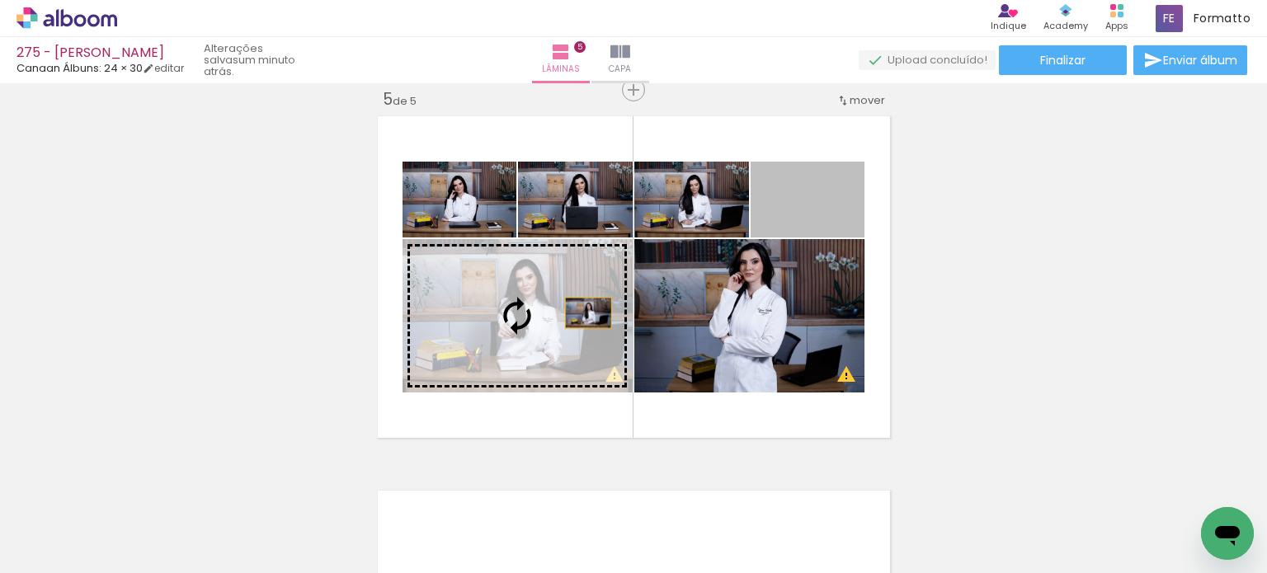
drag, startPoint x: 786, startPoint y: 224, endPoint x: 582, endPoint y: 313, distance: 223.1
click at [0, 0] on slot at bounding box center [0, 0] width 0 height 0
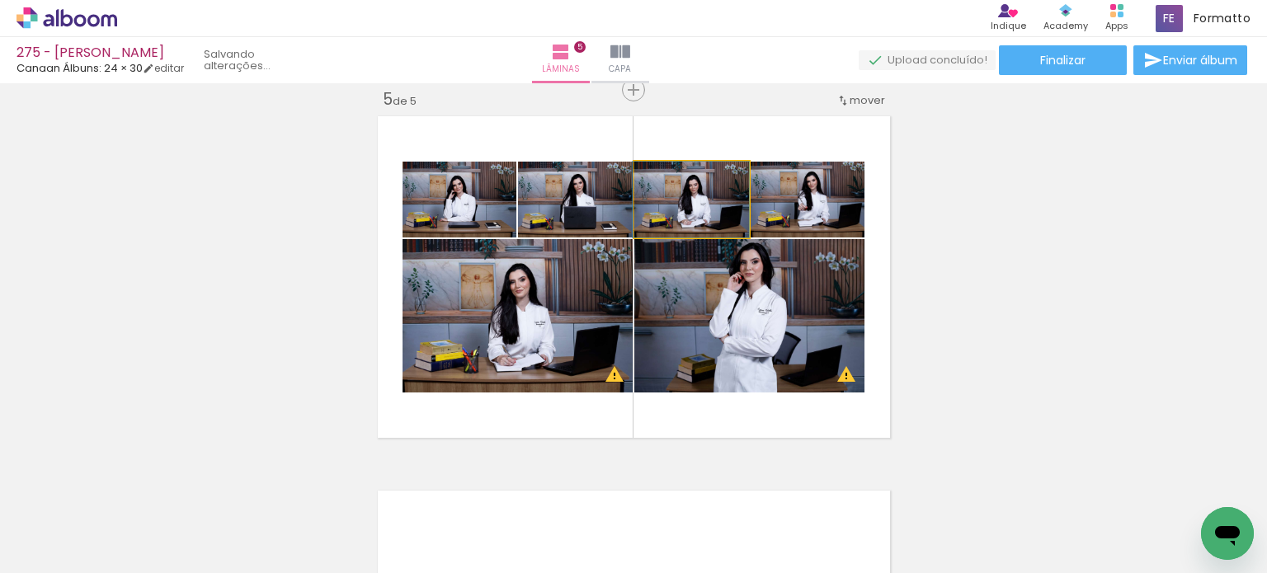
drag, startPoint x: 662, startPoint y: 220, endPoint x: 652, endPoint y: 219, distance: 10.8
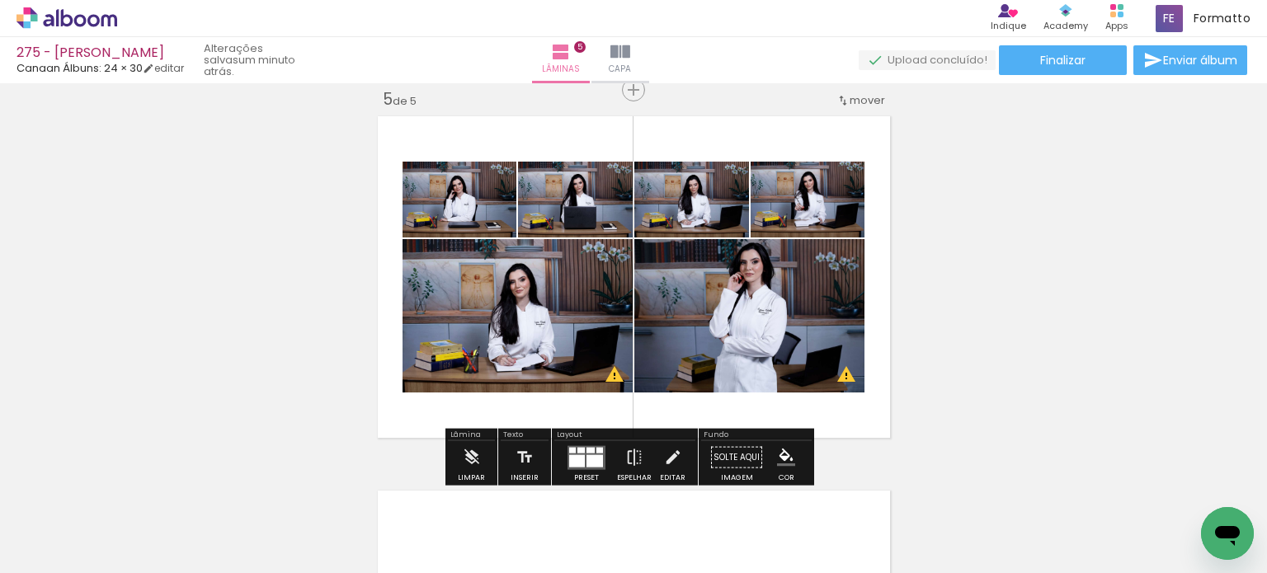
click at [213, 480] on iron-icon at bounding box center [221, 484] width 17 height 17
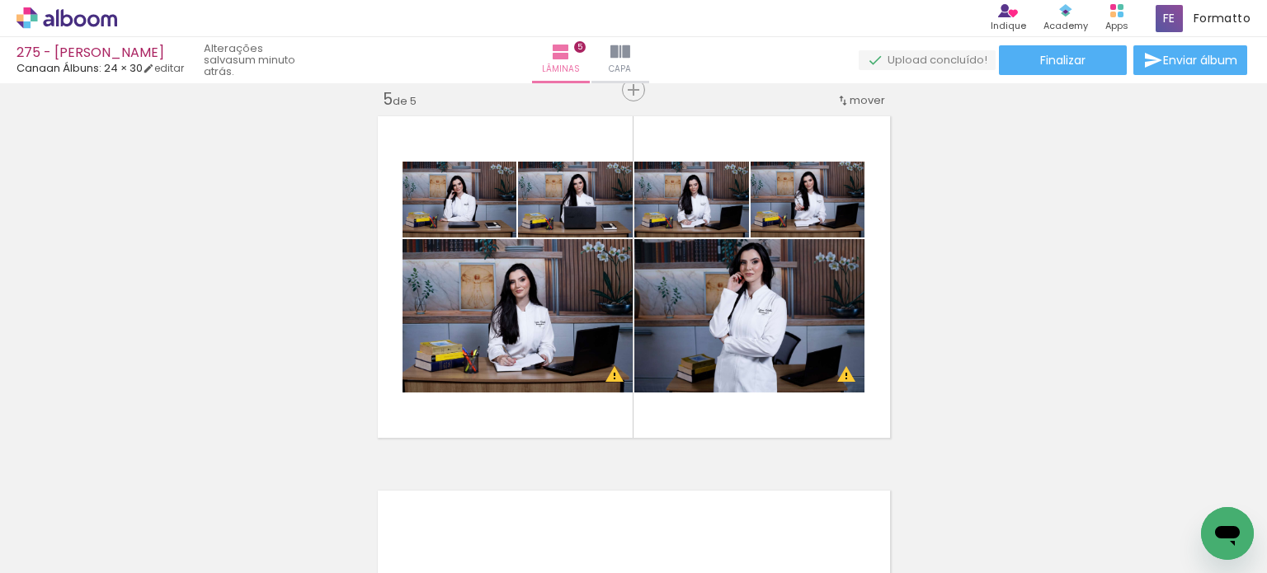
click at [211, 494] on paper-icon-button at bounding box center [221, 484] width 21 height 21
click at [213, 492] on iron-icon at bounding box center [221, 484] width 17 height 17
click at [213, 485] on iron-icon at bounding box center [221, 484] width 17 height 17
drag, startPoint x: 129, startPoint y: 487, endPoint x: 130, endPoint y: 478, distance: 9.9
click at [213, 487] on iron-icon at bounding box center [221, 484] width 17 height 17
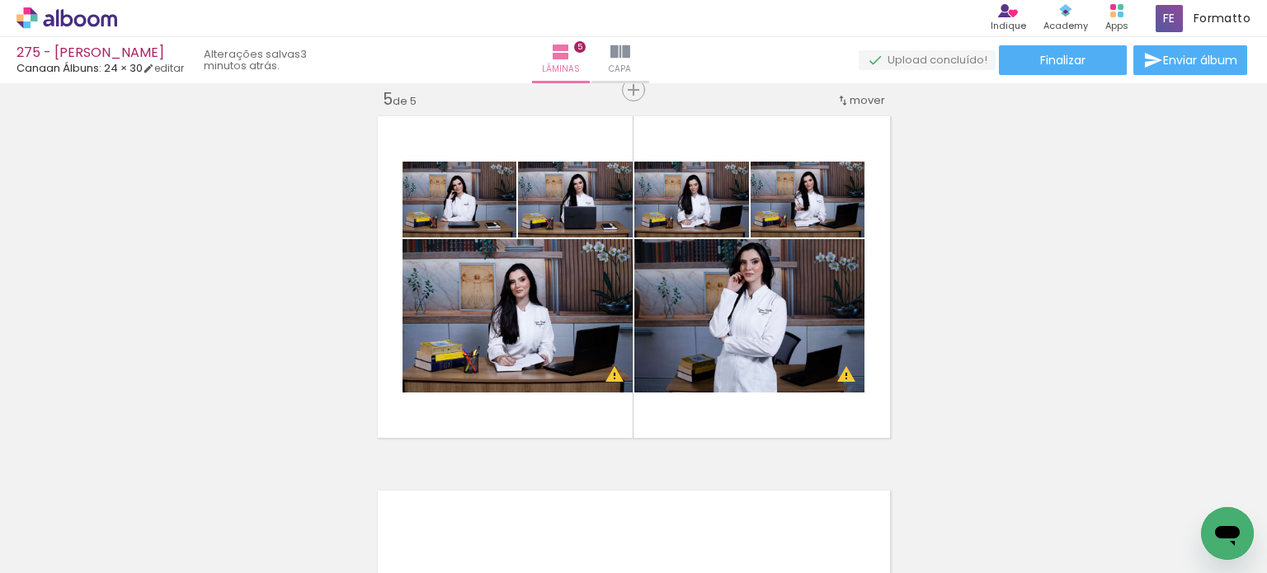
scroll to position [9073, 0]
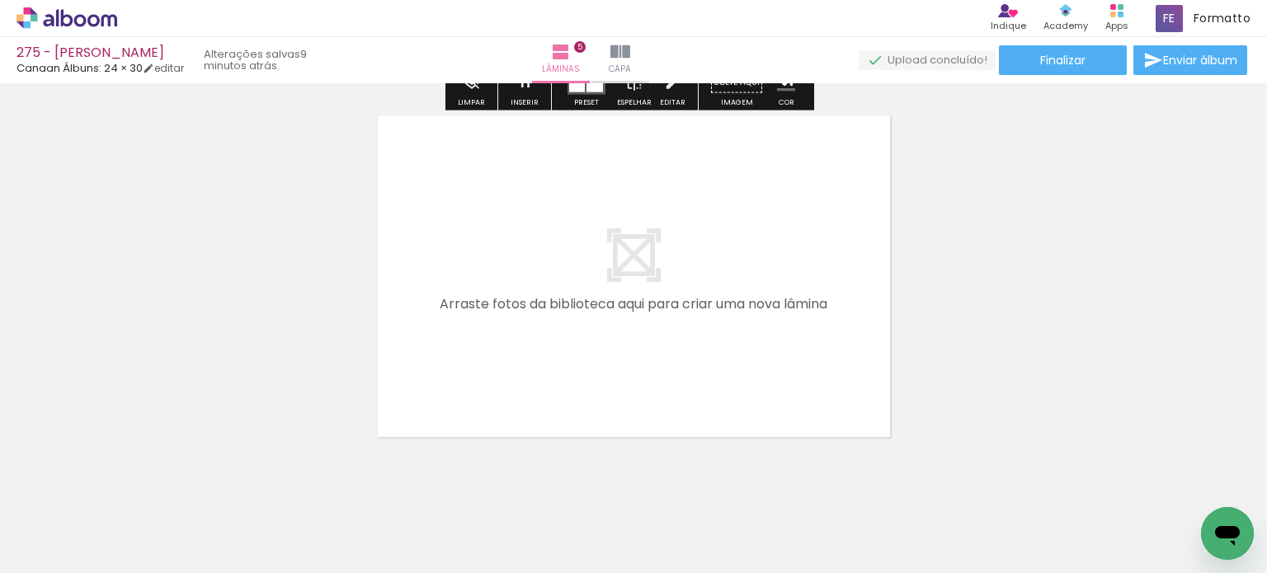
scroll to position [1924, 0]
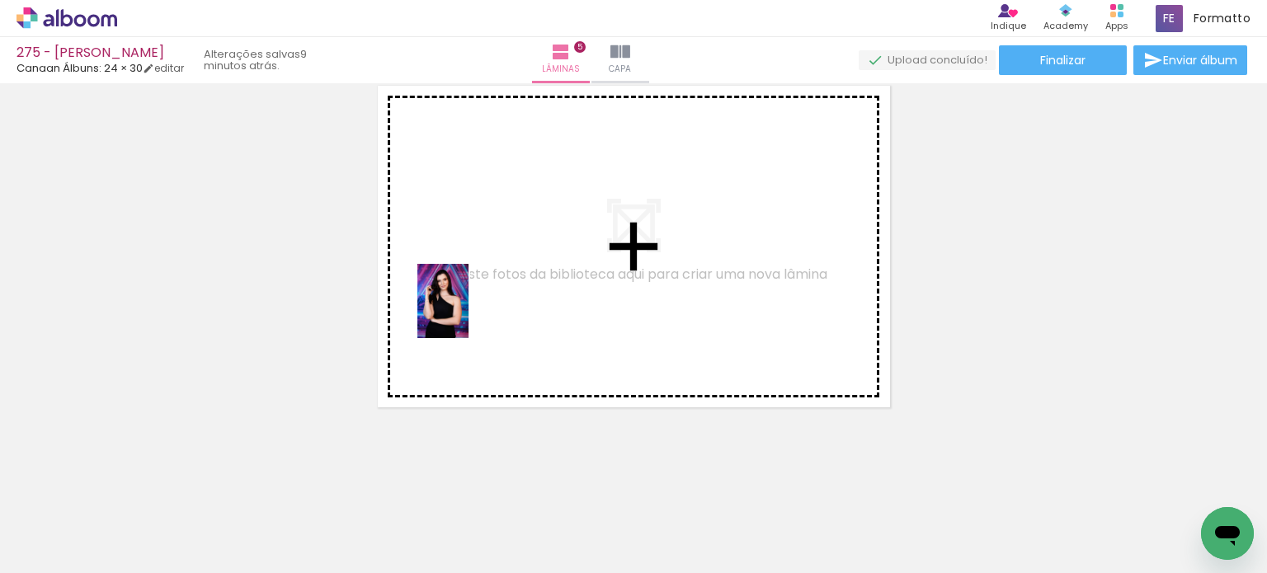
drag, startPoint x: 280, startPoint y: 511, endPoint x: 400, endPoint y: 444, distance: 137.0
click at [469, 311] on quentale-workspace at bounding box center [633, 286] width 1267 height 573
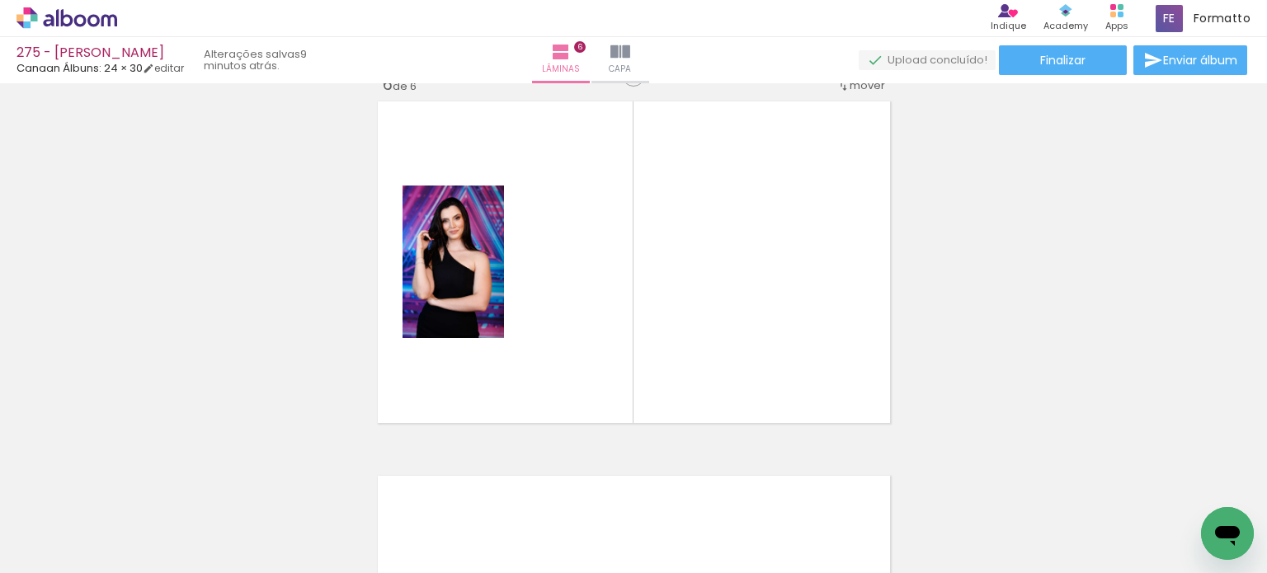
scroll to position [1893, 0]
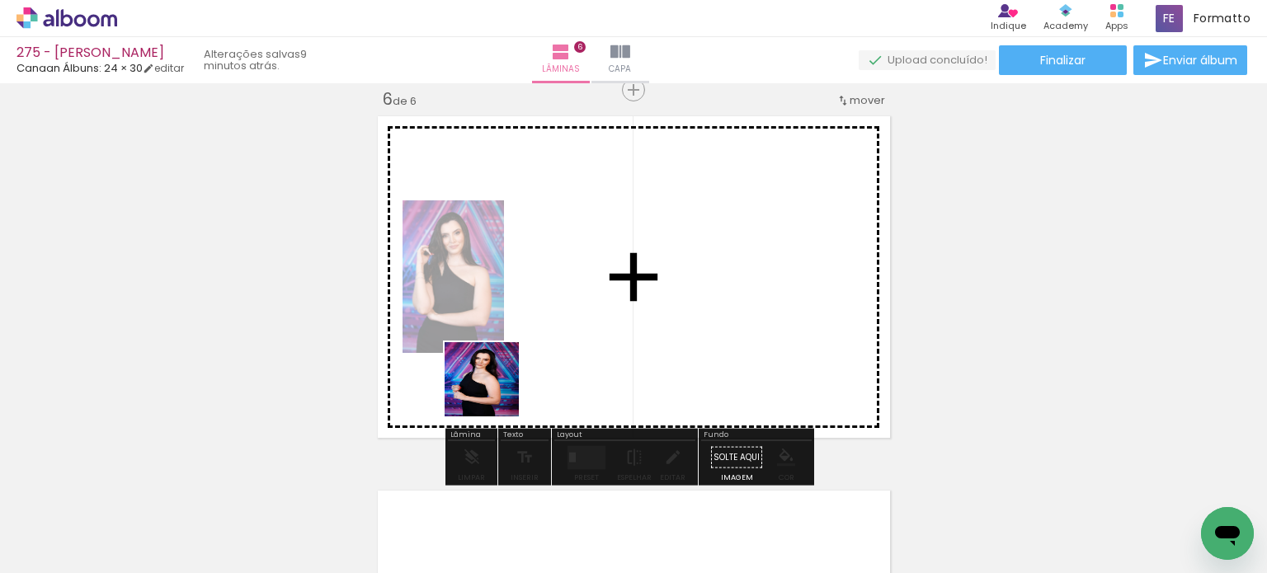
drag, startPoint x: 286, startPoint y: 497, endPoint x: 518, endPoint y: 365, distance: 266.7
click at [518, 365] on quentale-workspace at bounding box center [633, 286] width 1267 height 573
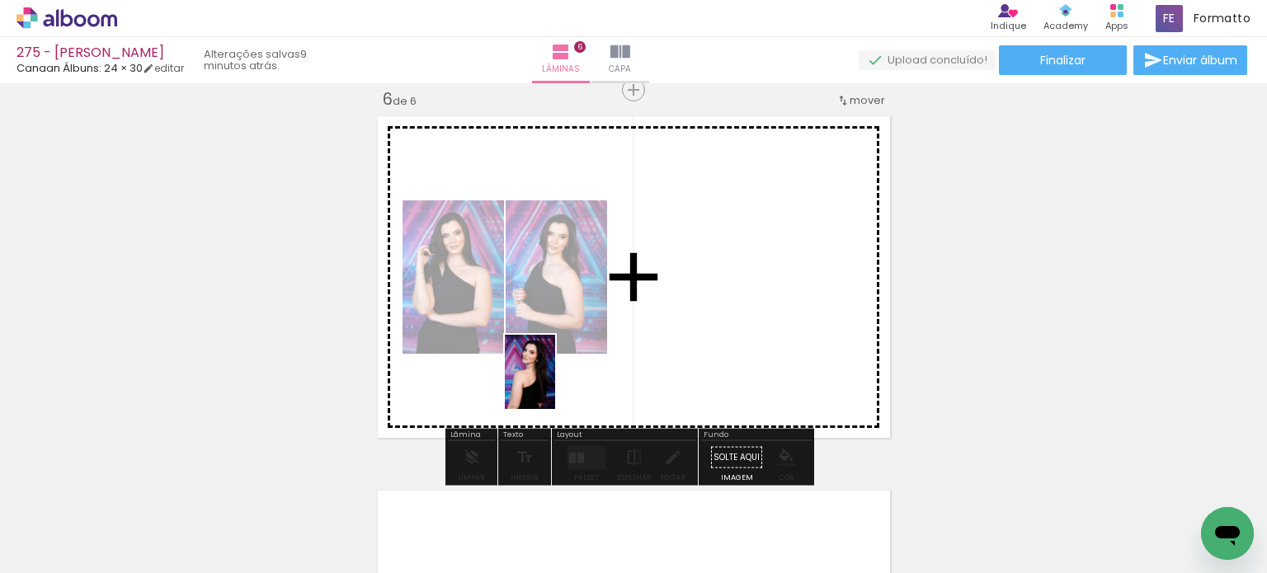
drag, startPoint x: 299, startPoint y: 514, endPoint x: 615, endPoint y: 362, distance: 351.2
click at [610, 364] on quentale-workspace at bounding box center [633, 286] width 1267 height 573
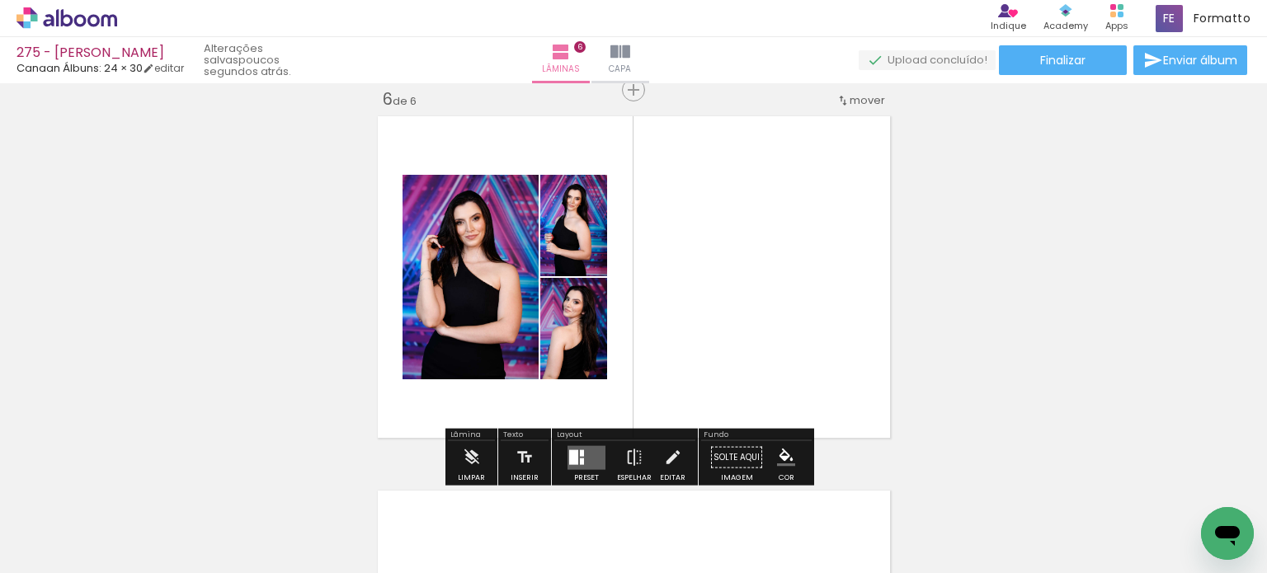
click at [581, 469] on quentale-layouter at bounding box center [587, 457] width 38 height 24
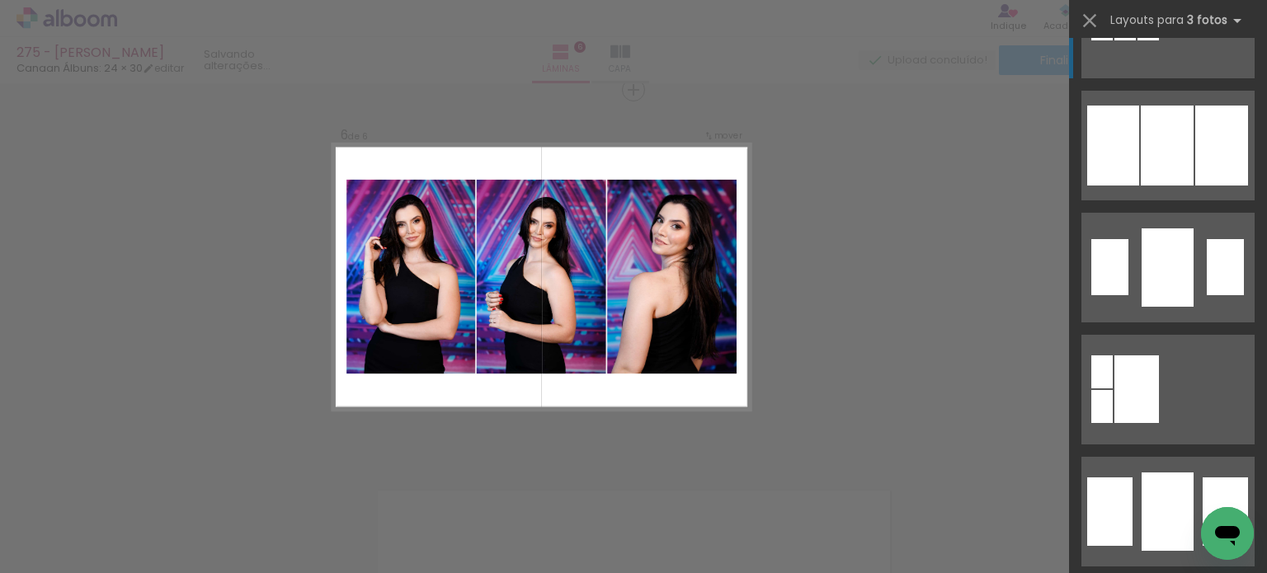
scroll to position [1402, 0]
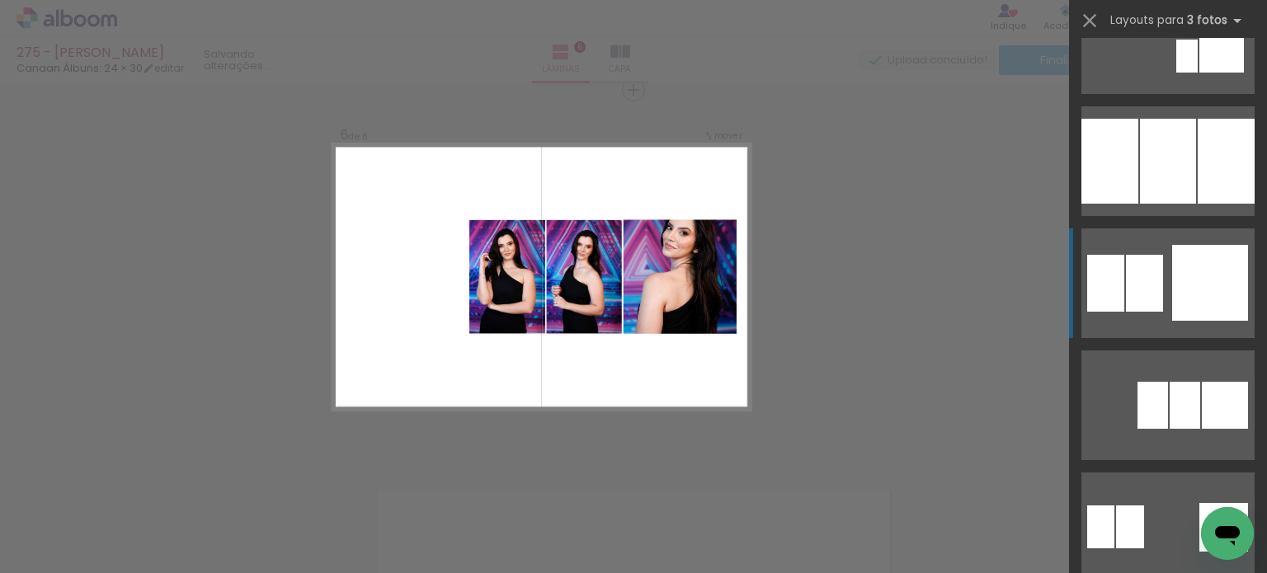
scroll to position [0, 1098]
